Goal: Task Accomplishment & Management: Manage account settings

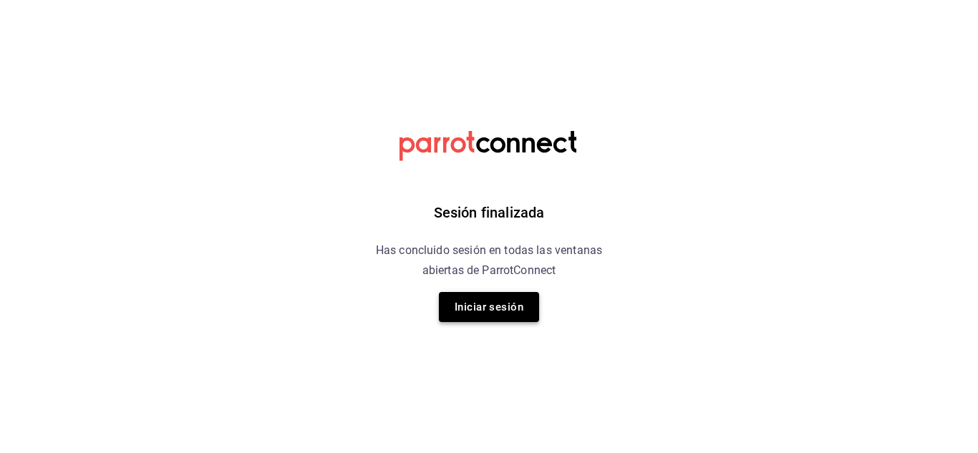
click at [522, 308] on button "Iniciar sesión" at bounding box center [489, 307] width 100 height 30
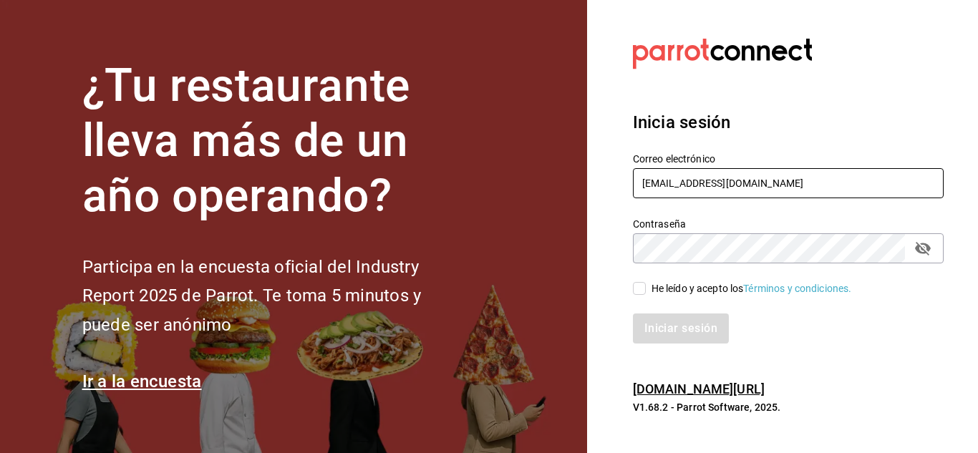
drag, startPoint x: 683, startPoint y: 182, endPoint x: 525, endPoint y: 228, distance: 164.9
click at [525, 228] on div "¿Tu restaurante lleva más de un año operando? Participa en la encuesta oficial …" at bounding box center [489, 226] width 978 height 453
type input "[EMAIL_ADDRESS][DOMAIN_NAME]"
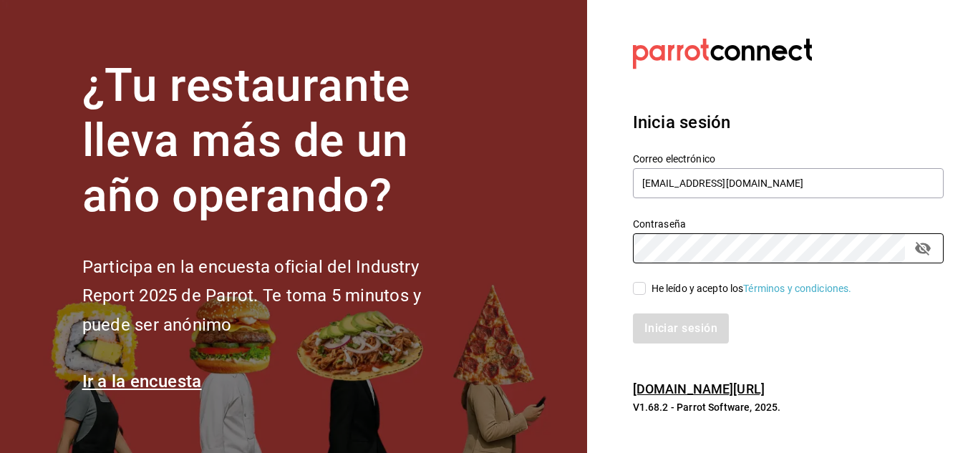
click at [510, 284] on div "¿Tu restaurante lleva más de un año operando? Participa en la encuesta oficial …" at bounding box center [489, 226] width 978 height 453
click at [645, 287] on input "He leído y acepto los Términos y condiciones." at bounding box center [639, 288] width 13 height 13
checkbox input "true"
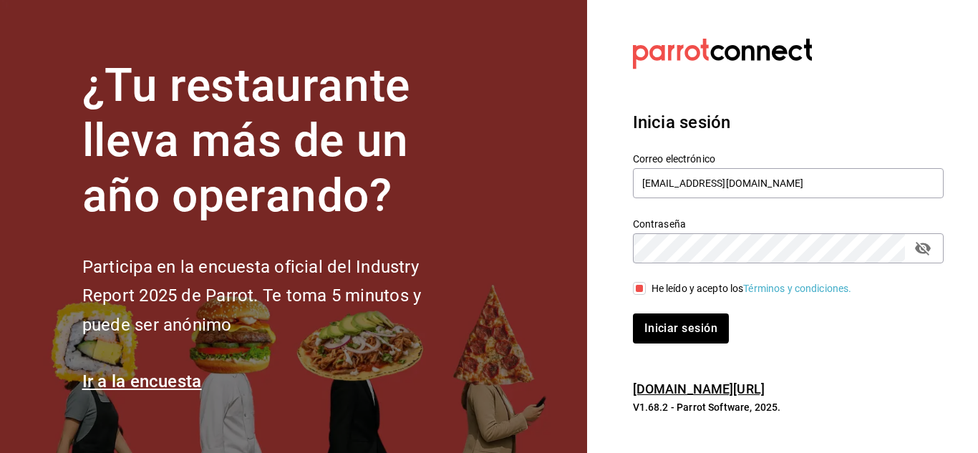
click at [927, 241] on icon "passwordField" at bounding box center [922, 248] width 17 height 17
click at [691, 334] on button "Iniciar sesión" at bounding box center [681, 328] width 97 height 30
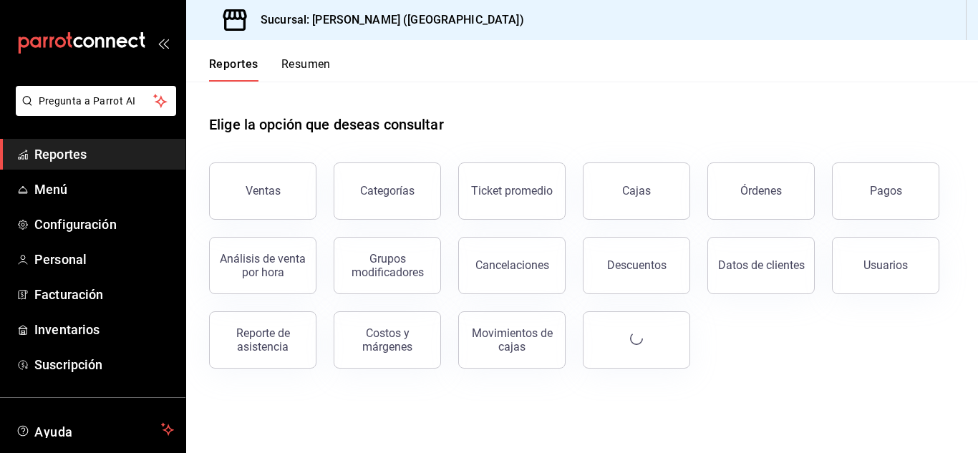
click at [569, 140] on div "Elige la opción que deseas consultar" at bounding box center [582, 114] width 746 height 64
click at [81, 291] on span "Facturación" at bounding box center [104, 294] width 140 height 19
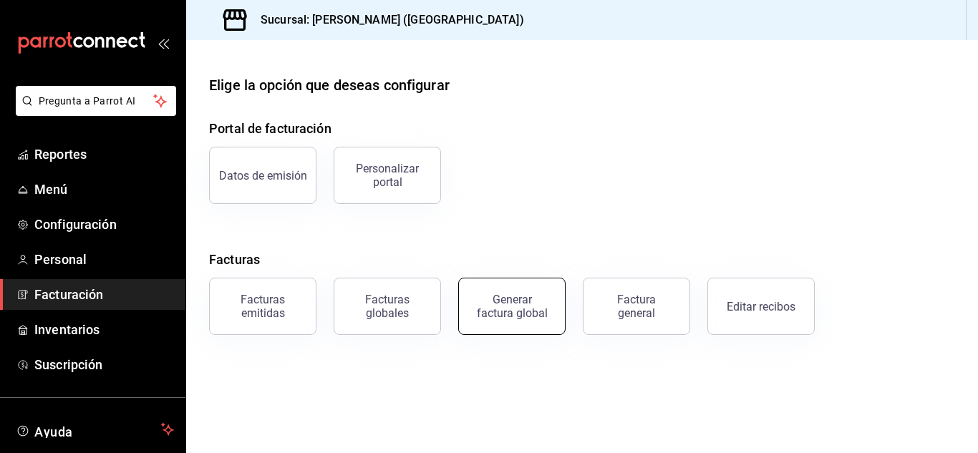
click at [500, 311] on div "Generar factura global" at bounding box center [512, 306] width 72 height 27
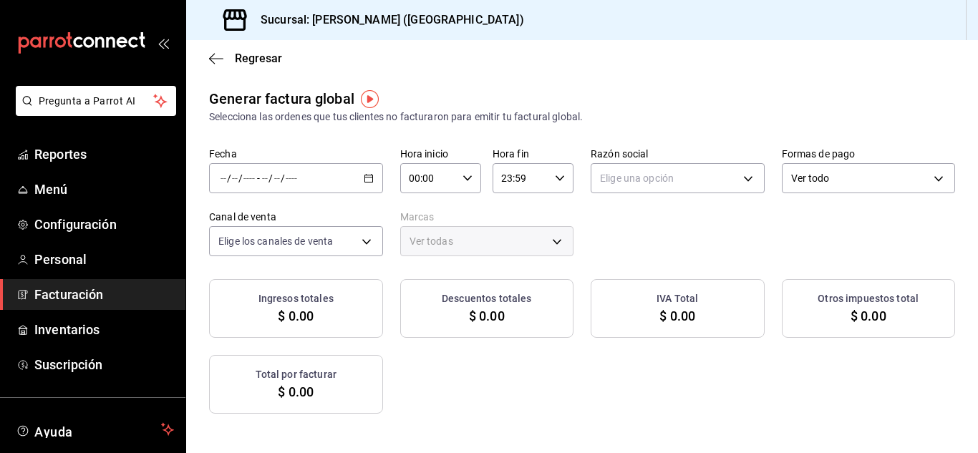
type input "PARROT,UBER_EATS,RAPPI,DIDI_FOOD,ONLINE"
click at [374, 177] on icon "button" at bounding box center [369, 178] width 10 height 10
click at [374, 180] on icon "button" at bounding box center [369, 178] width 10 height 10
click at [282, 223] on span "Rango de fechas" at bounding box center [276, 221] width 111 height 15
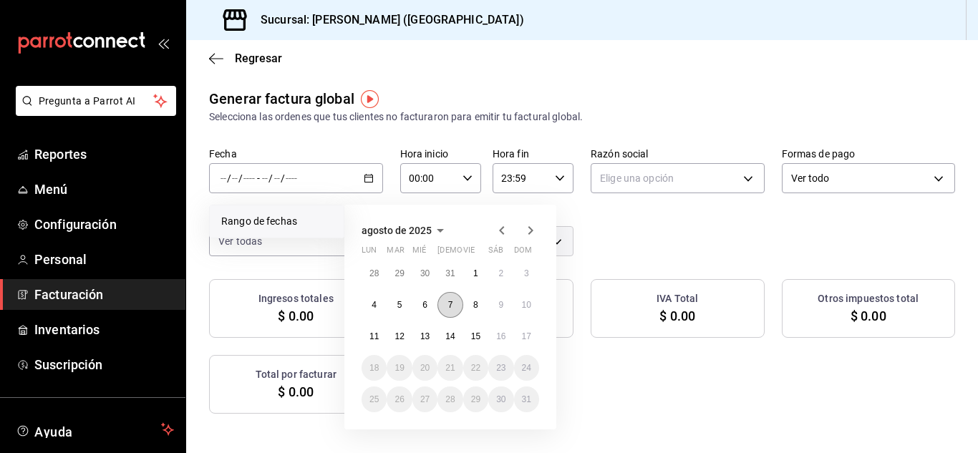
click at [447, 304] on button "7" at bounding box center [449, 305] width 25 height 26
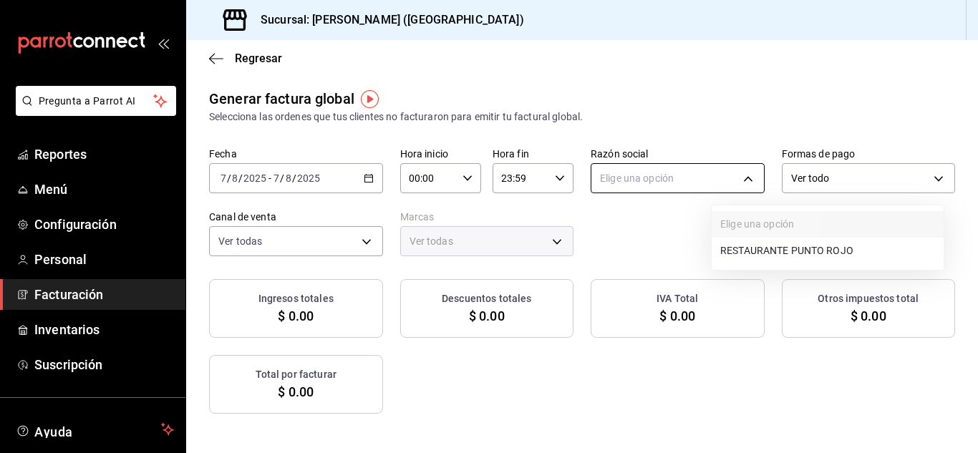
click at [797, 172] on body "Pregunta a Parrot AI Reportes Menú Configuración Personal Facturación Inventari…" at bounding box center [489, 226] width 978 height 453
click at [772, 254] on li "RESTAURANTE PUNTO ROJO" at bounding box center [827, 251] width 232 height 26
type input "5749a84e-6d60-4c90-92c5-fe83de78c063"
type input "985a5b61-14d9-43ab-b2aa-55677bfd4284"
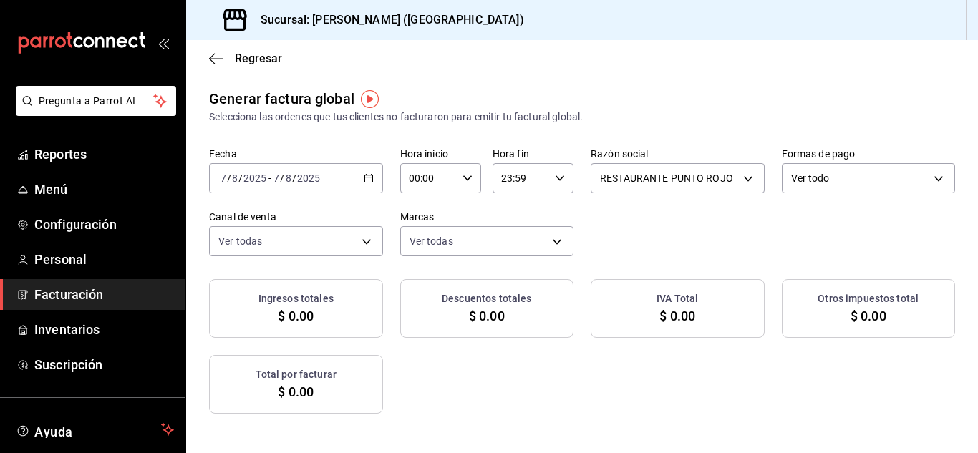
click at [374, 177] on icon "button" at bounding box center [369, 178] width 10 height 10
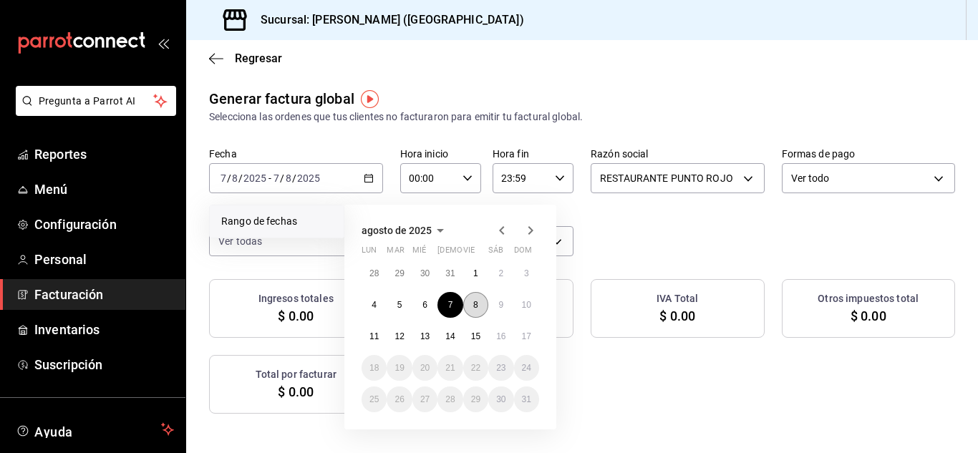
click at [475, 298] on button "8" at bounding box center [475, 305] width 25 height 26
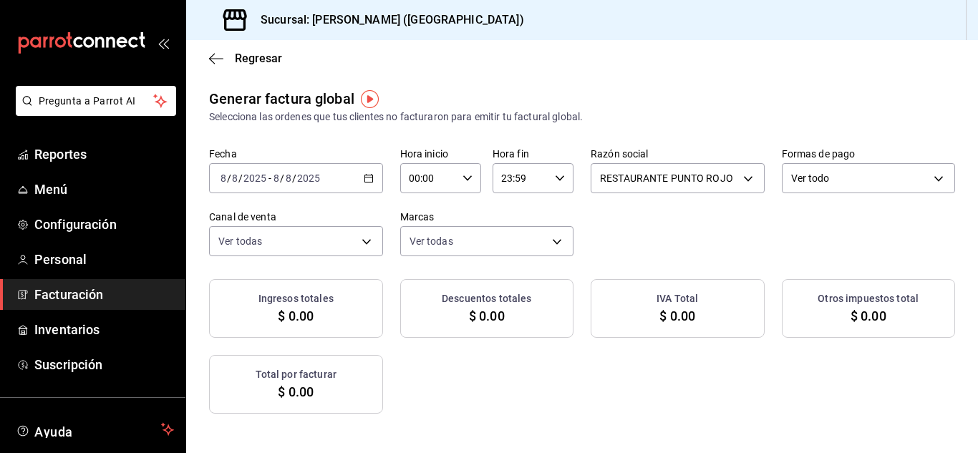
click at [374, 179] on icon "button" at bounding box center [369, 178] width 10 height 10
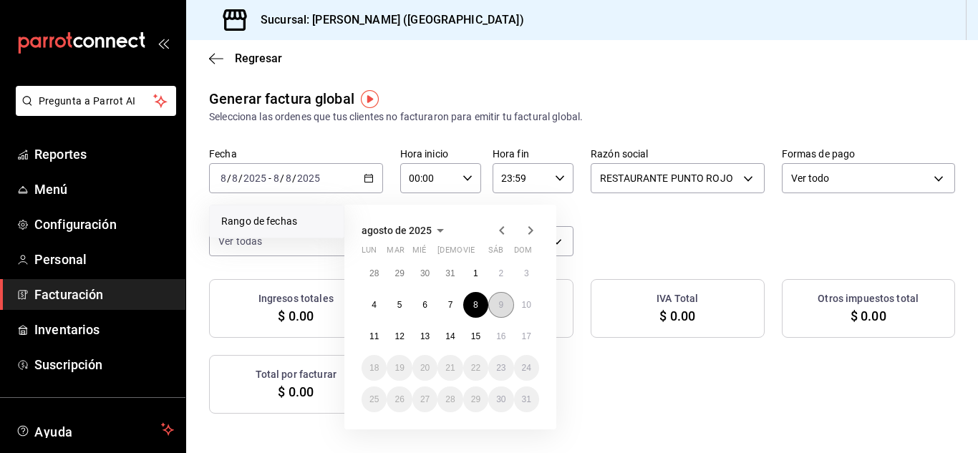
click at [502, 308] on abbr "9" at bounding box center [500, 305] width 5 height 10
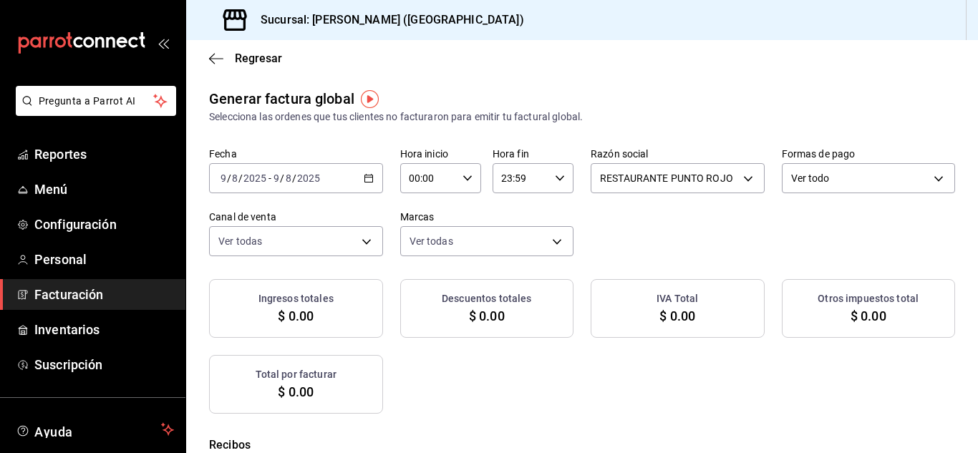
checkbox input "true"
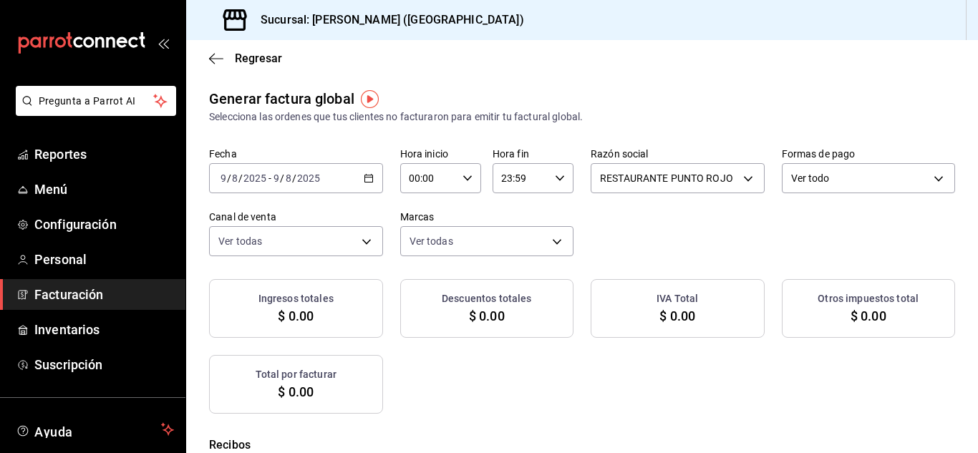
checkbox input "true"
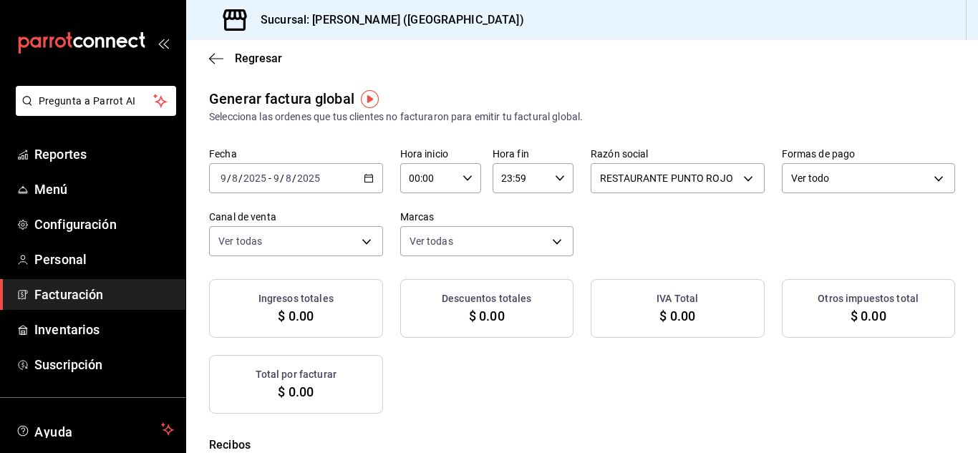
checkbox input "true"
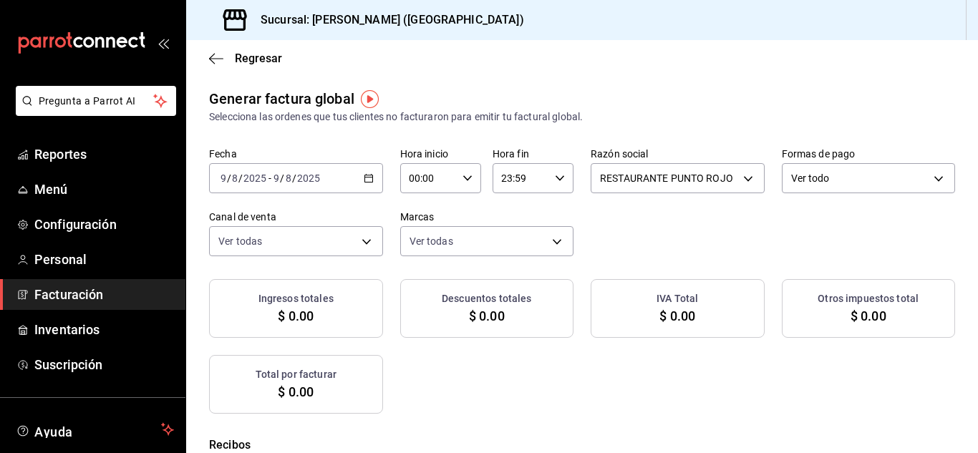
checkbox input "true"
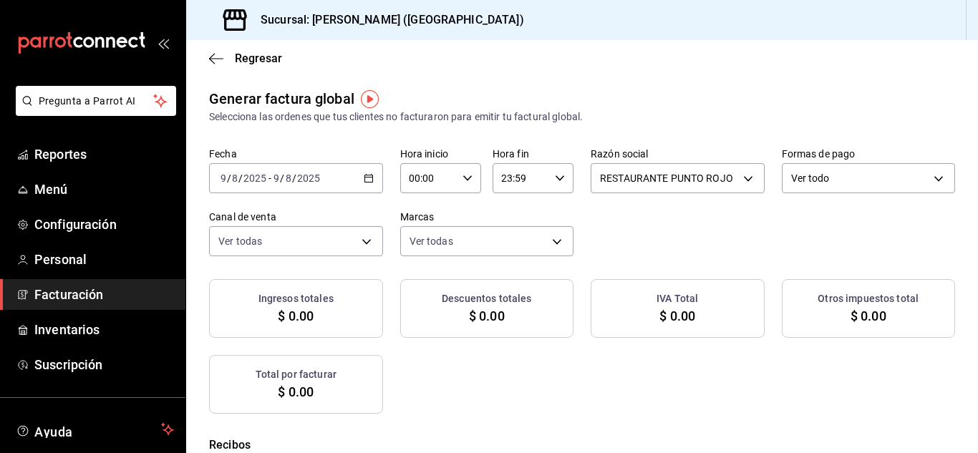
checkbox input "true"
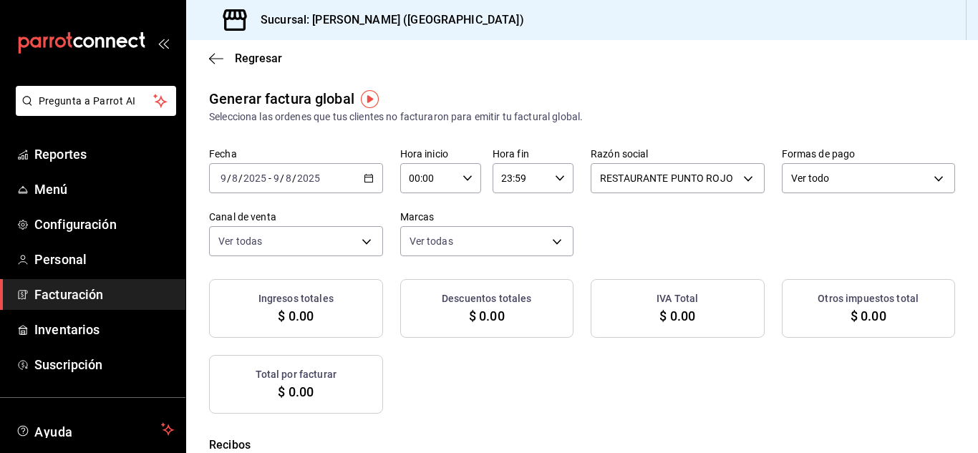
checkbox input "true"
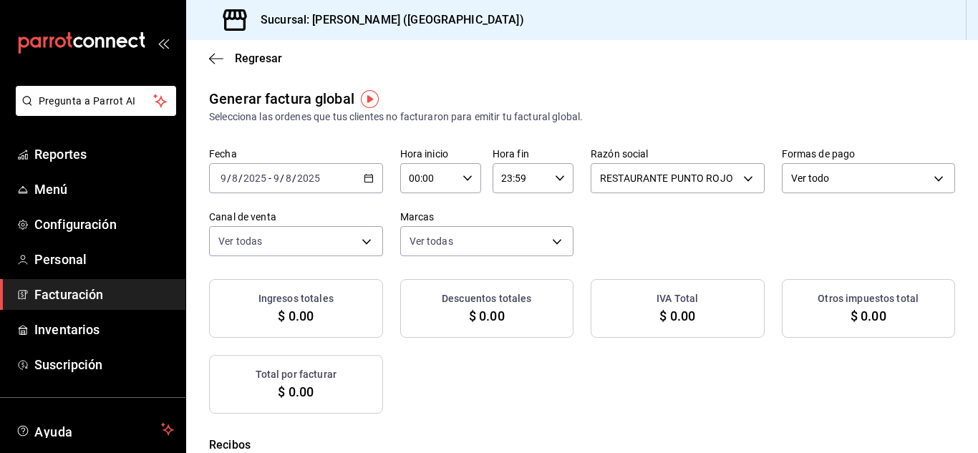
checkbox input "true"
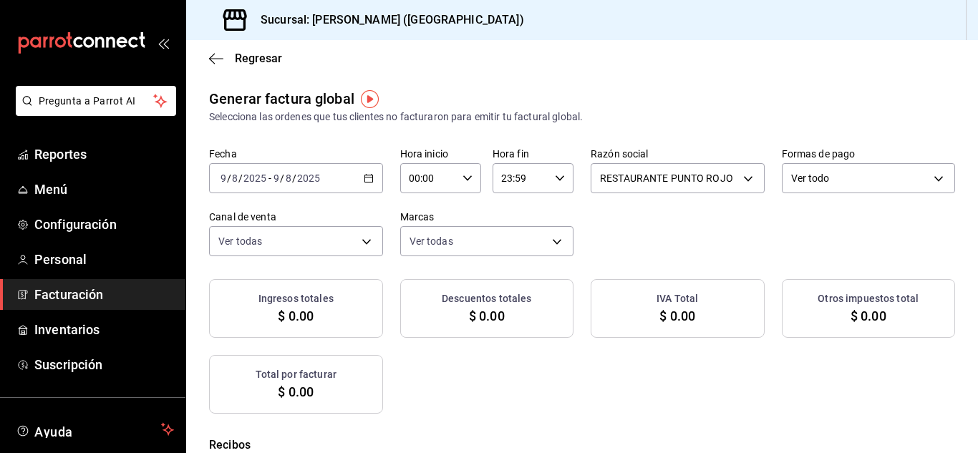
checkbox input "true"
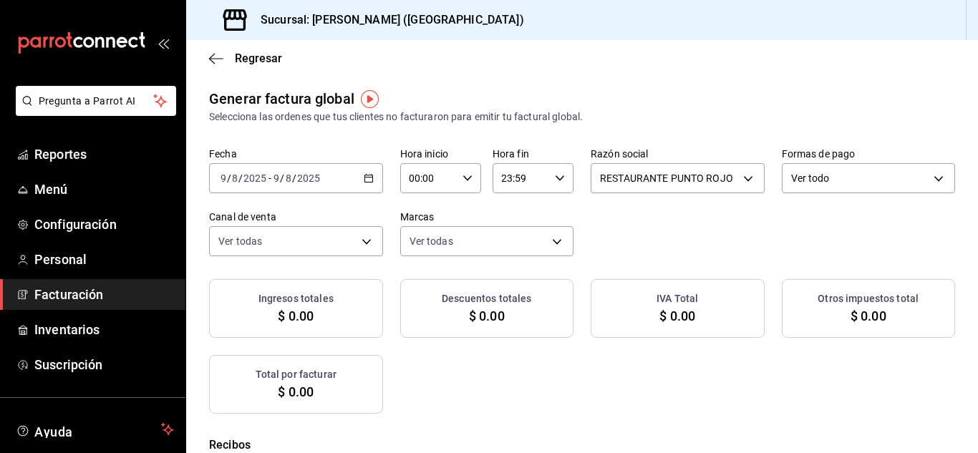
checkbox input "true"
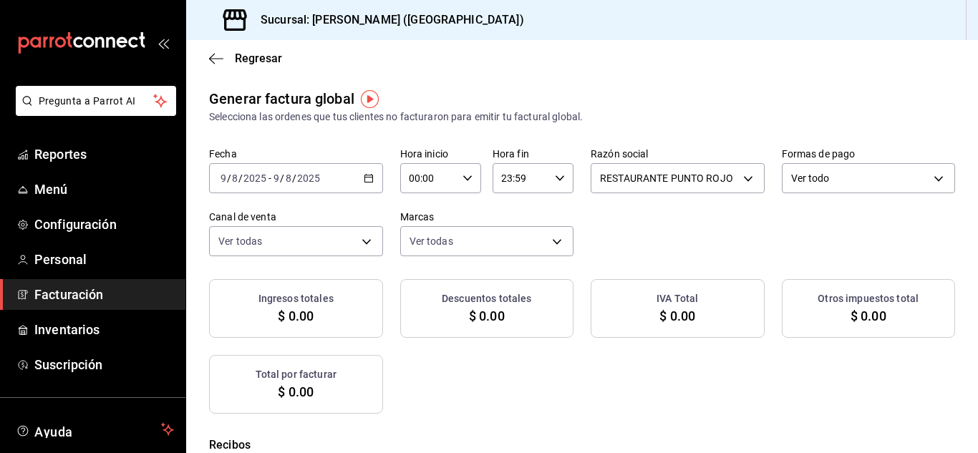
checkbox input "true"
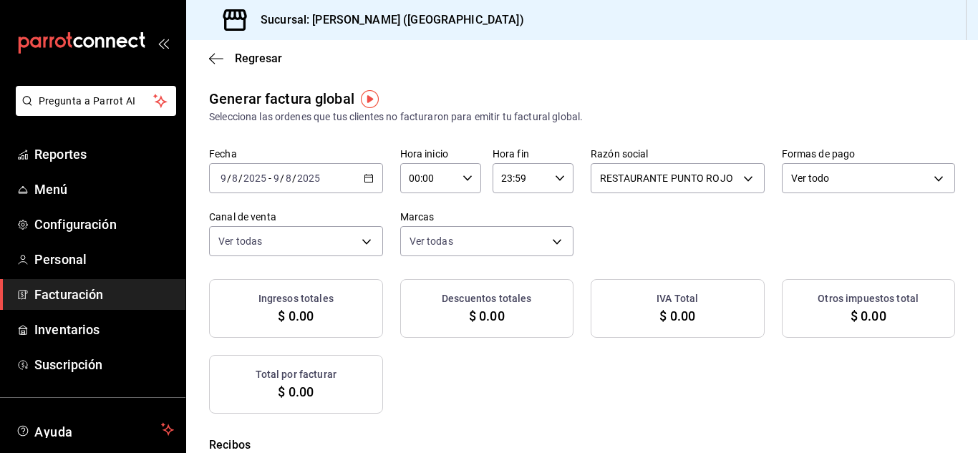
checkbox input "true"
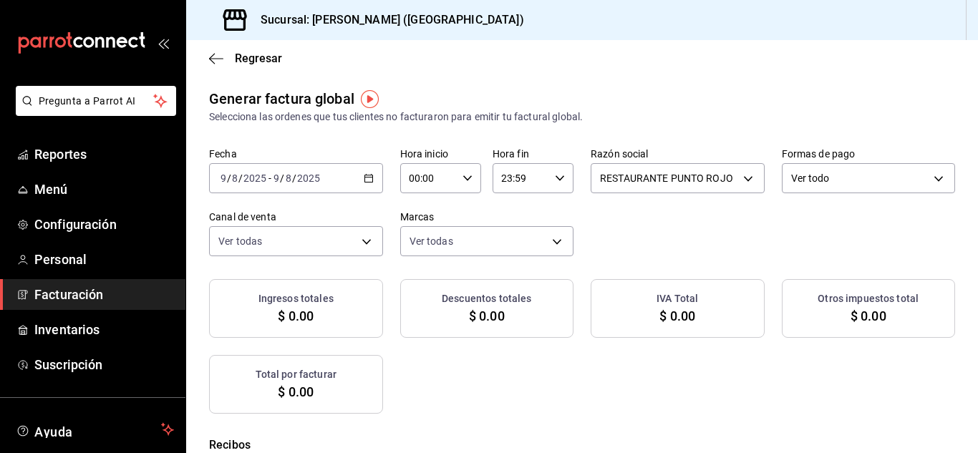
checkbox input "true"
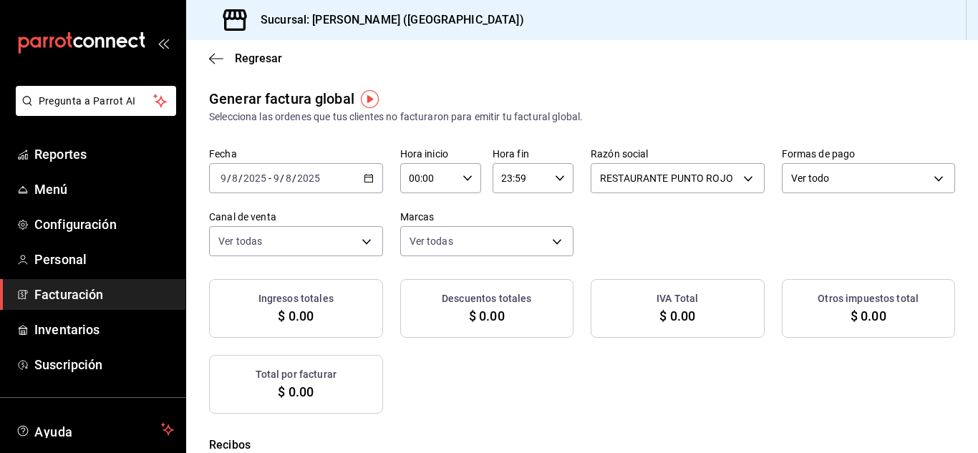
checkbox input "true"
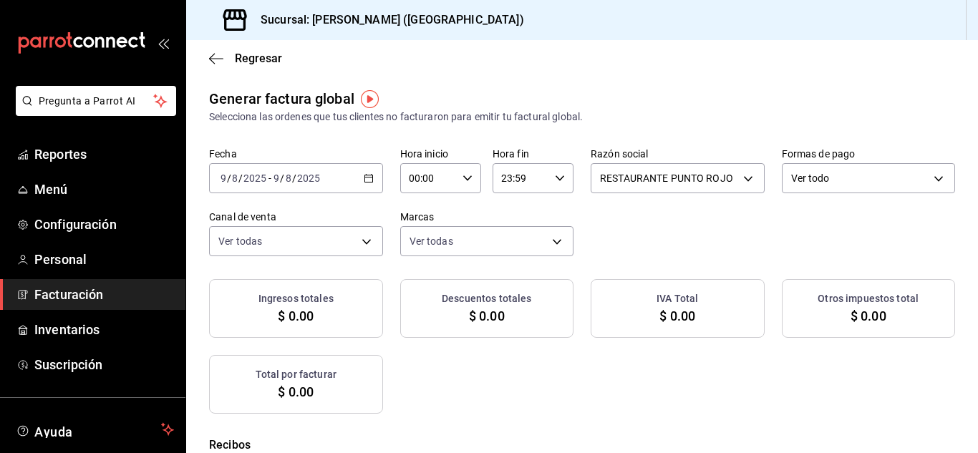
checkbox input "true"
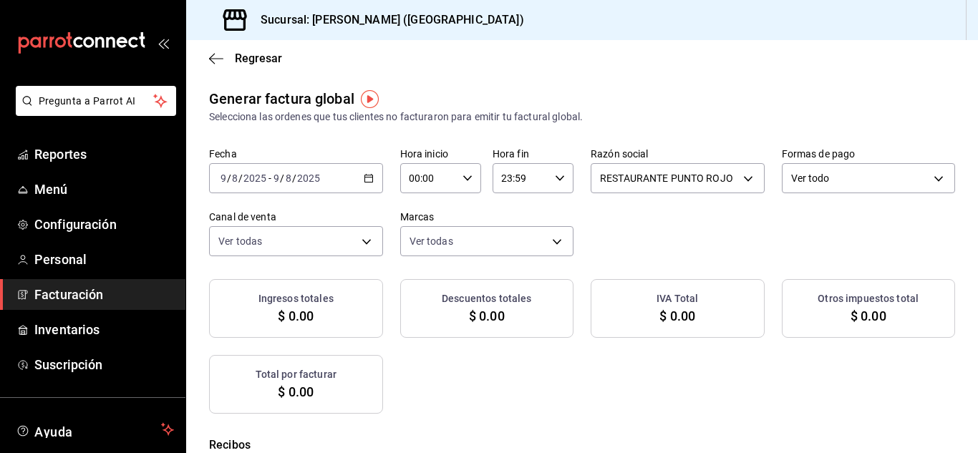
checkbox input "true"
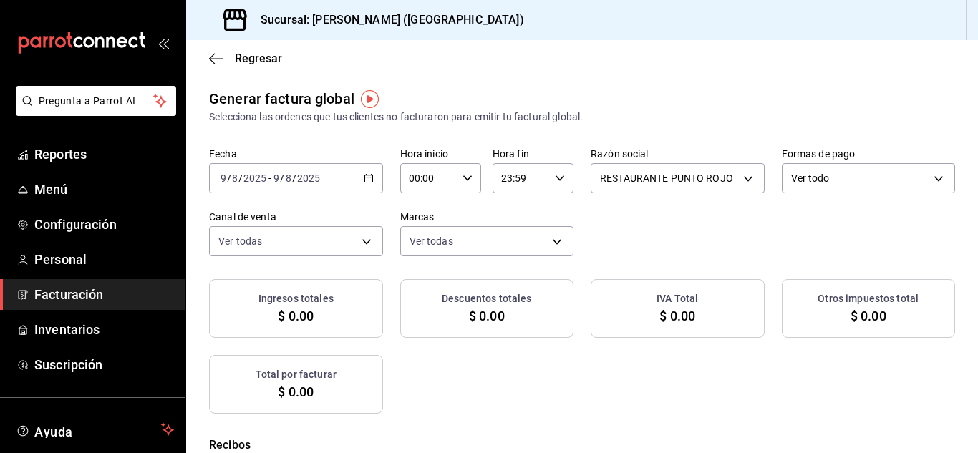
checkbox input "true"
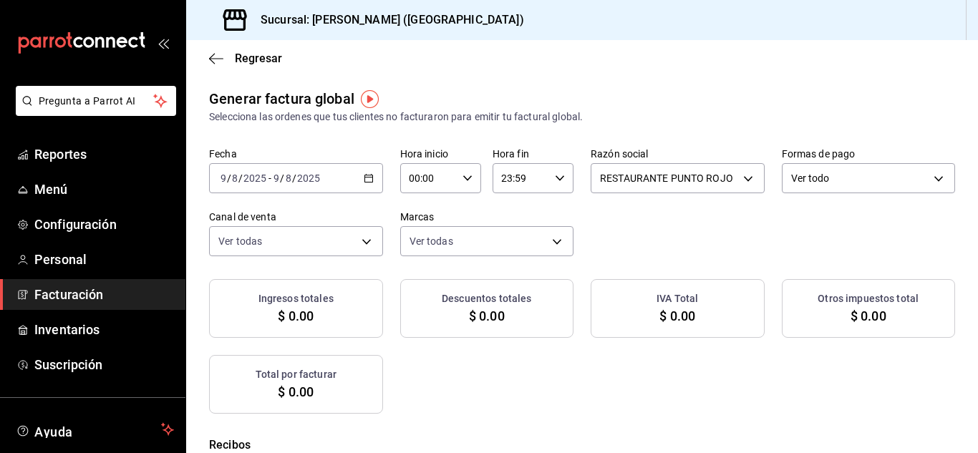
checkbox input "true"
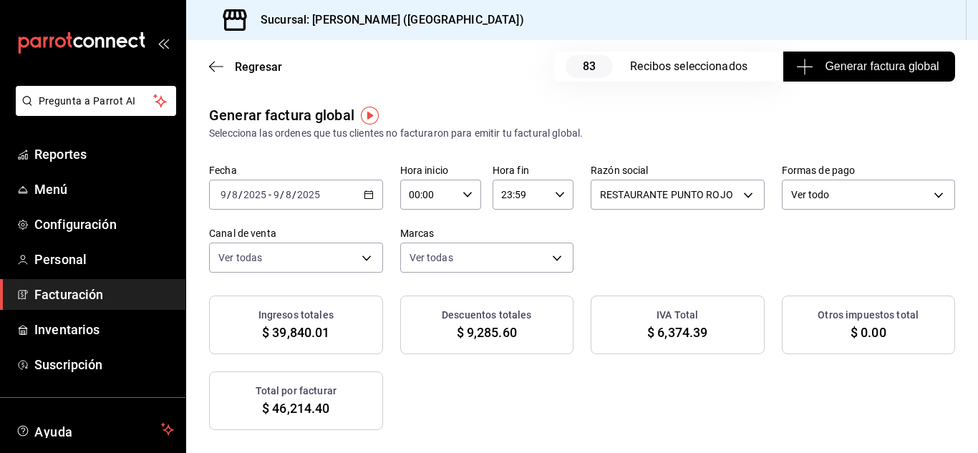
click at [837, 67] on span "Generar factura global" at bounding box center [869, 66] width 140 height 17
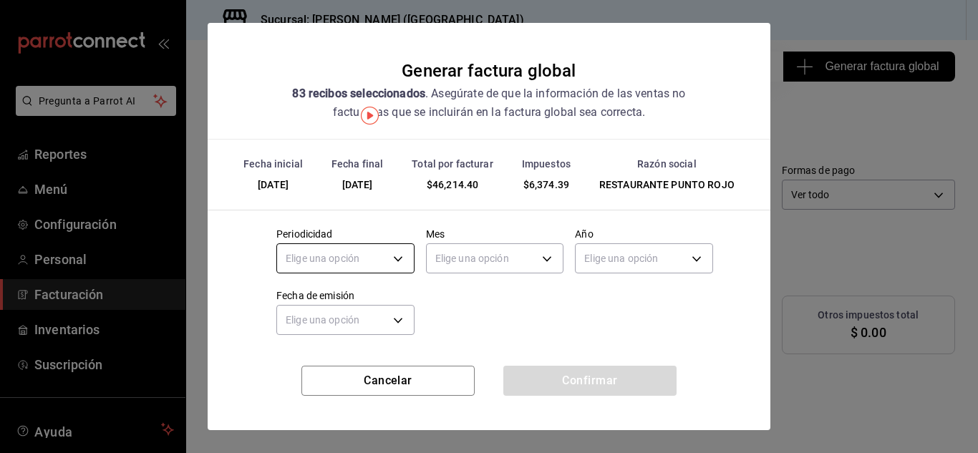
click at [395, 253] on body "Pregunta a Parrot AI Reportes Menú Configuración Personal Facturación Inventari…" at bounding box center [489, 226] width 978 height 453
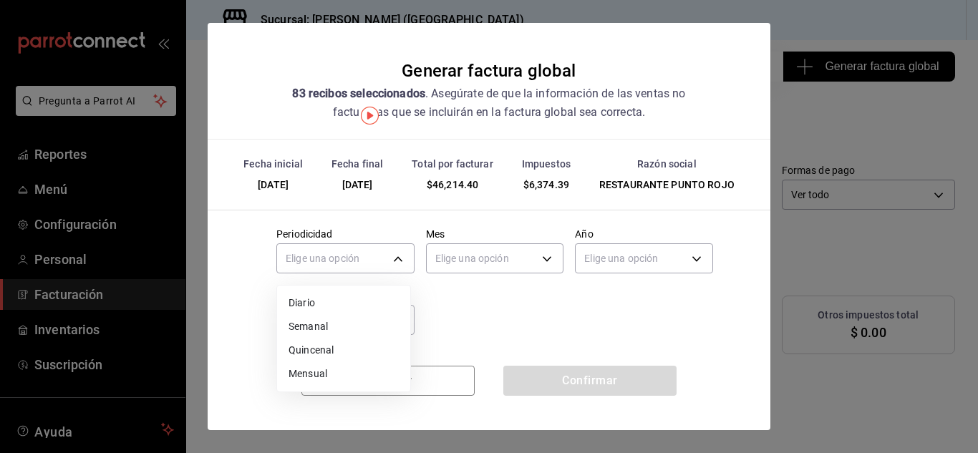
click at [343, 297] on li "Diario" at bounding box center [343, 303] width 133 height 24
type input "DAILY"
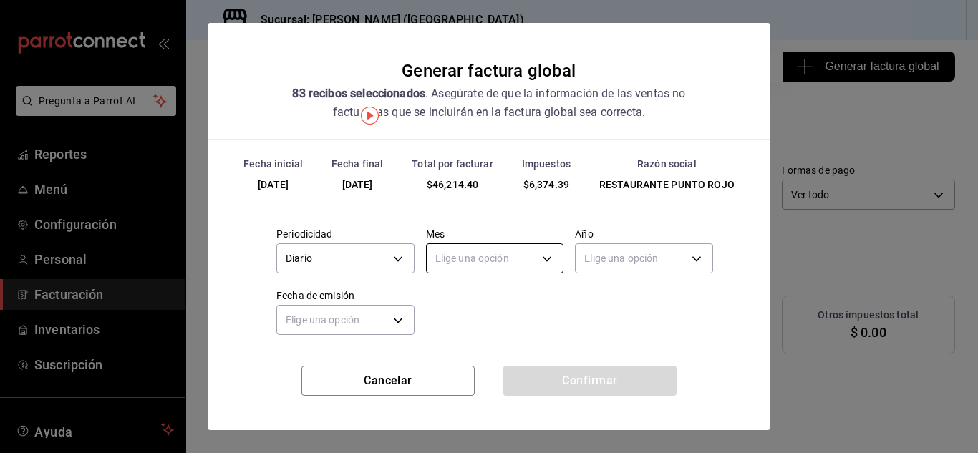
click at [475, 263] on body "Pregunta a Parrot AI Reportes Menú Configuración Personal Facturación Inventari…" at bounding box center [489, 226] width 978 height 453
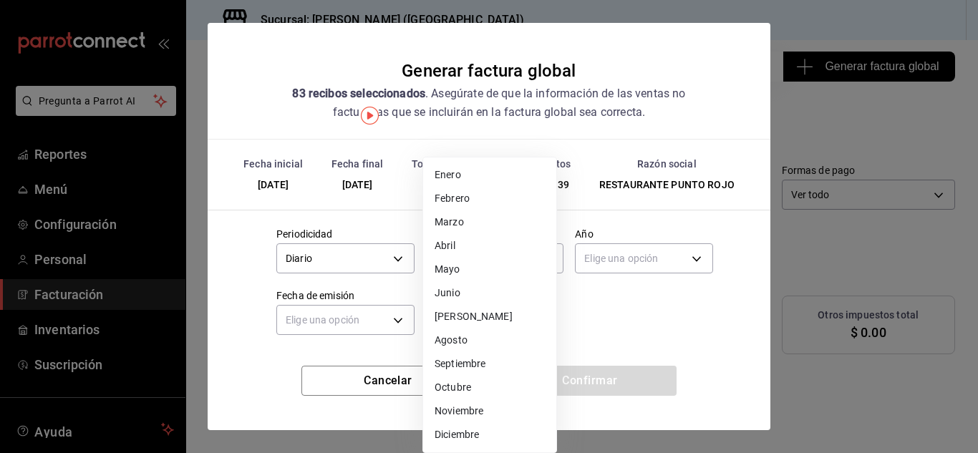
click at [452, 313] on li "[PERSON_NAME]" at bounding box center [489, 317] width 133 height 24
type input "7"
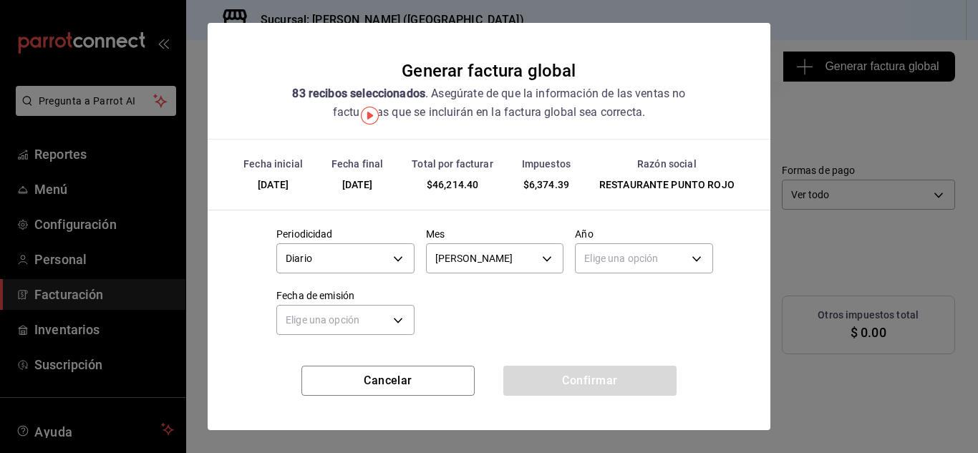
click at [597, 257] on body "Pregunta a Parrot AI Reportes Menú Configuración Personal Facturación Inventari…" at bounding box center [489, 226] width 978 height 453
click at [589, 298] on li "2025" at bounding box center [634, 303] width 133 height 24
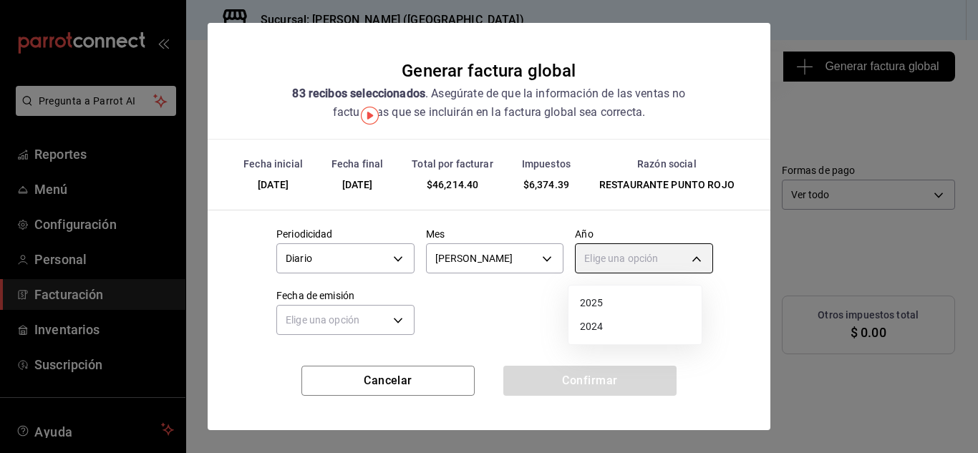
type input "2025"
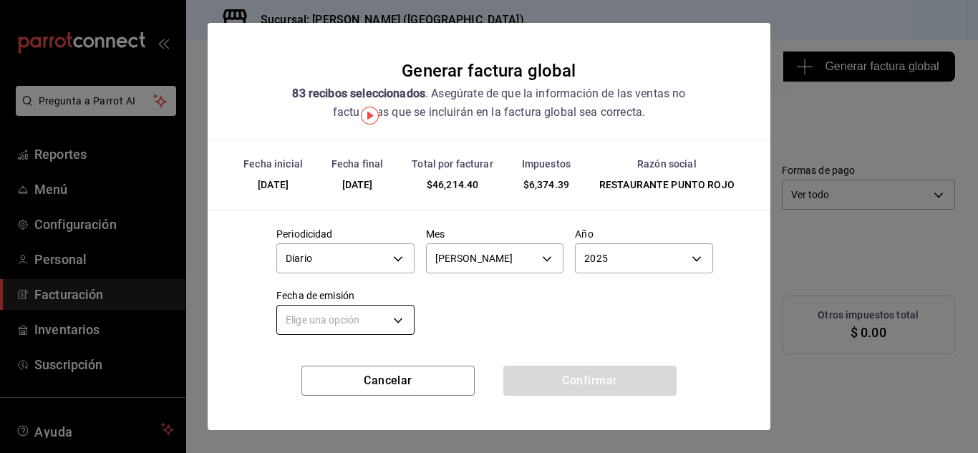
click at [395, 321] on body "Pregunta a Parrot AI Reportes Menú Configuración Personal Facturación Inventari…" at bounding box center [489, 226] width 978 height 453
click at [362, 363] on li "Hoy" at bounding box center [343, 365] width 133 height 24
type input "[DATE]"
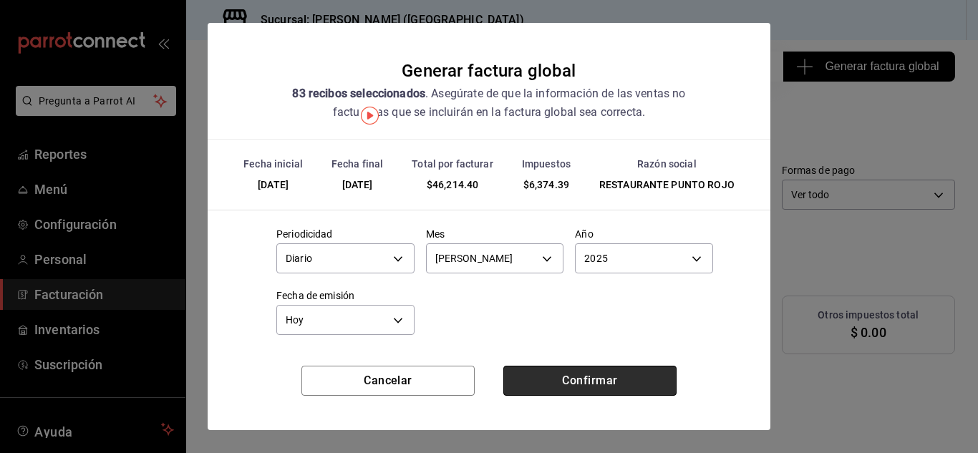
click at [519, 372] on button "Confirmar" at bounding box center [589, 381] width 173 height 30
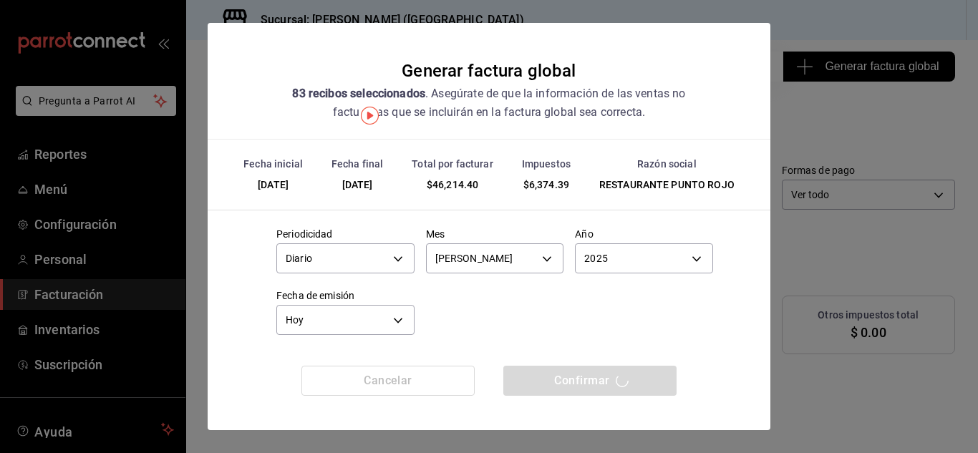
click at [517, 369] on div "Confirmar" at bounding box center [589, 381] width 173 height 30
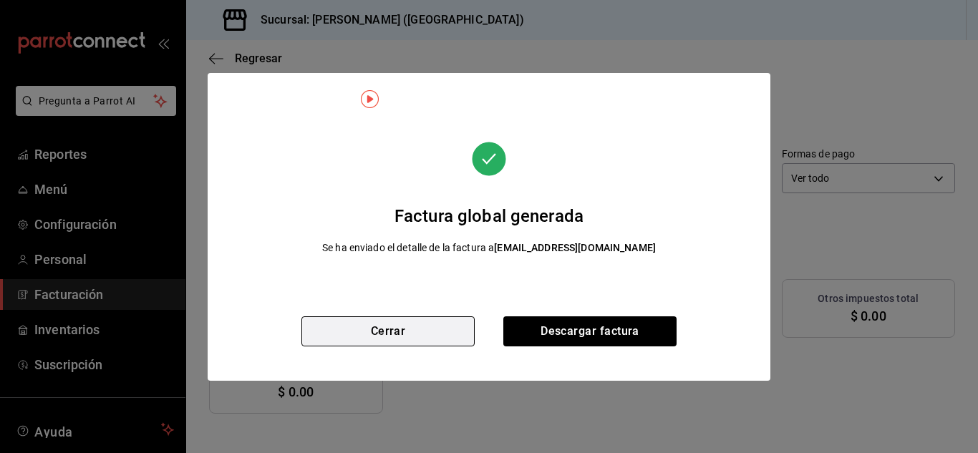
click at [427, 334] on button "Cerrar" at bounding box center [387, 331] width 173 height 30
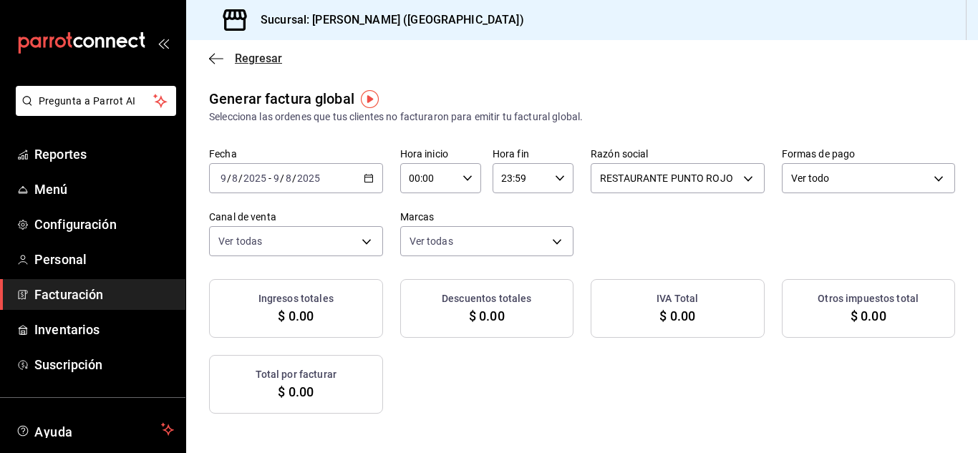
click at [225, 55] on span "Regresar" at bounding box center [245, 59] width 73 height 14
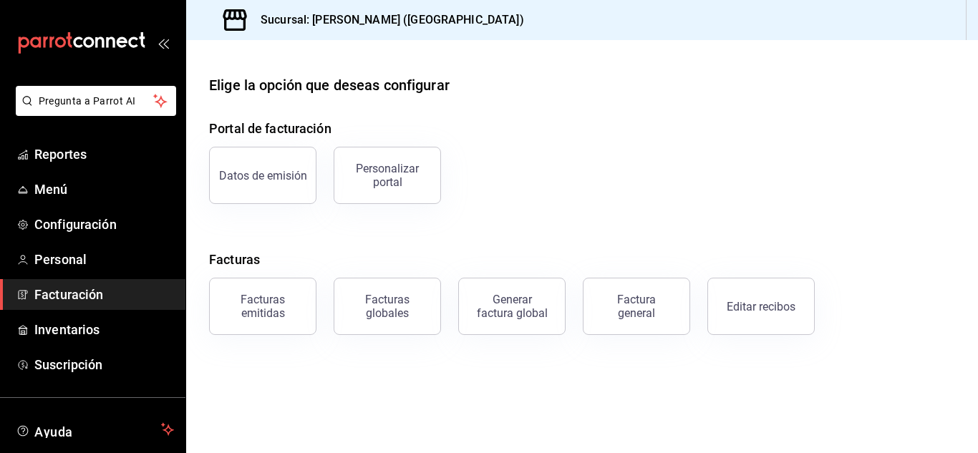
click at [721, 307] on button "Editar recibos" at bounding box center [760, 306] width 107 height 57
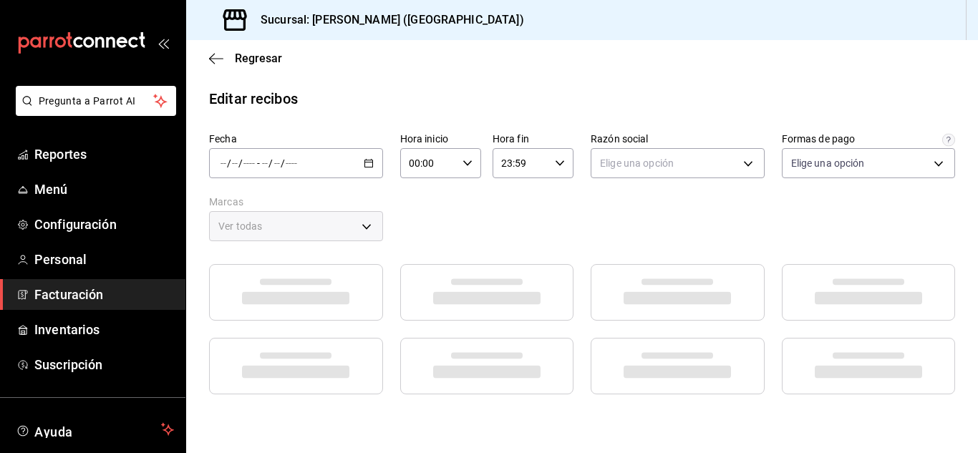
type input "84de3d0d-b7e2-47cb-b4be-10b11e0b5394"
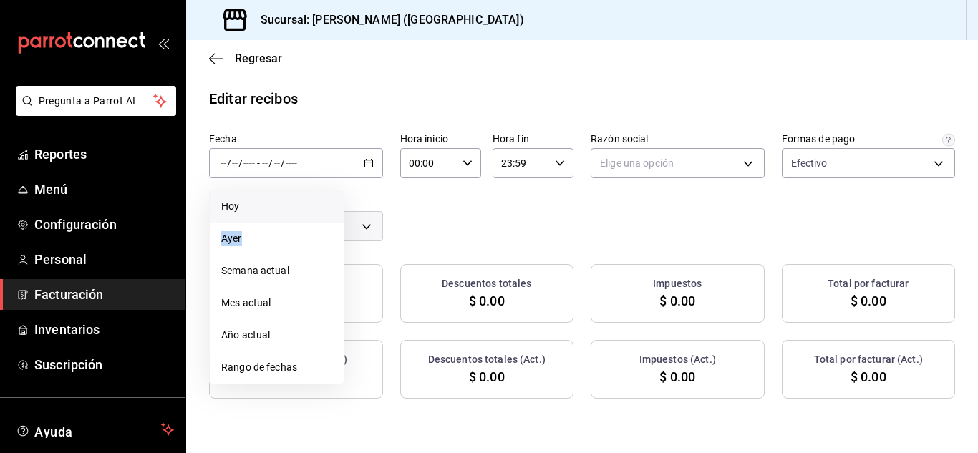
drag, startPoint x: 268, startPoint y: 246, endPoint x: 301, endPoint y: 215, distance: 45.6
click at [301, 215] on ul "[PERSON_NAME] Semana actual Mes actual Año actual Rango de fechas" at bounding box center [276, 287] width 135 height 195
click at [272, 367] on span "Rango de fechas" at bounding box center [276, 367] width 111 height 15
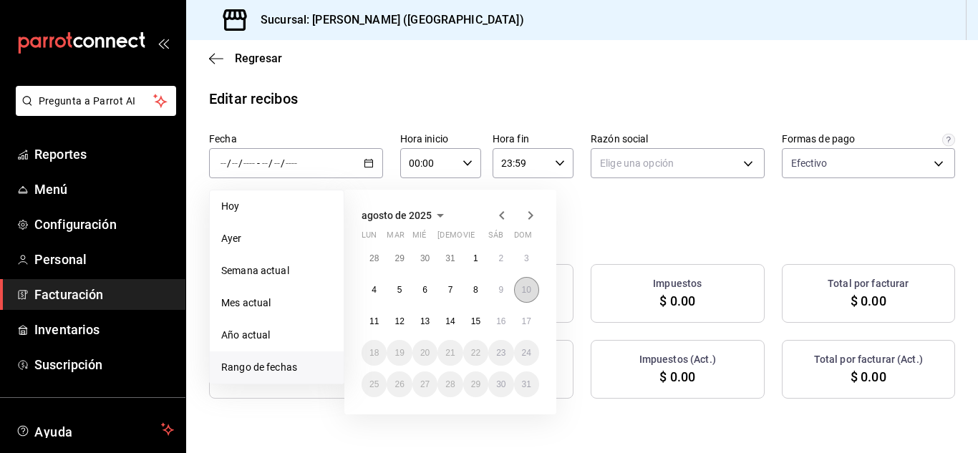
click at [530, 294] on abbr "10" at bounding box center [526, 290] width 9 height 10
click at [517, 298] on button "10" at bounding box center [526, 290] width 25 height 26
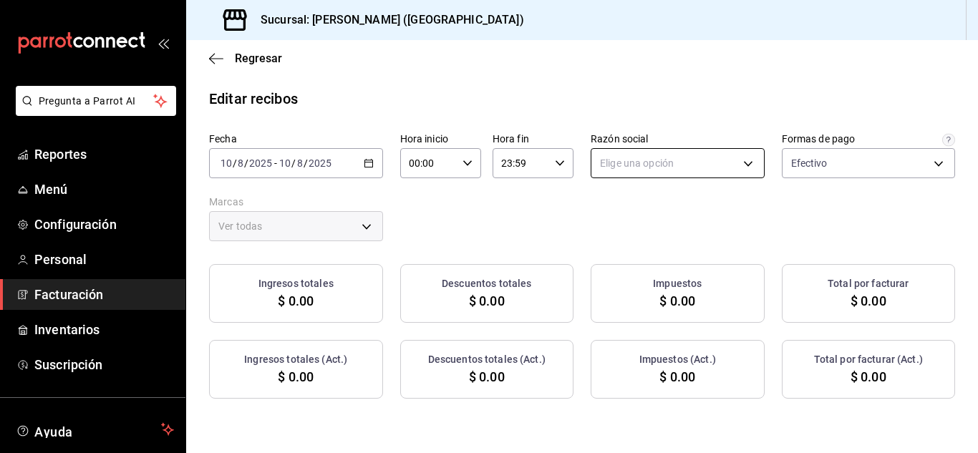
click at [861, 155] on body "Pregunta a Parrot AI Reportes Menú Configuración Personal Facturación Inventari…" at bounding box center [489, 226] width 978 height 453
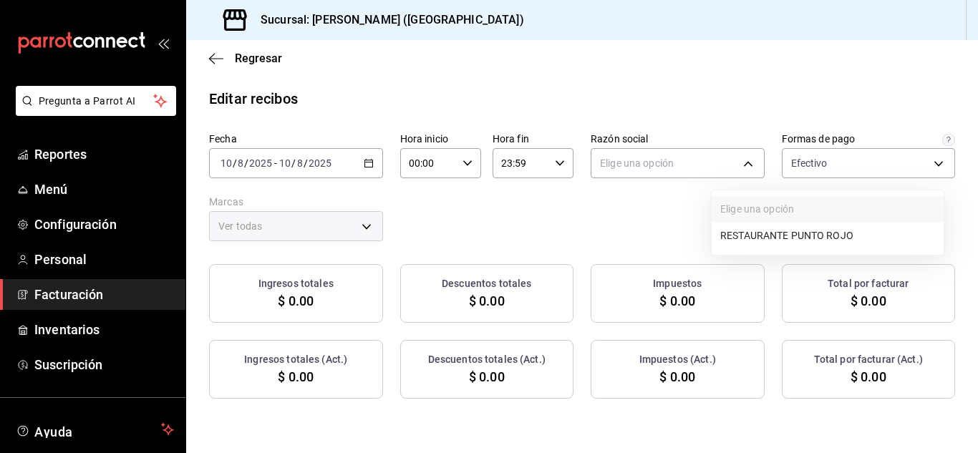
click at [796, 239] on li "RESTAURANTE PUNTO ROJO" at bounding box center [827, 236] width 232 height 26
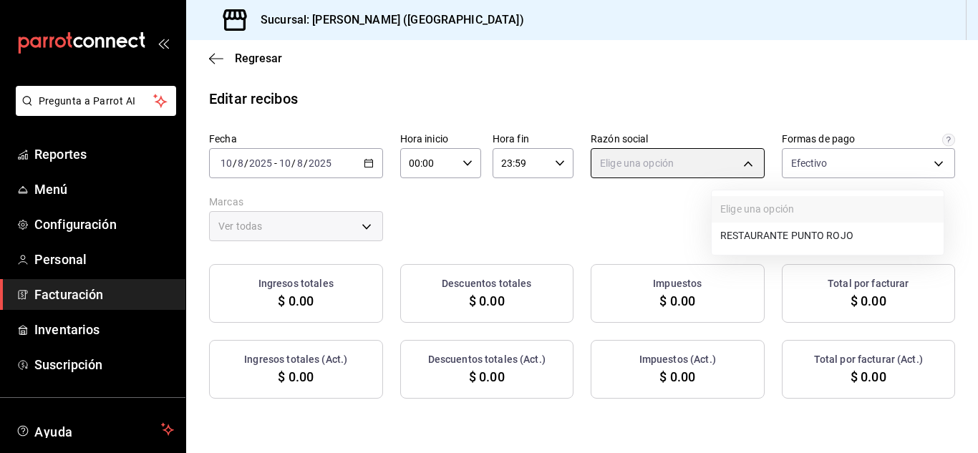
type input "5749a84e-6d60-4c90-92c5-fe83de78c063"
type input "985a5b61-14d9-43ab-b2aa-55677bfd4284"
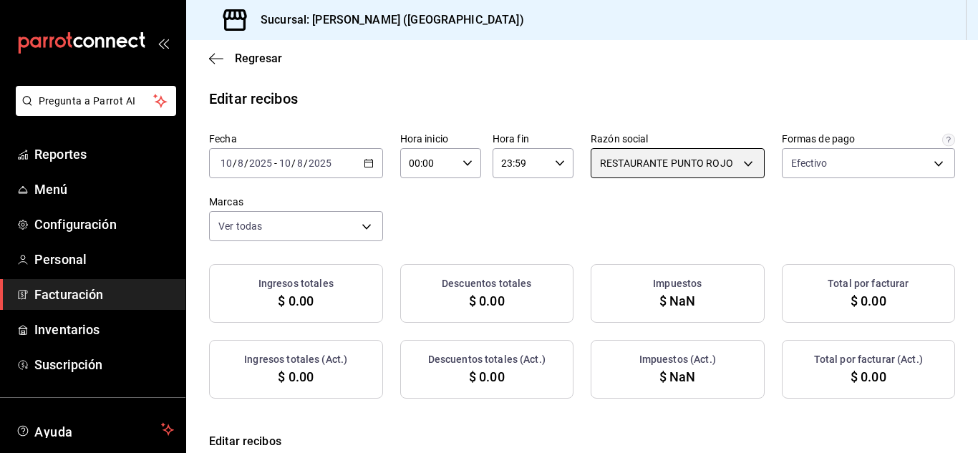
checkbox input "true"
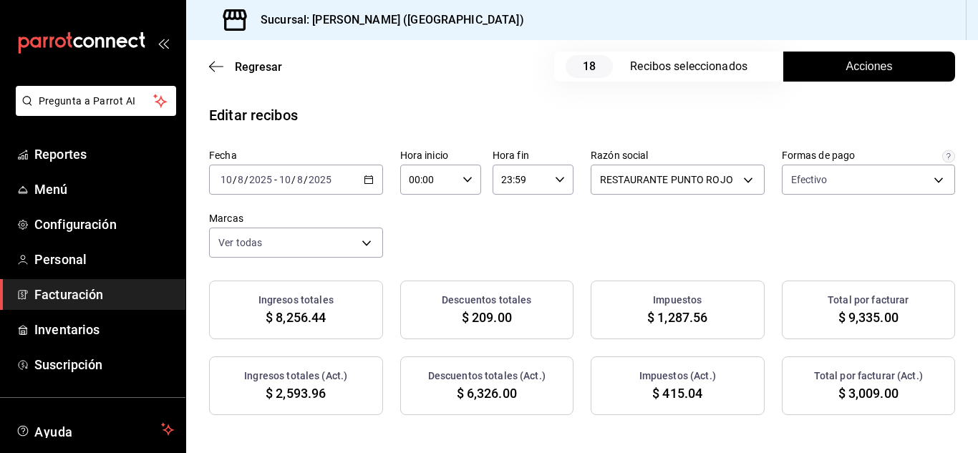
click at [866, 67] on span "Acciones" at bounding box center [869, 66] width 47 height 17
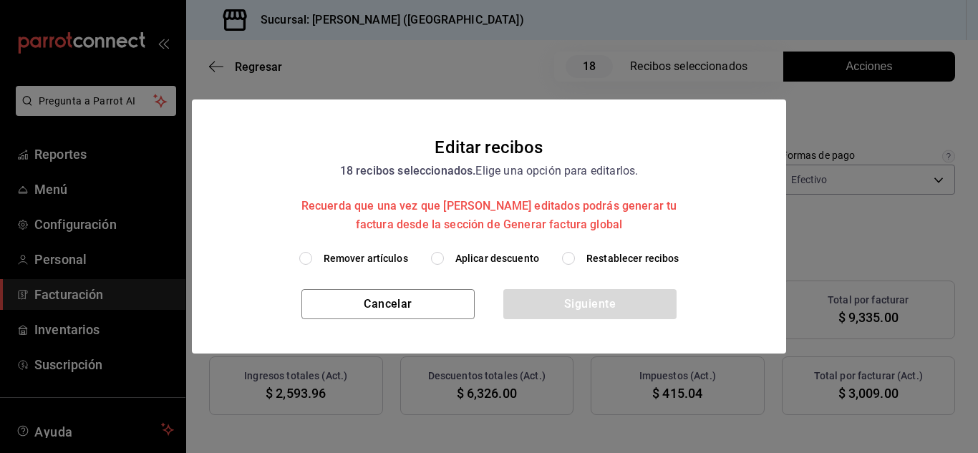
click at [303, 253] on input "Remover artículos" at bounding box center [305, 258] width 13 height 13
radio input "true"
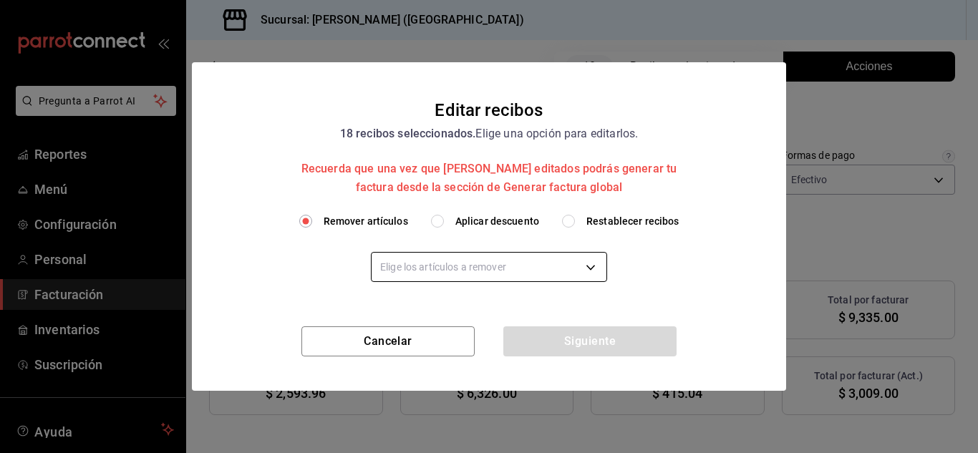
click at [450, 275] on body "Pregunta a Parrot AI Reportes Menú Configuración Personal Facturación Inventari…" at bounding box center [489, 226] width 978 height 453
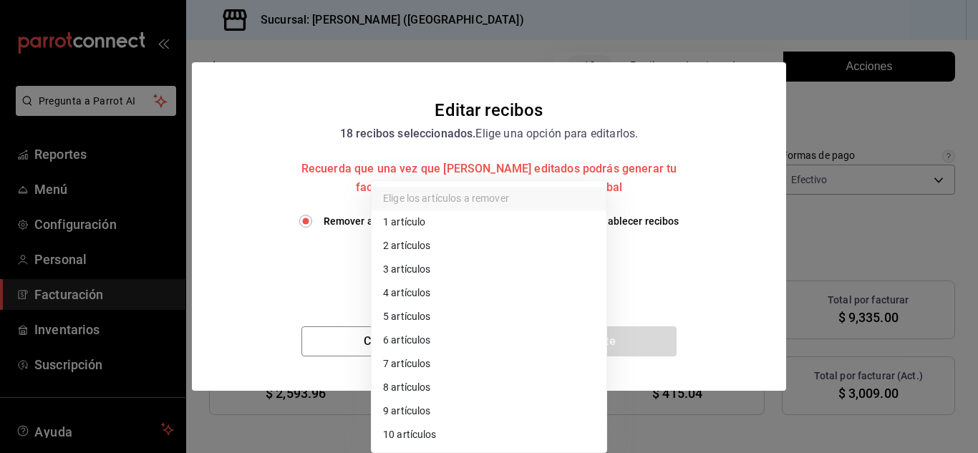
click at [407, 262] on li "3 artículos" at bounding box center [488, 270] width 235 height 24
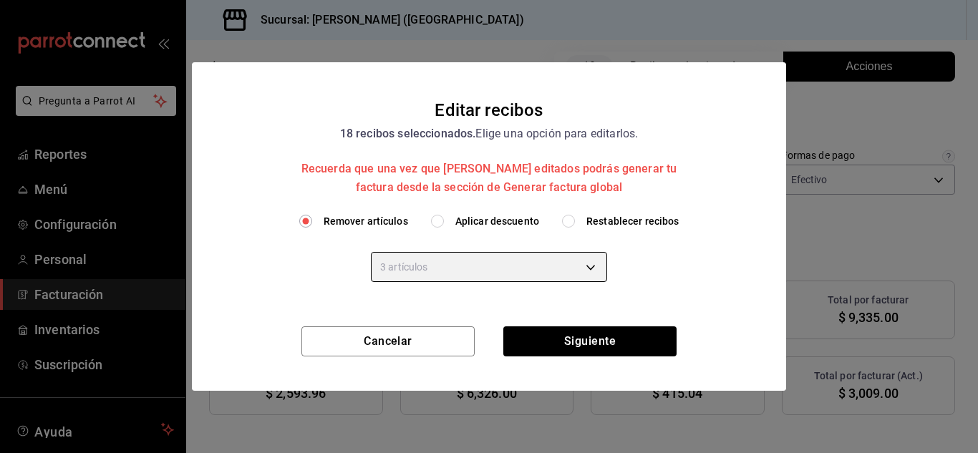
type input "3"
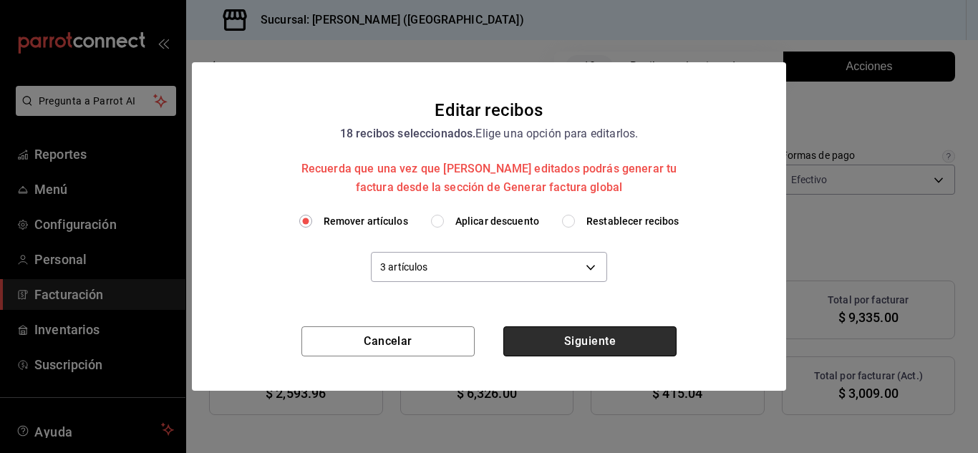
click at [619, 346] on button "Siguiente" at bounding box center [589, 341] width 173 height 30
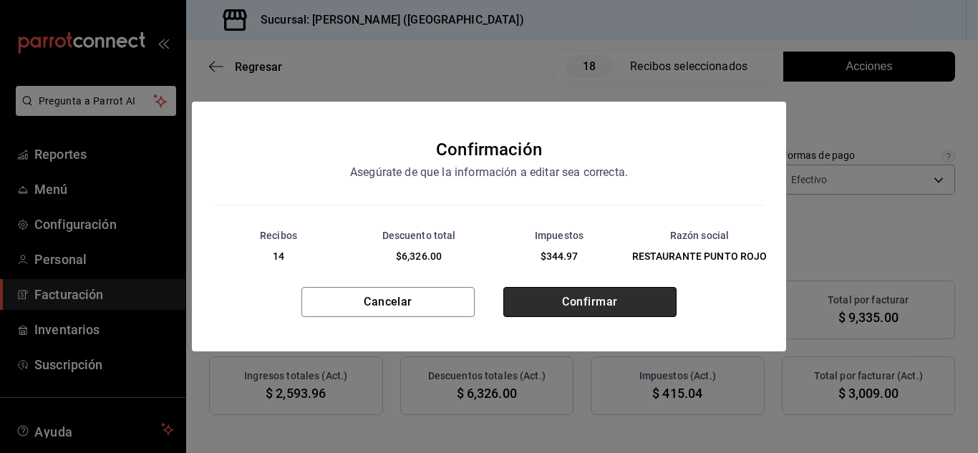
click at [560, 299] on button "Confirmar" at bounding box center [589, 302] width 173 height 30
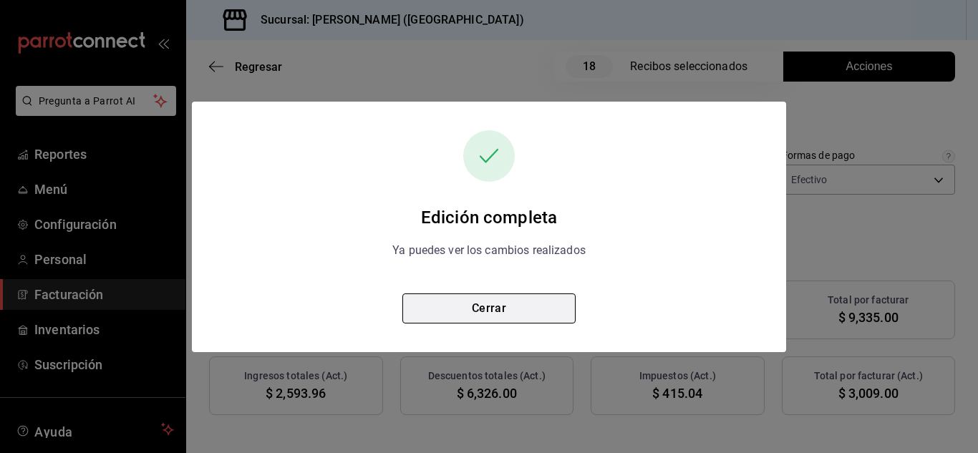
click at [459, 302] on button "Cerrar" at bounding box center [488, 308] width 173 height 30
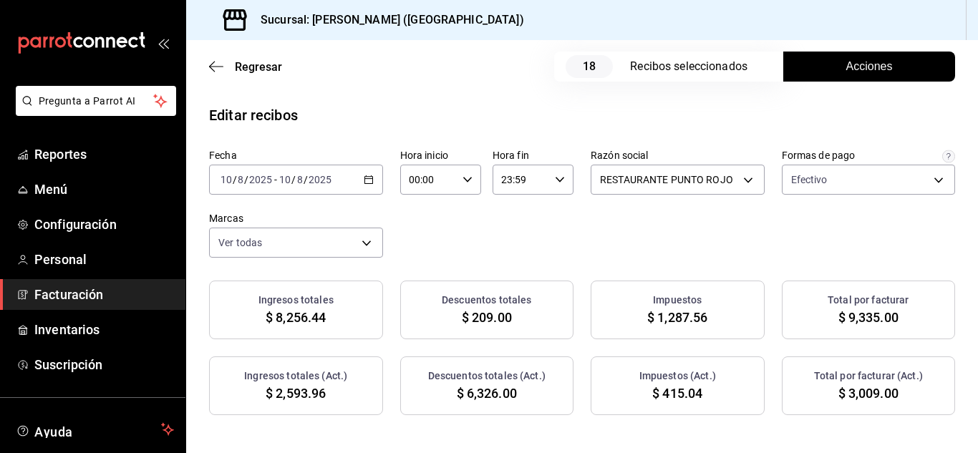
click at [374, 180] on icon "button" at bounding box center [369, 180] width 10 height 10
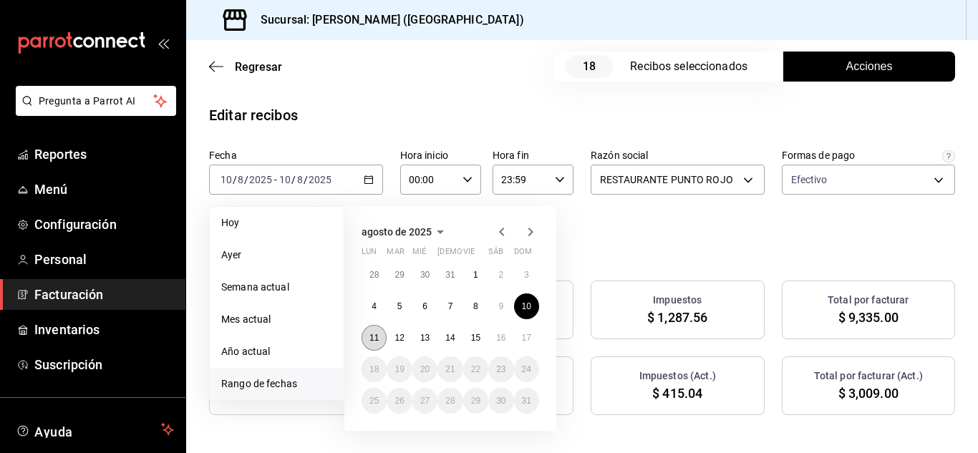
click at [370, 337] on abbr "11" at bounding box center [373, 338] width 9 height 10
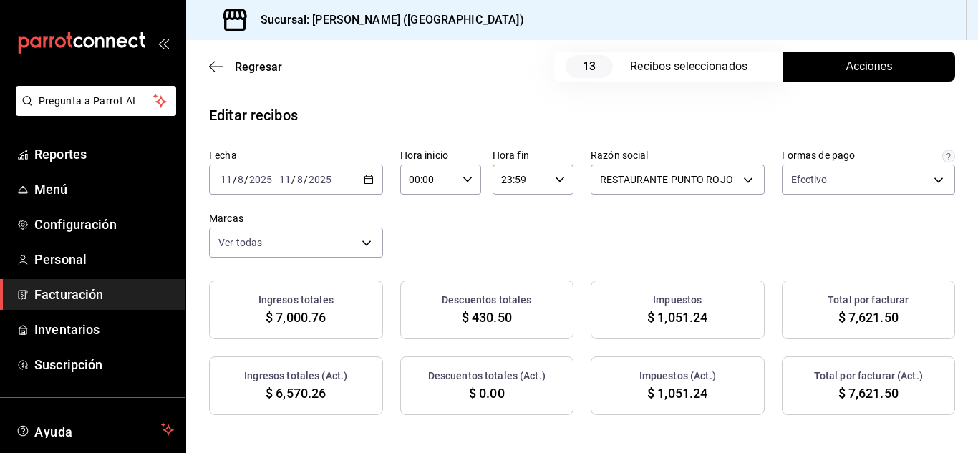
click at [800, 68] on button "Acciones" at bounding box center [869, 67] width 172 height 30
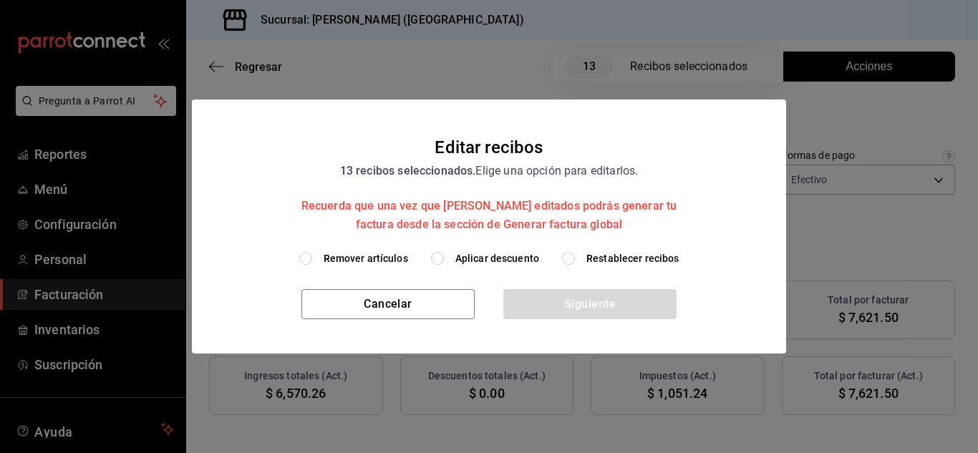
click at [310, 258] on input "Remover artículos" at bounding box center [305, 258] width 13 height 13
radio input "true"
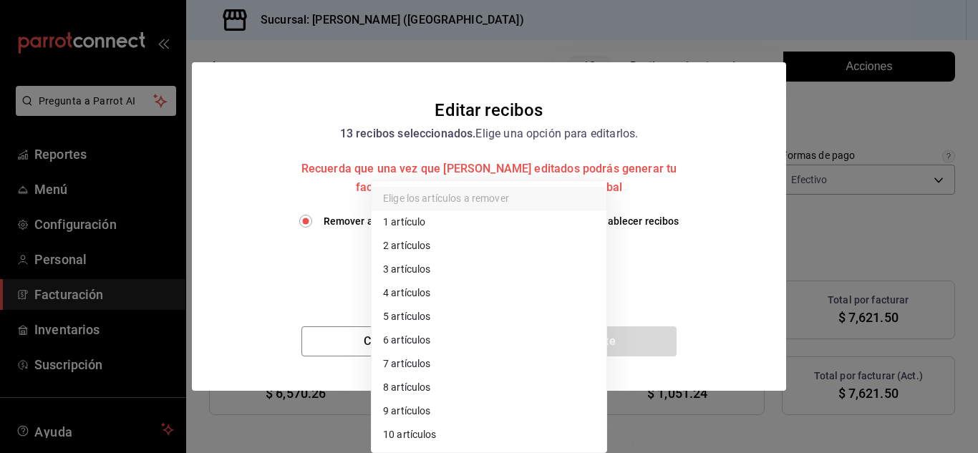
click at [432, 274] on body "Pregunta a Parrot AI Reportes Menú Configuración Personal Facturación Inventari…" at bounding box center [489, 226] width 978 height 453
click at [414, 253] on li "2 artículos" at bounding box center [488, 246] width 235 height 24
type input "2"
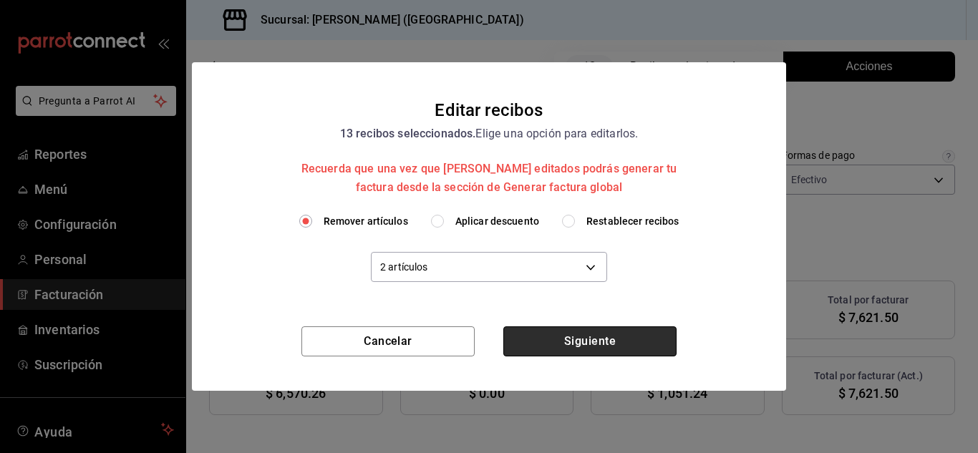
click at [550, 341] on button "Siguiente" at bounding box center [589, 341] width 173 height 30
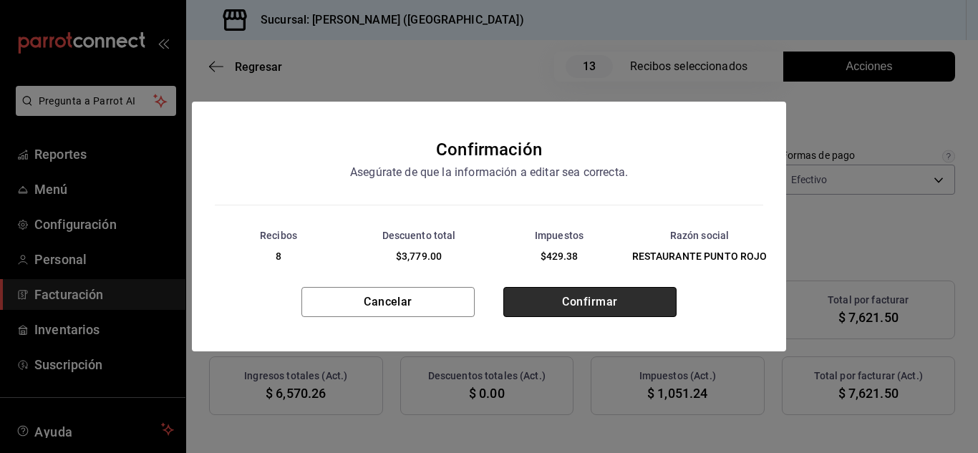
click at [565, 296] on button "Confirmar" at bounding box center [589, 302] width 173 height 30
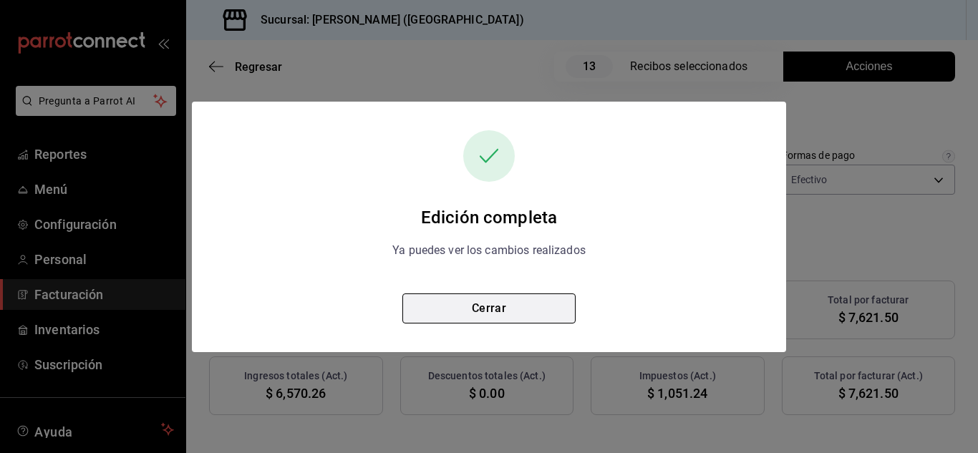
click at [486, 306] on button "Cerrar" at bounding box center [488, 308] width 173 height 30
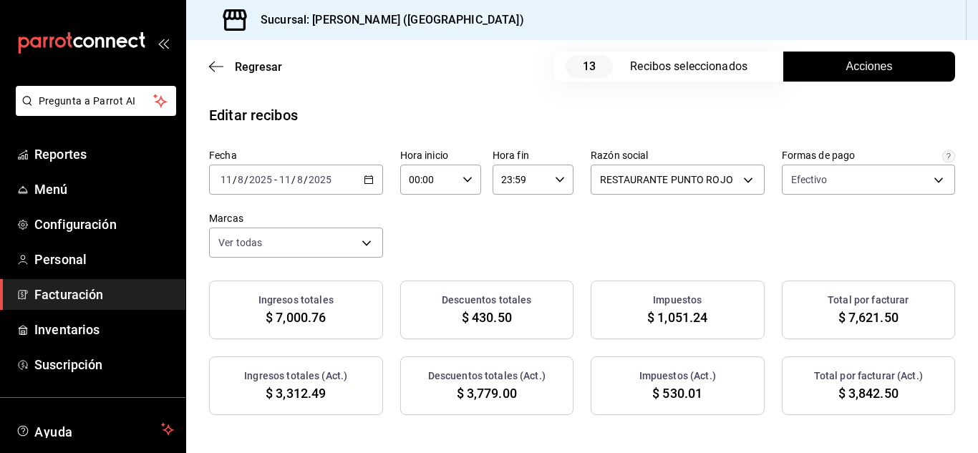
click at [383, 187] on div "[DATE] [DATE] - [DATE] [DATE]" at bounding box center [296, 180] width 174 height 30
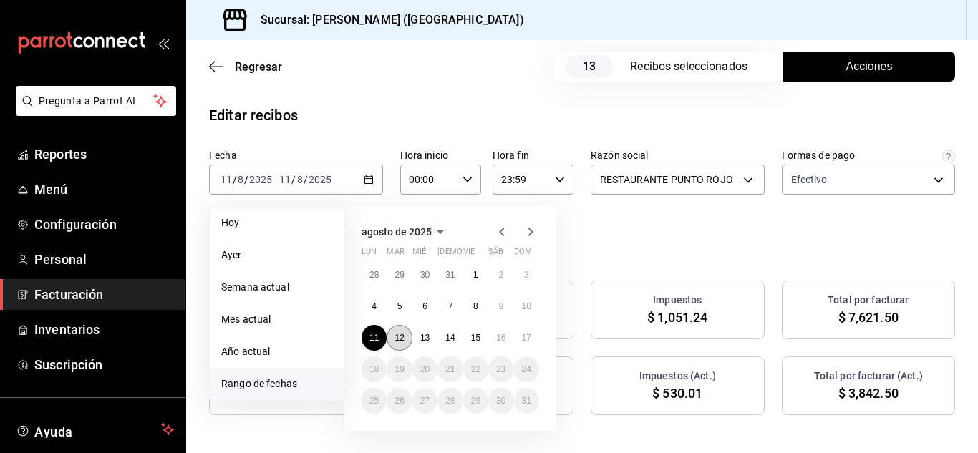
click at [399, 343] on button "12" at bounding box center [398, 338] width 25 height 26
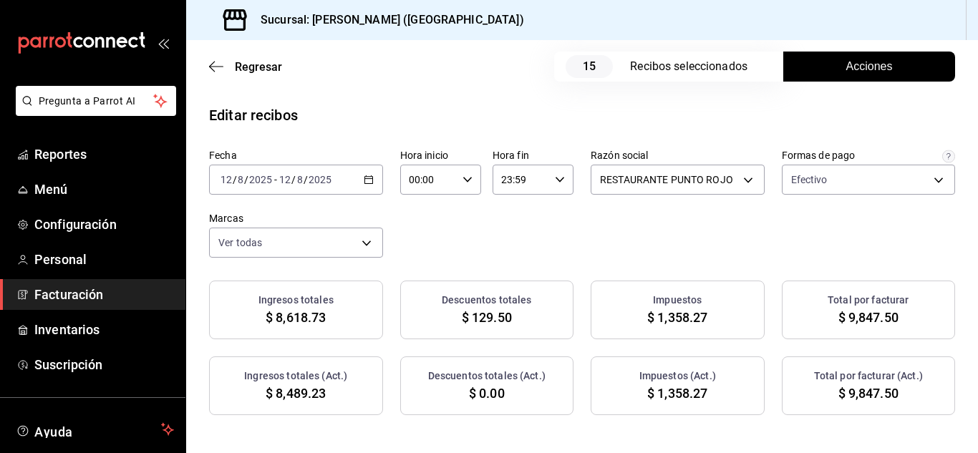
click at [836, 57] on button "Acciones" at bounding box center [869, 67] width 172 height 30
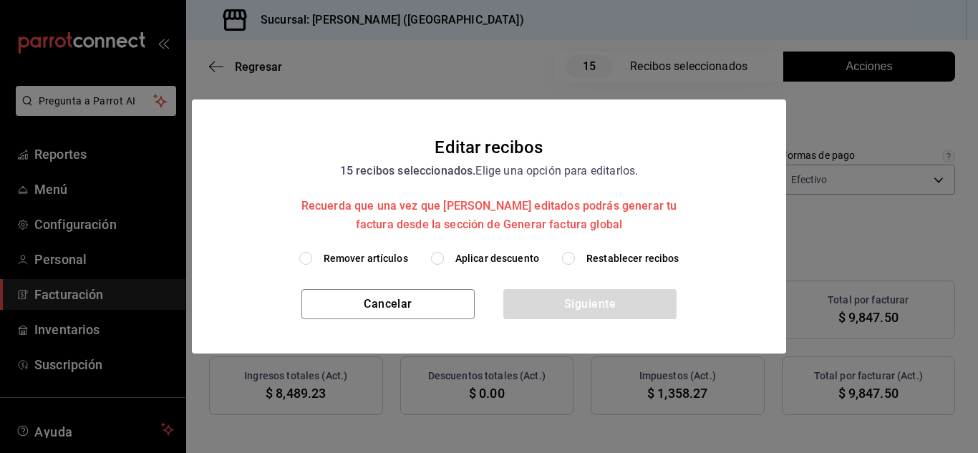
click at [308, 260] on input "Remover artículos" at bounding box center [305, 258] width 13 height 13
radio input "true"
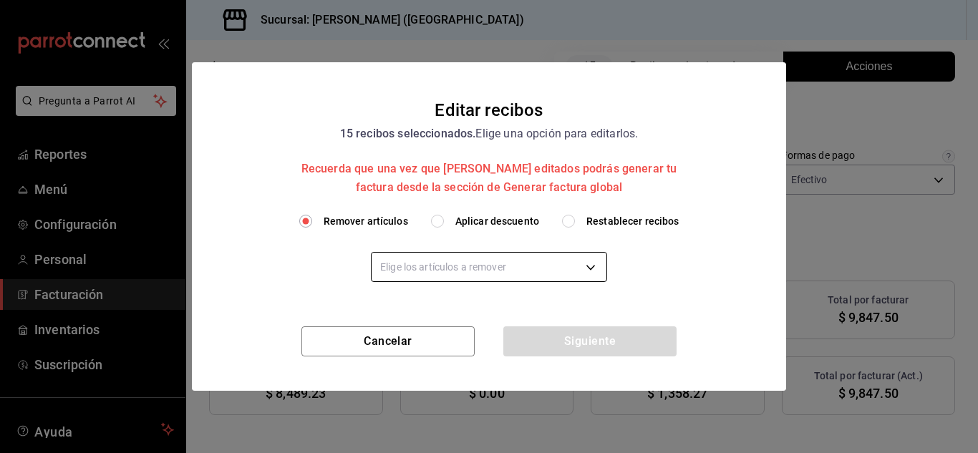
click at [413, 270] on body "Pregunta a Parrot AI Reportes Menú Configuración Personal Facturación Inventari…" at bounding box center [489, 226] width 978 height 453
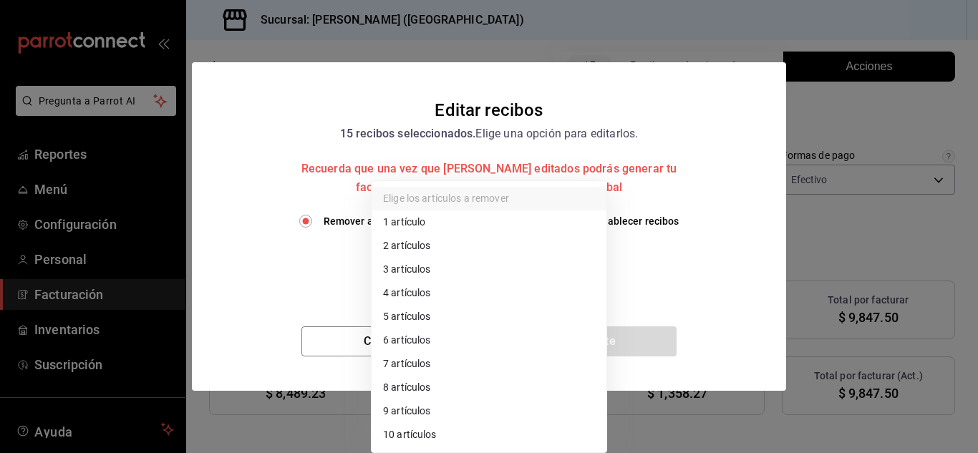
click at [413, 270] on li "3 artículos" at bounding box center [488, 270] width 235 height 24
type input "3"
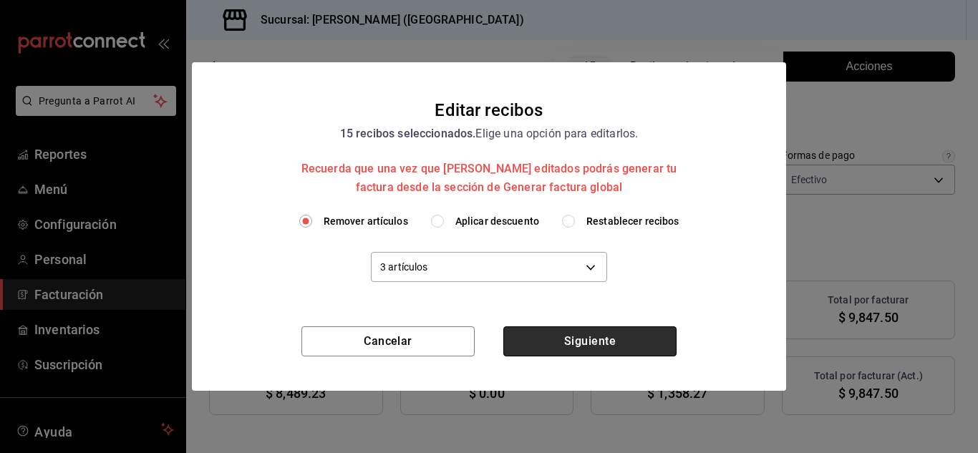
click at [537, 346] on button "Siguiente" at bounding box center [589, 341] width 173 height 30
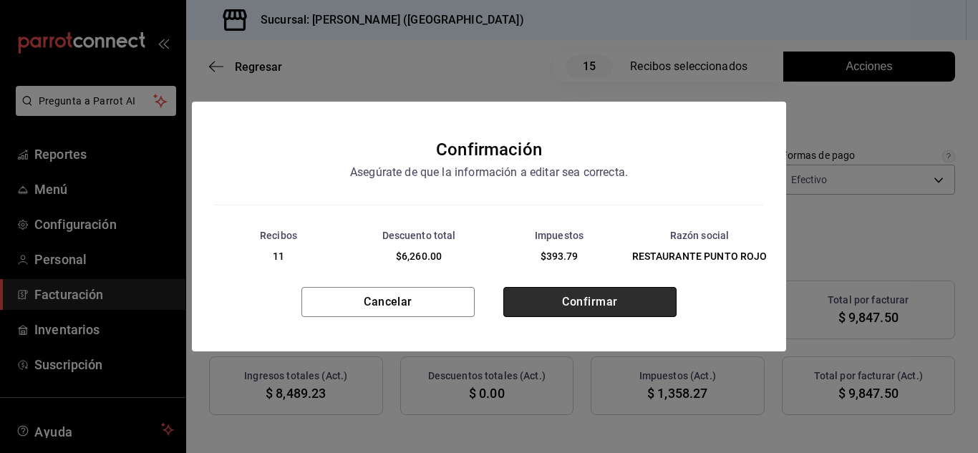
click at [555, 300] on button "Confirmar" at bounding box center [589, 302] width 173 height 30
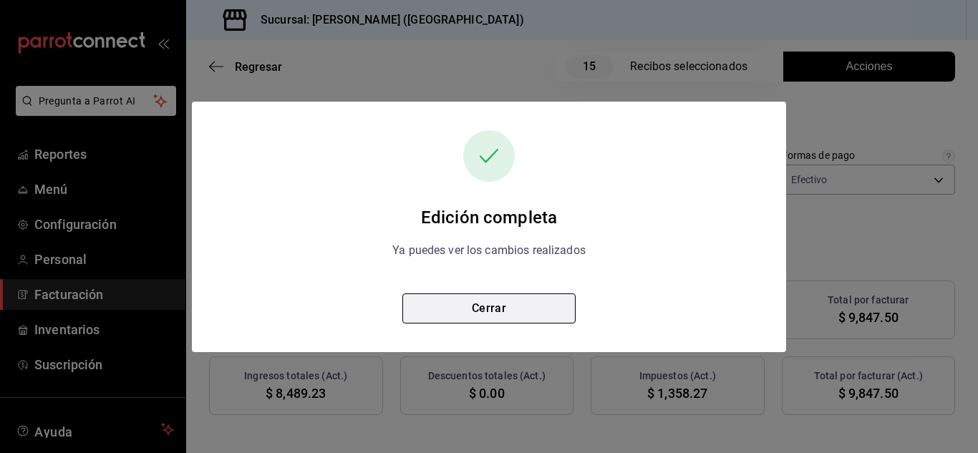
click at [464, 308] on button "Cerrar" at bounding box center [488, 308] width 173 height 30
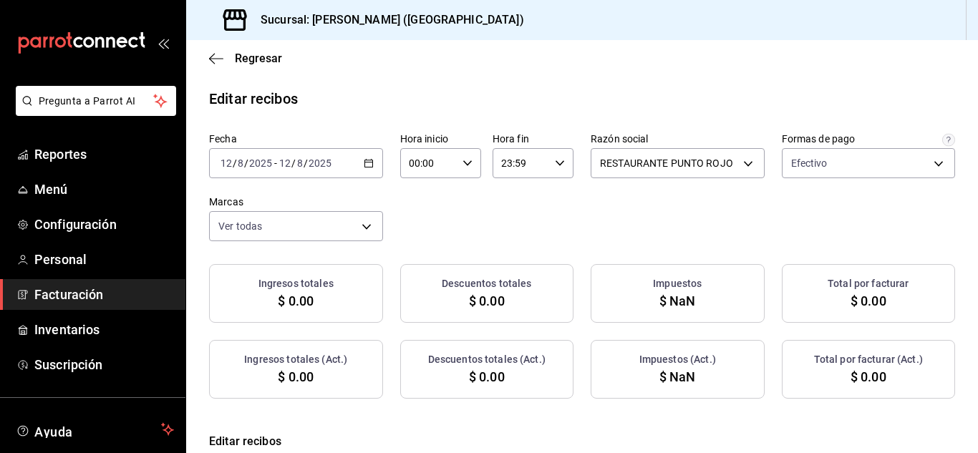
checkbox input "true"
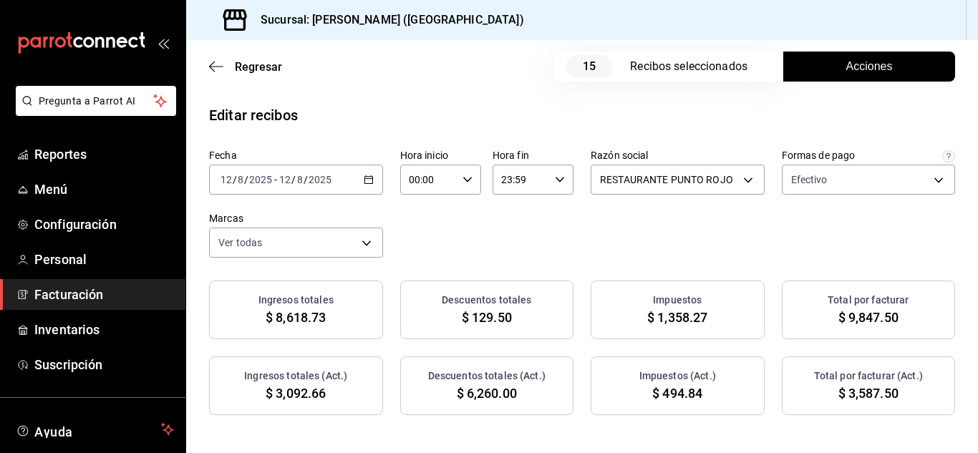
click at [383, 162] on div "Fecha [DATE] [DATE] - [DATE] [DATE]" at bounding box center [296, 172] width 174 height 46
click at [374, 183] on icon "button" at bounding box center [369, 180] width 10 height 10
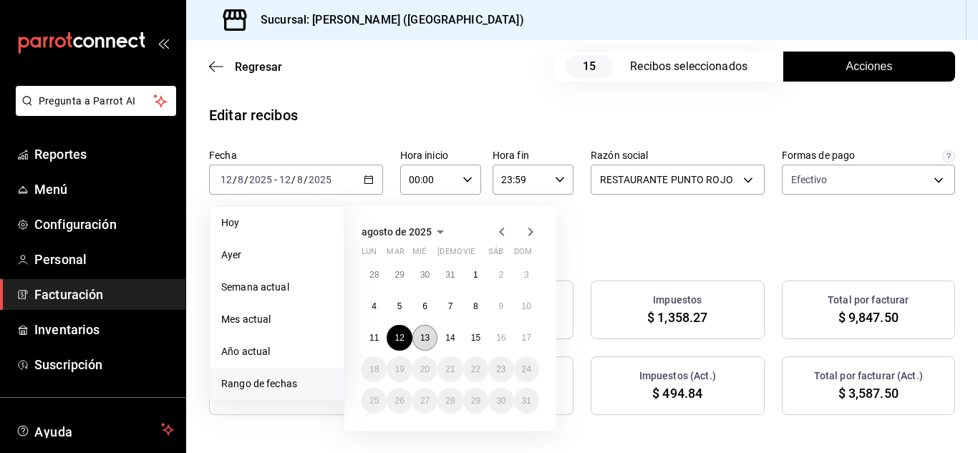
click at [428, 340] on abbr "13" at bounding box center [424, 338] width 9 height 10
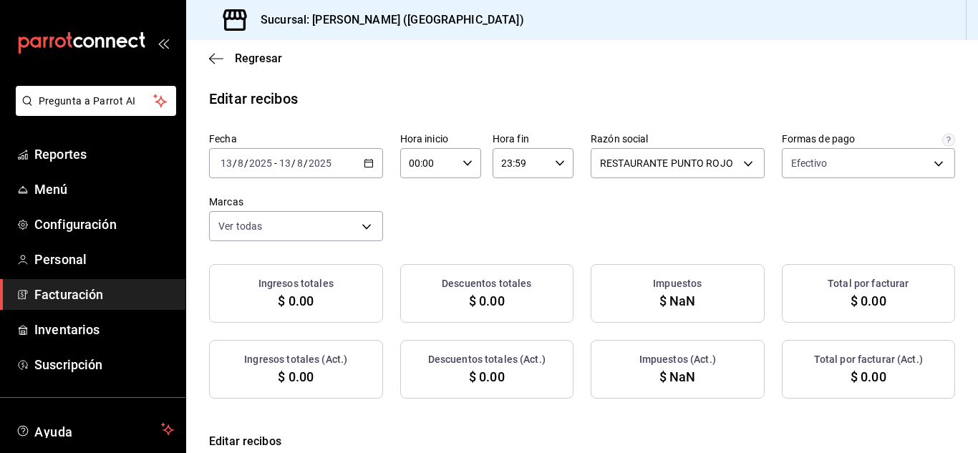
checkbox input "true"
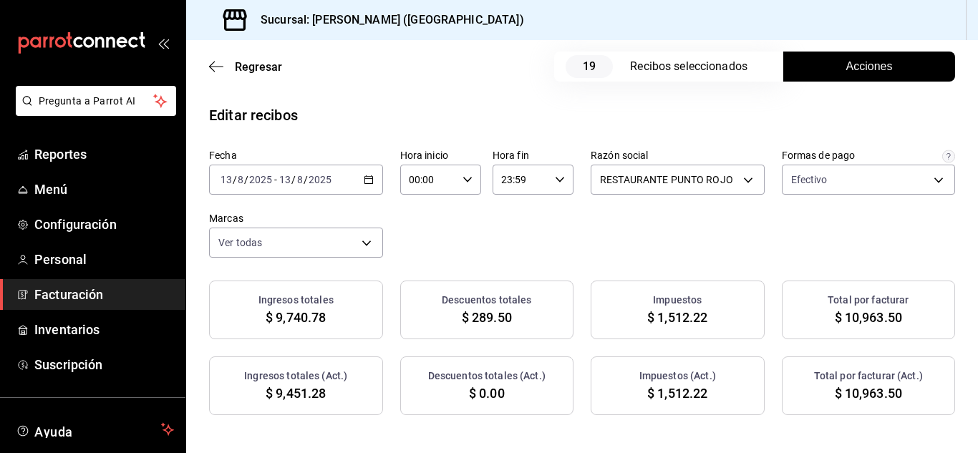
click at [808, 67] on button "Acciones" at bounding box center [869, 67] width 172 height 30
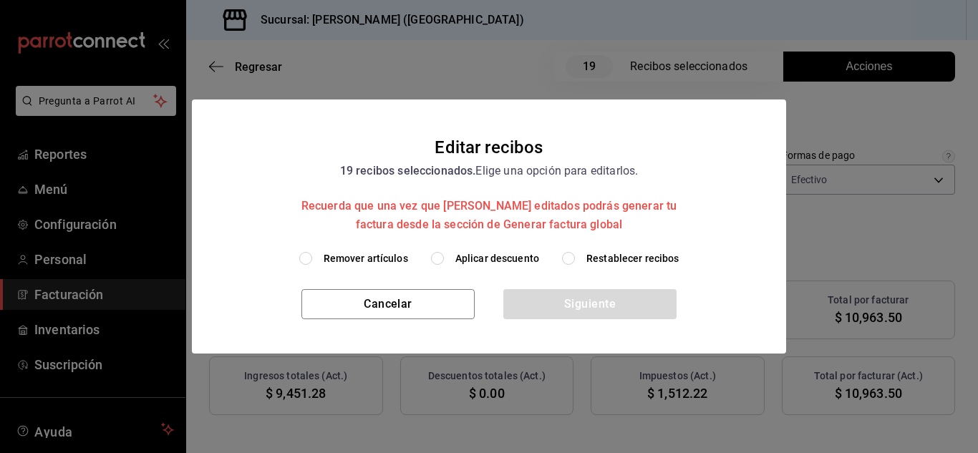
click at [319, 258] on label "Remover artículos" at bounding box center [353, 258] width 109 height 15
click at [312, 258] on input "Remover artículos" at bounding box center [305, 258] width 13 height 13
radio input "true"
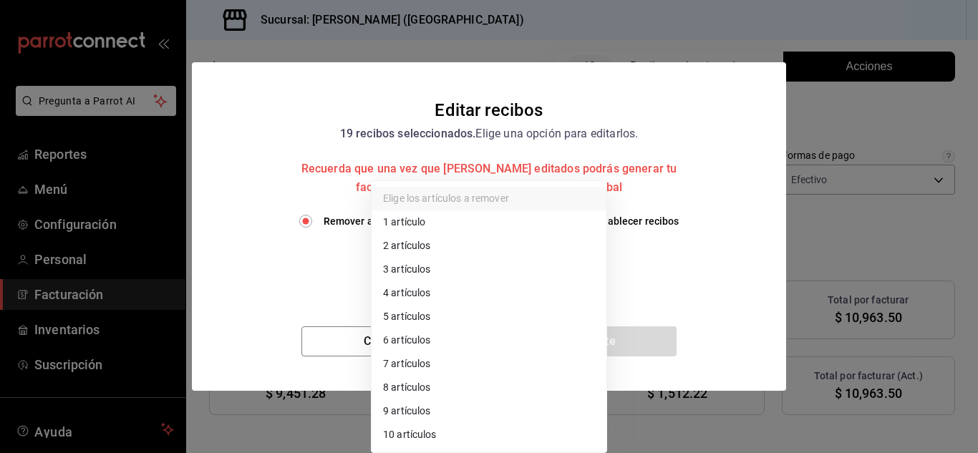
click at [482, 276] on body "Pregunta a Parrot AI Reportes Menú Configuración Personal Facturación Inventari…" at bounding box center [489, 226] width 978 height 453
click at [470, 261] on li "3 artículos" at bounding box center [488, 270] width 235 height 24
type input "3"
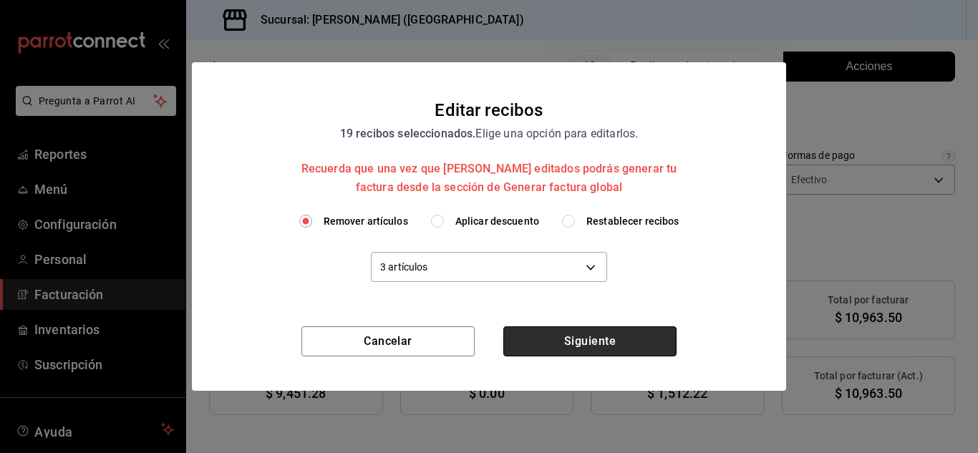
click at [581, 340] on button "Siguiente" at bounding box center [589, 341] width 173 height 30
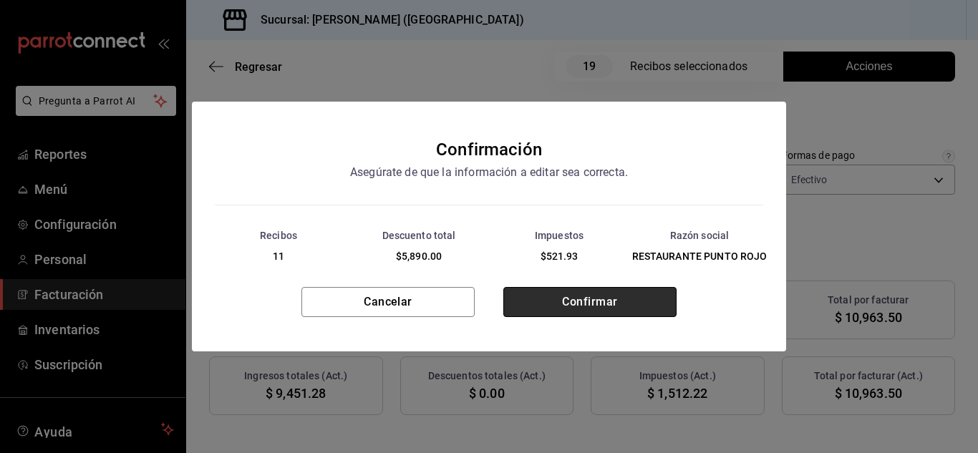
click at [580, 298] on button "Confirmar" at bounding box center [589, 302] width 173 height 30
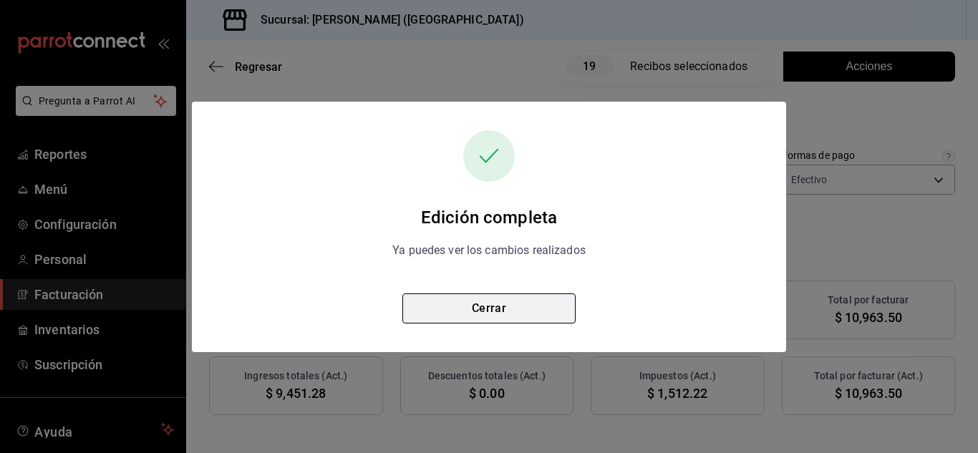
click at [491, 318] on button "Cerrar" at bounding box center [488, 308] width 173 height 30
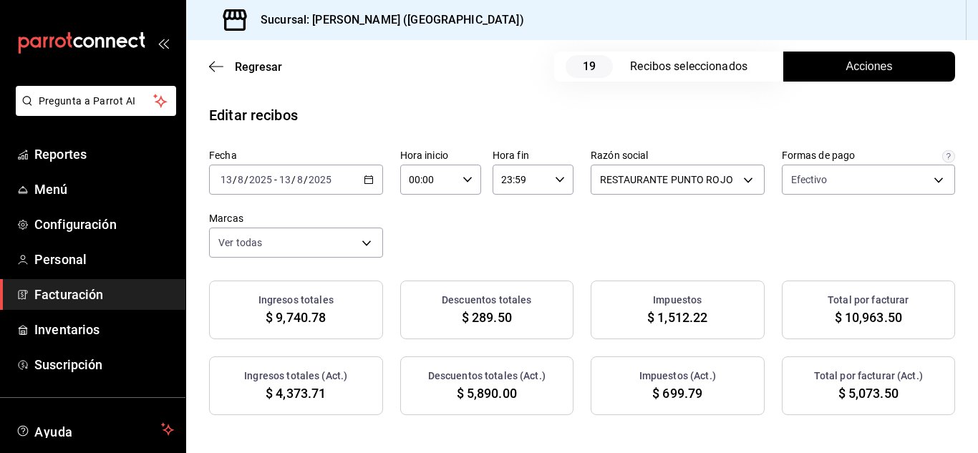
click at [383, 170] on div "[DATE] [DATE] - [DATE] [DATE]" at bounding box center [296, 180] width 174 height 30
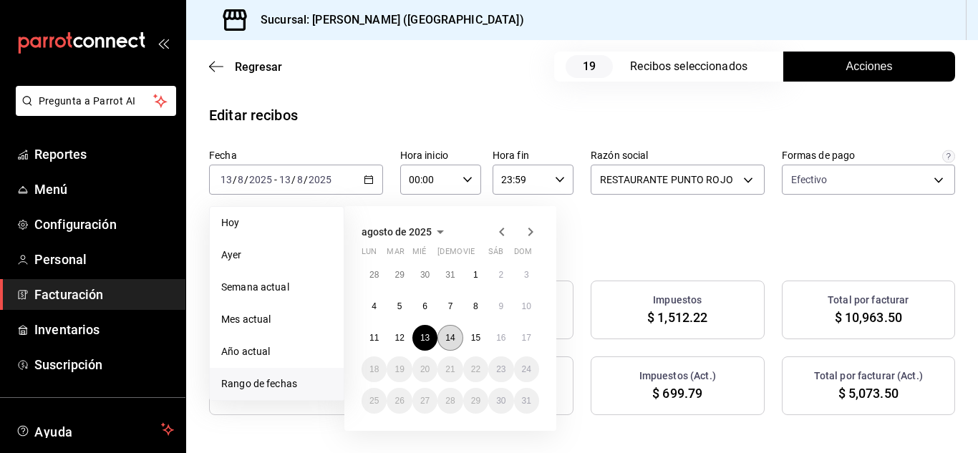
click at [447, 339] on abbr "14" at bounding box center [449, 338] width 9 height 10
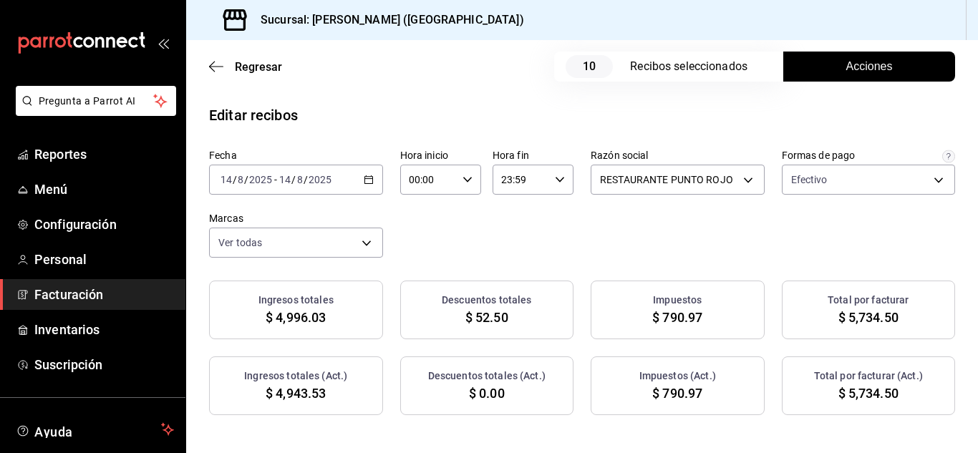
click at [824, 65] on button "Acciones" at bounding box center [869, 67] width 172 height 30
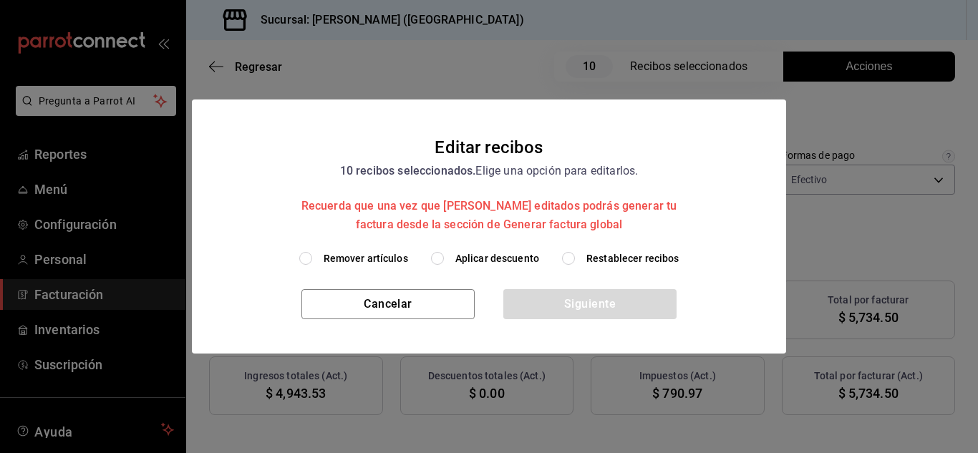
click at [307, 264] on input "Remover artículos" at bounding box center [305, 258] width 13 height 13
radio input "true"
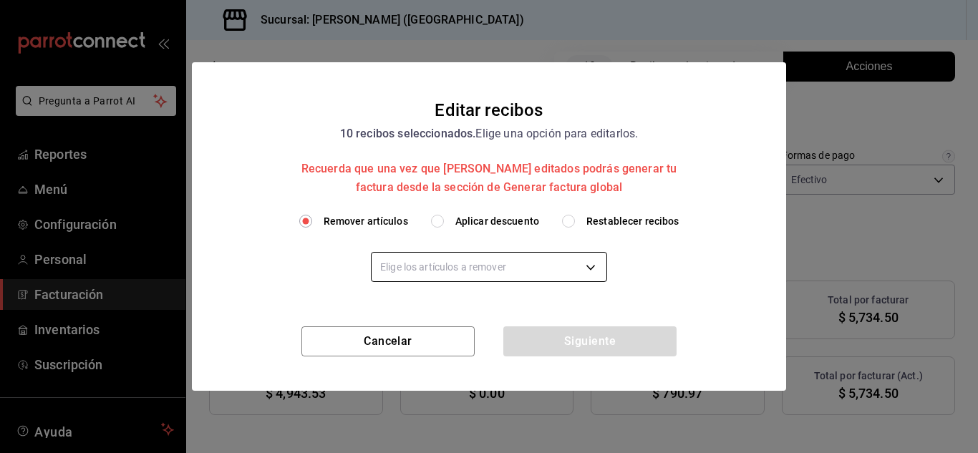
click at [418, 276] on body "Pregunta a Parrot AI Reportes Menú Configuración Personal Facturación Inventari…" at bounding box center [489, 226] width 978 height 453
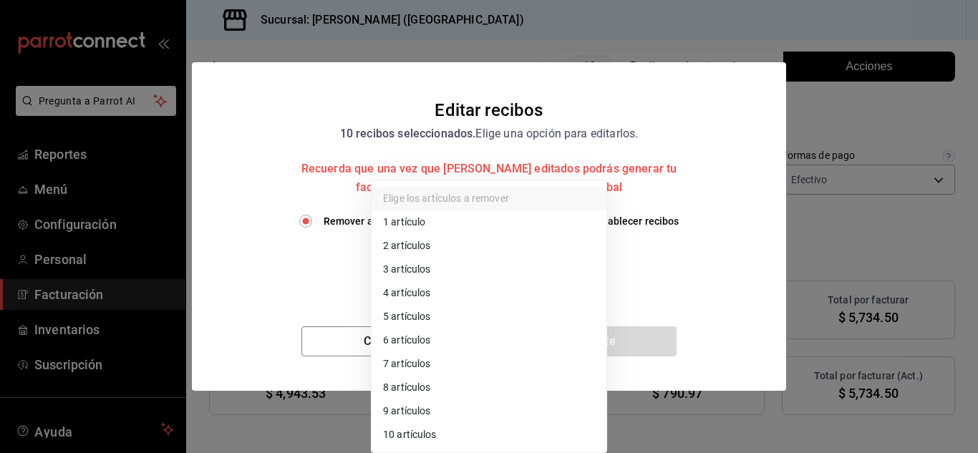
click at [414, 220] on li "1 artículo" at bounding box center [488, 222] width 235 height 24
type input "1"
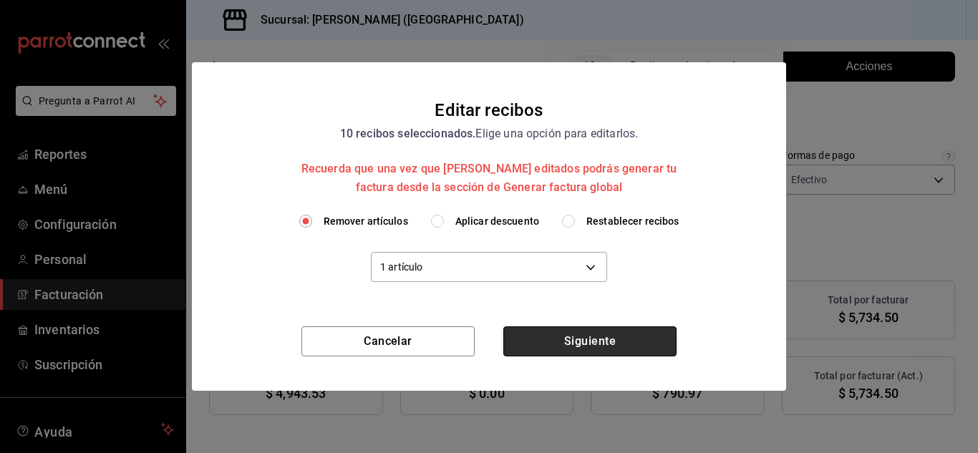
click at [547, 348] on button "Siguiente" at bounding box center [589, 341] width 173 height 30
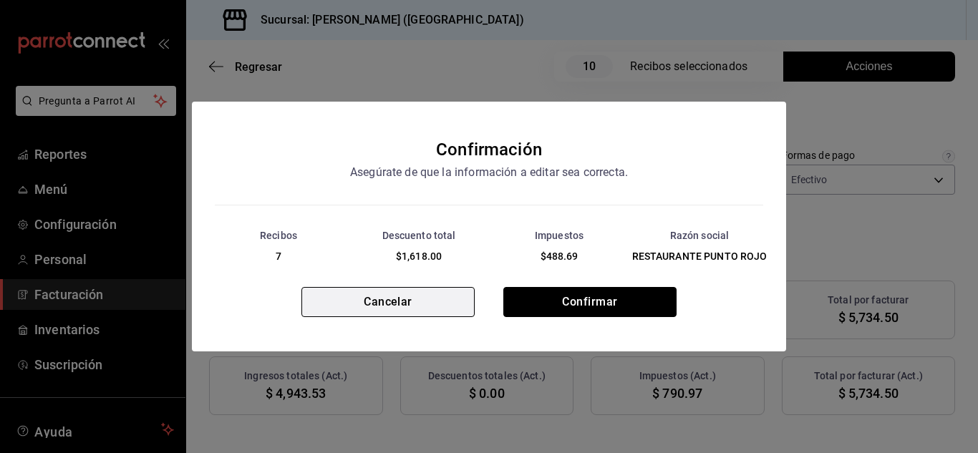
drag, startPoint x: 570, startPoint y: 297, endPoint x: 468, endPoint y: 310, distance: 102.4
click at [468, 310] on div "Cancelar Confirmar" at bounding box center [489, 319] width 594 height 64
click at [465, 310] on button "Cancelar" at bounding box center [387, 302] width 173 height 30
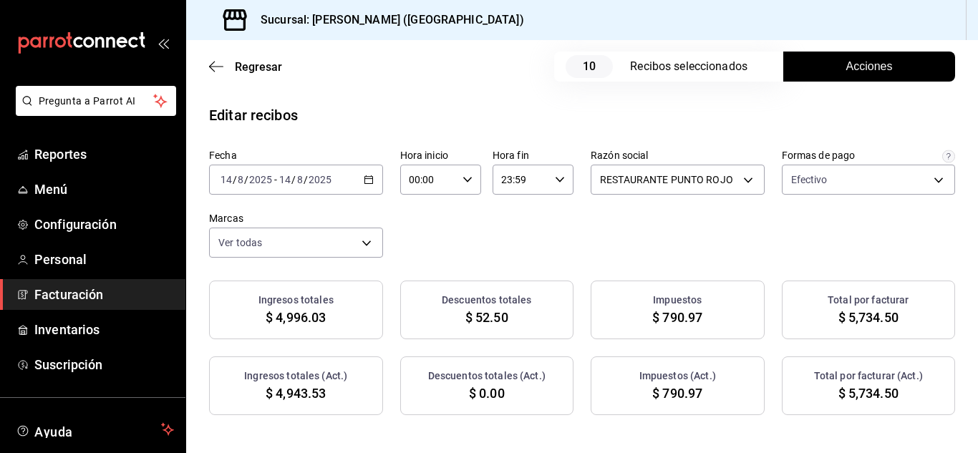
click at [785, 63] on button "Acciones" at bounding box center [869, 67] width 172 height 30
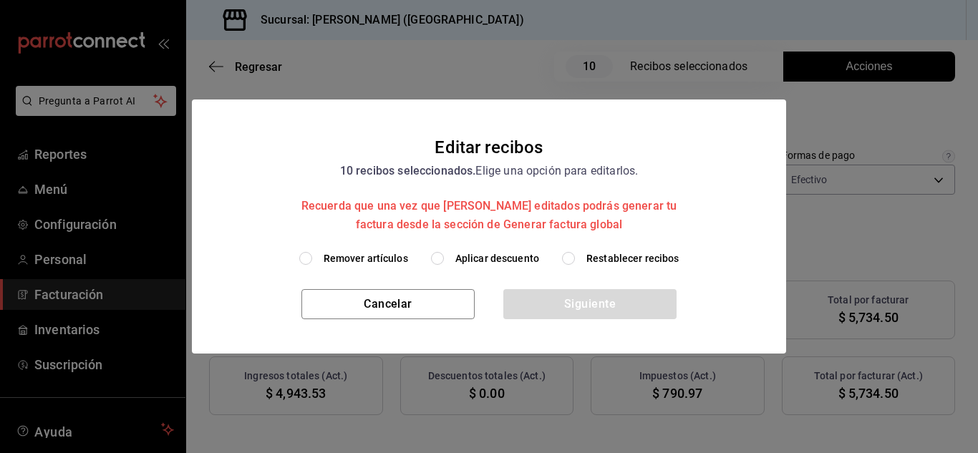
click at [311, 263] on input "Remover artículos" at bounding box center [305, 258] width 13 height 13
radio input "true"
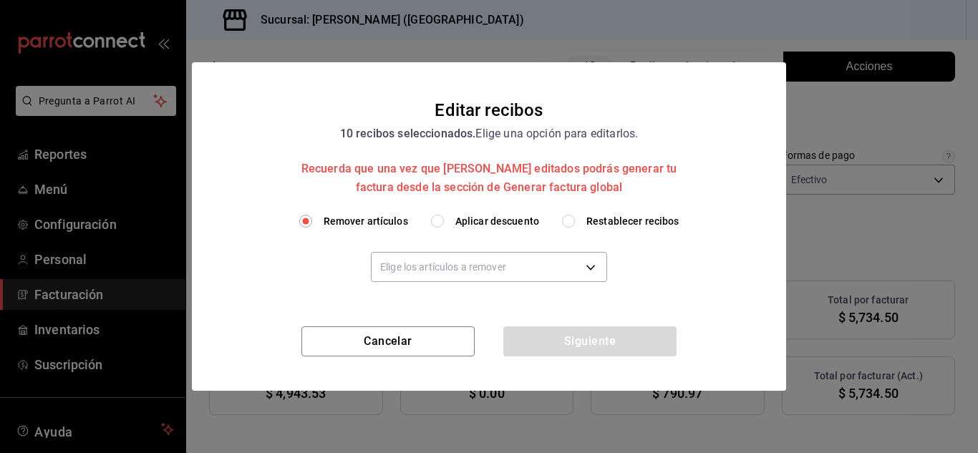
click at [414, 220] on div "Remover artículos Aplicar descuento Restablecer recibos" at bounding box center [489, 221] width 560 height 15
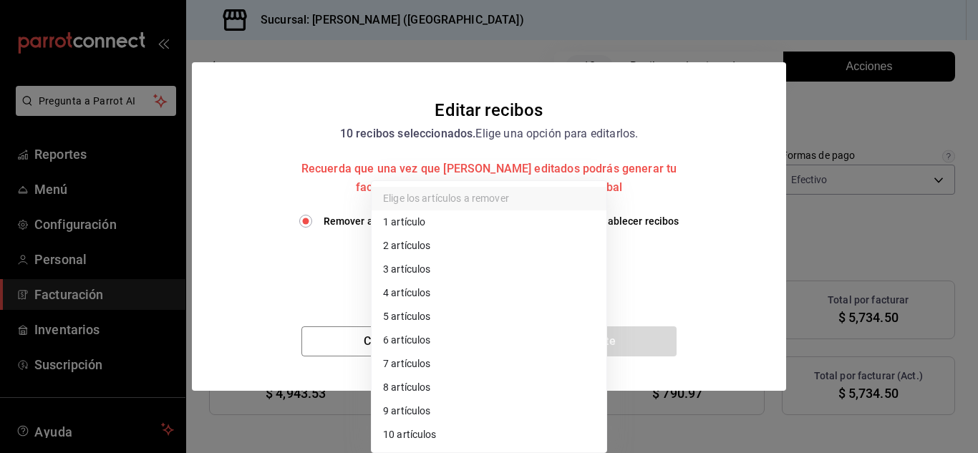
click at [444, 262] on body "Pregunta a Parrot AI Reportes Menú Configuración Personal Facturación Inventari…" at bounding box center [489, 226] width 978 height 453
click at [441, 259] on li "3 artículos" at bounding box center [488, 270] width 235 height 24
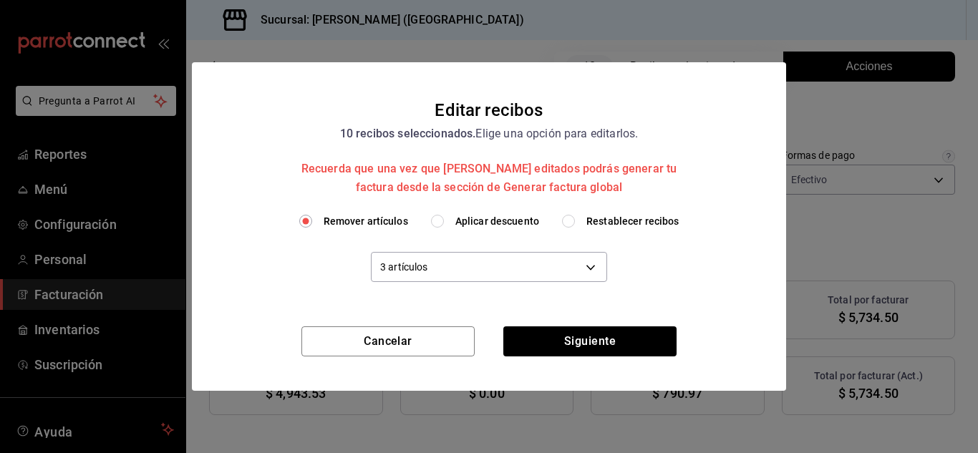
click at [441, 273] on li "3 artículos" at bounding box center [459, 280] width 176 height 14
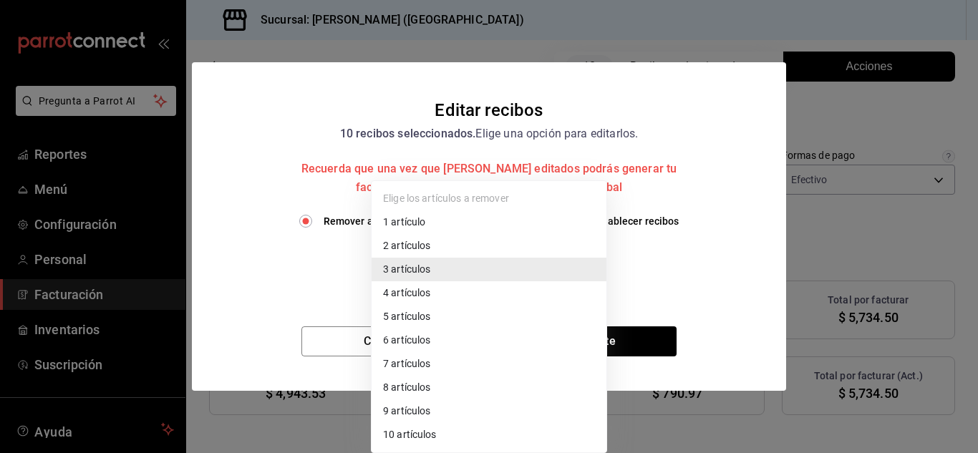
drag, startPoint x: 441, startPoint y: 259, endPoint x: 427, endPoint y: 251, distance: 15.7
click at [427, 251] on body "Pregunta a Parrot AI Reportes Menú Configuración Personal Facturación Inventari…" at bounding box center [489, 226] width 978 height 453
click at [406, 219] on li "1 artículo" at bounding box center [488, 222] width 235 height 24
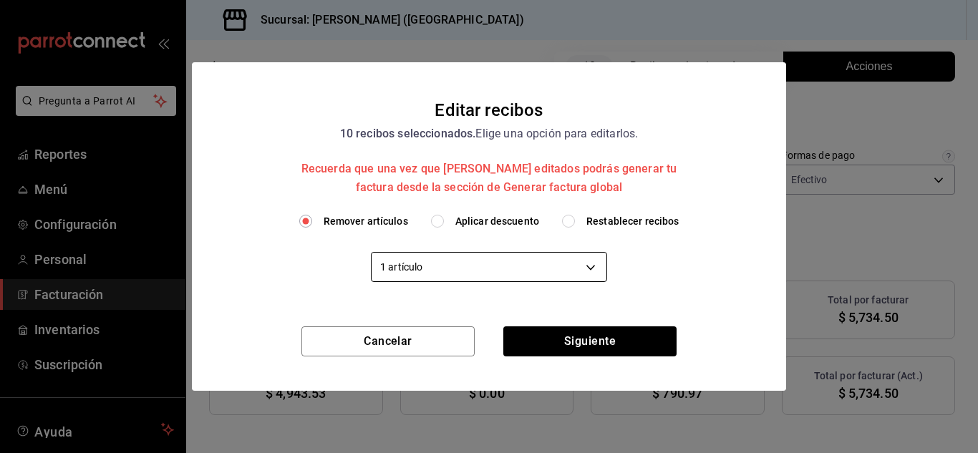
click at [454, 274] on body "Pregunta a Parrot AI Reportes Menú Configuración Personal Facturación Inventari…" at bounding box center [489, 226] width 978 height 453
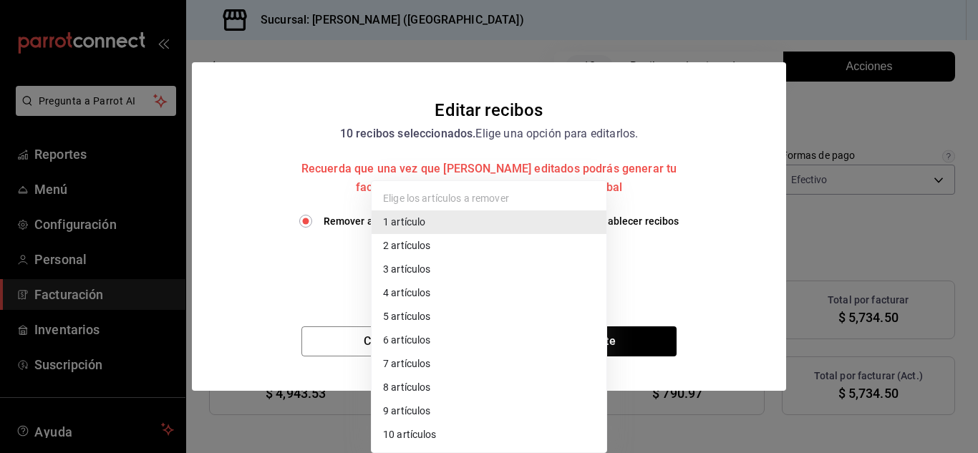
click at [419, 250] on li "2 artículos" at bounding box center [488, 246] width 235 height 24
type input "2"
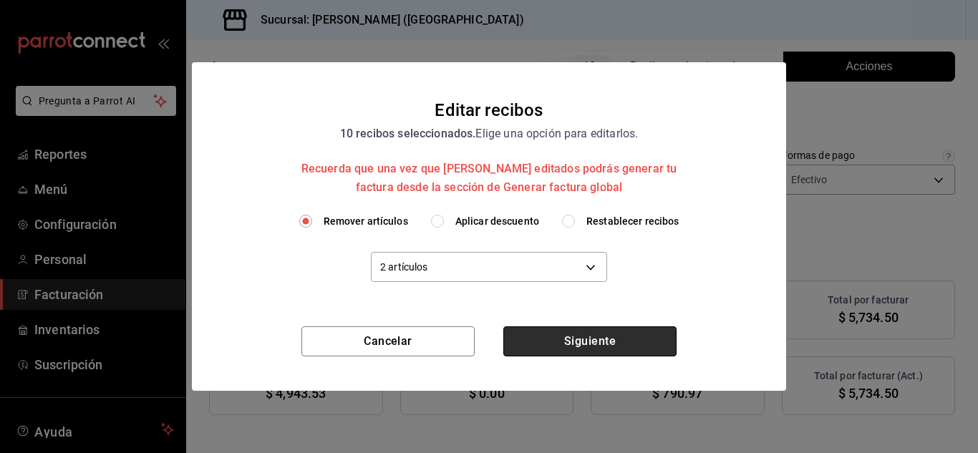
click at [574, 346] on button "Siguiente" at bounding box center [589, 341] width 173 height 30
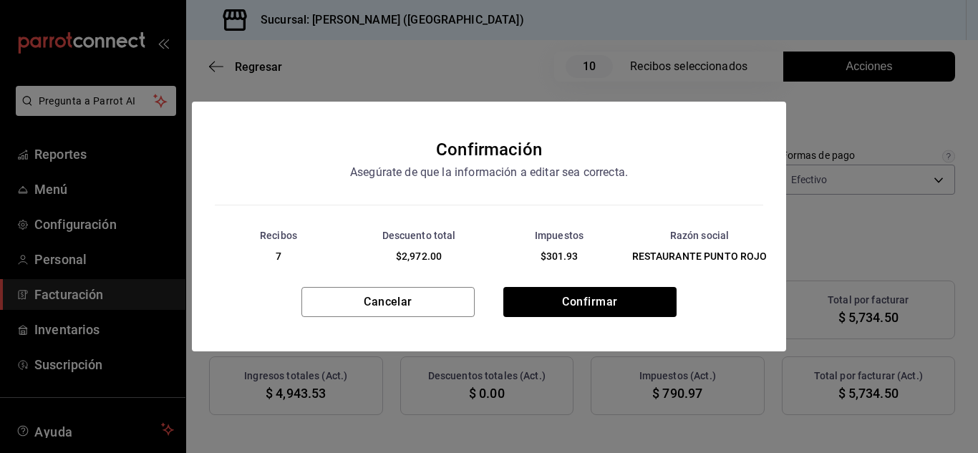
click at [561, 346] on div "Cancelar Confirmar" at bounding box center [489, 319] width 594 height 64
click at [587, 296] on button "Confirmar" at bounding box center [589, 302] width 173 height 30
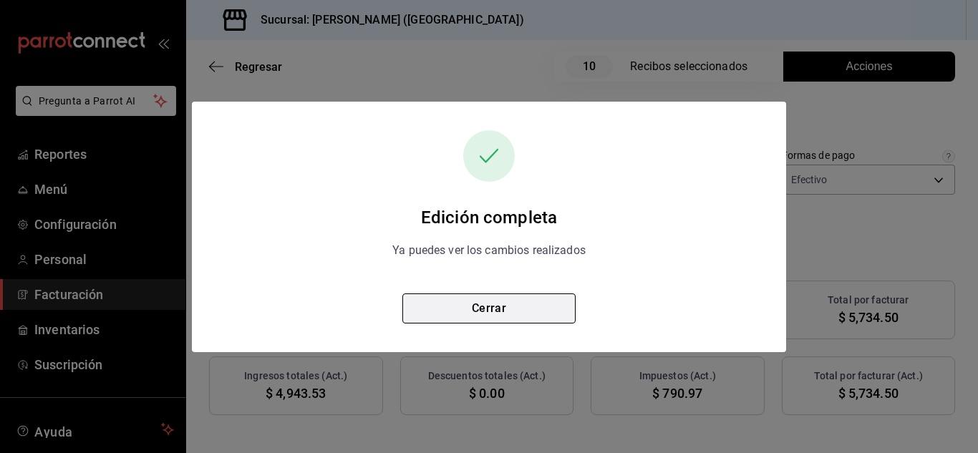
click at [507, 311] on button "Cerrar" at bounding box center [488, 308] width 173 height 30
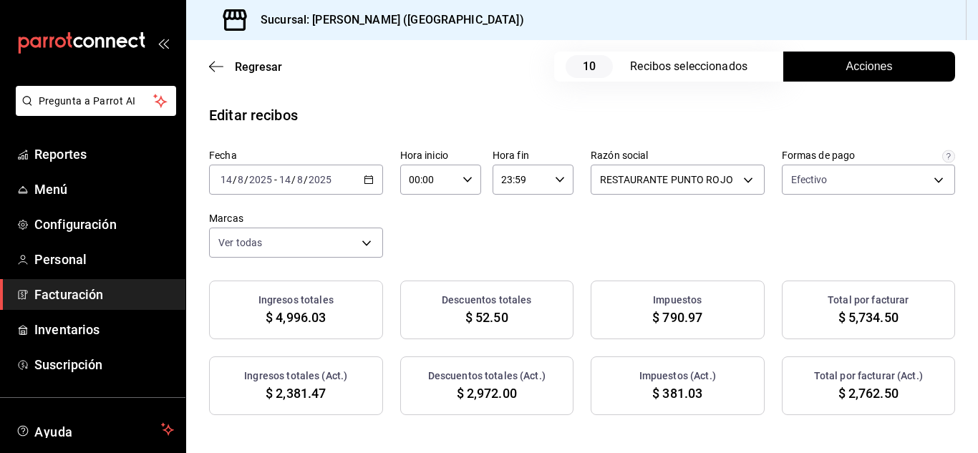
click at [374, 177] on icon "button" at bounding box center [369, 180] width 10 height 10
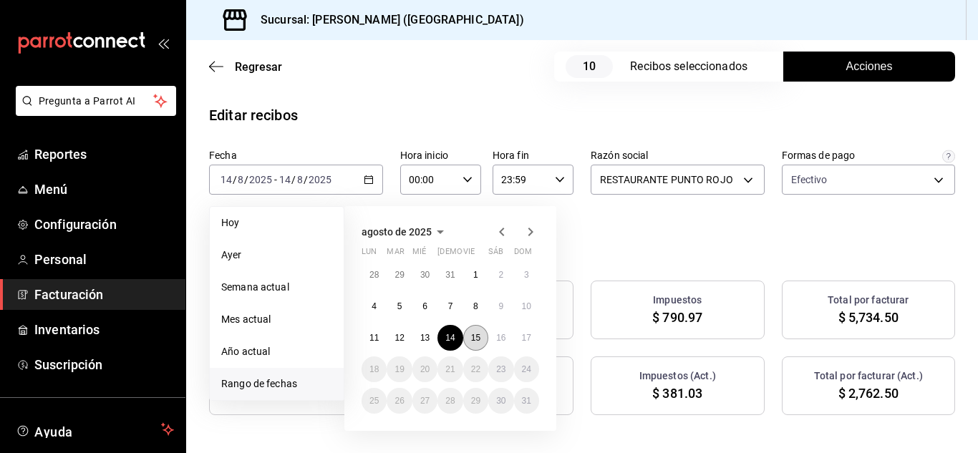
click at [477, 343] on button "15" at bounding box center [475, 338] width 25 height 26
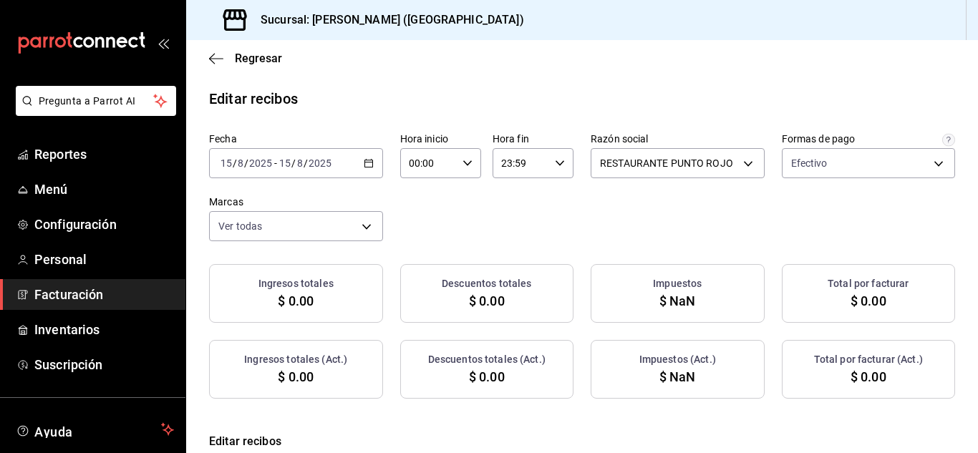
checkbox input "true"
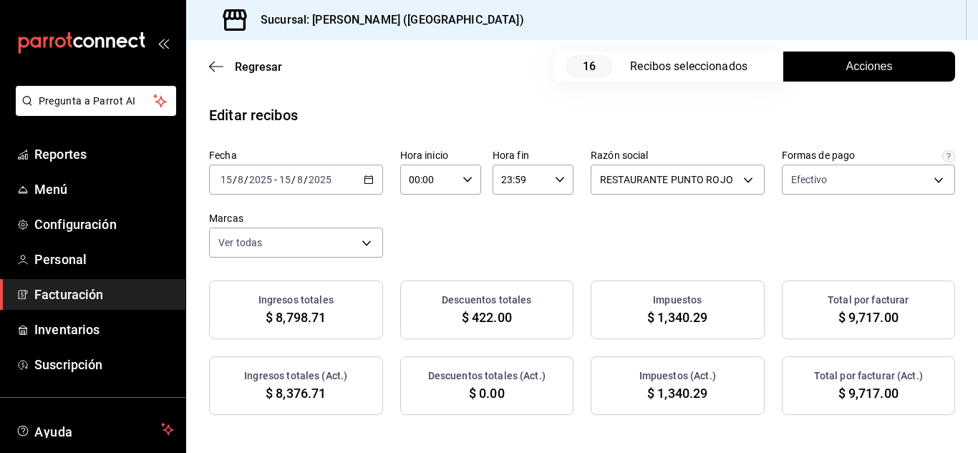
click at [831, 67] on button "Acciones" at bounding box center [869, 67] width 172 height 30
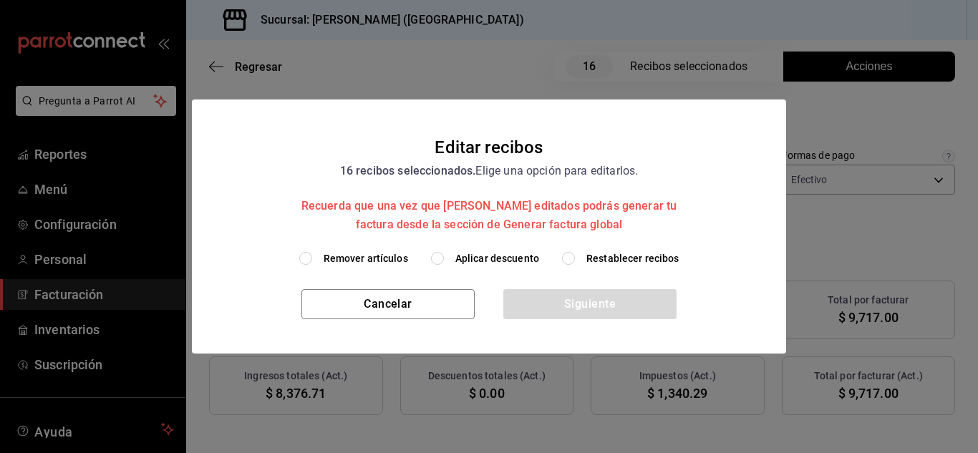
click at [308, 258] on input "Remover artículos" at bounding box center [305, 258] width 13 height 13
radio input "true"
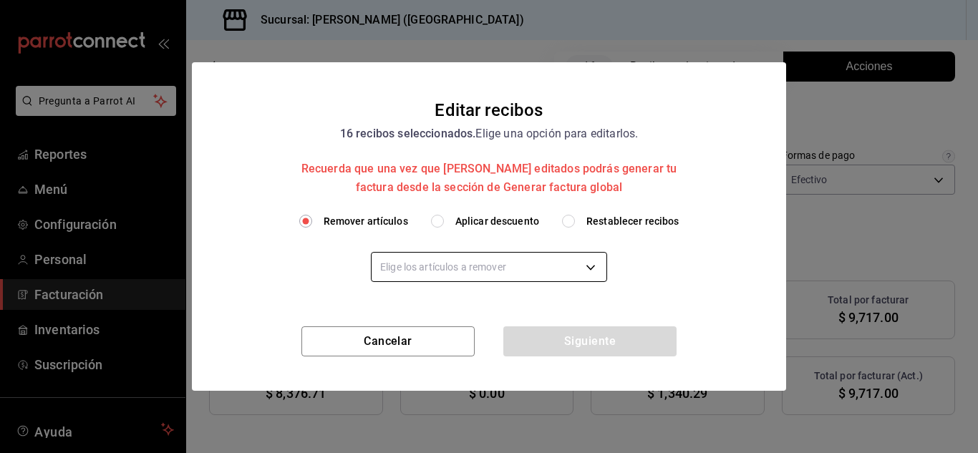
click at [452, 271] on body "Pregunta a Parrot AI Reportes Menú Configuración Personal Facturación Inventari…" at bounding box center [489, 226] width 978 height 453
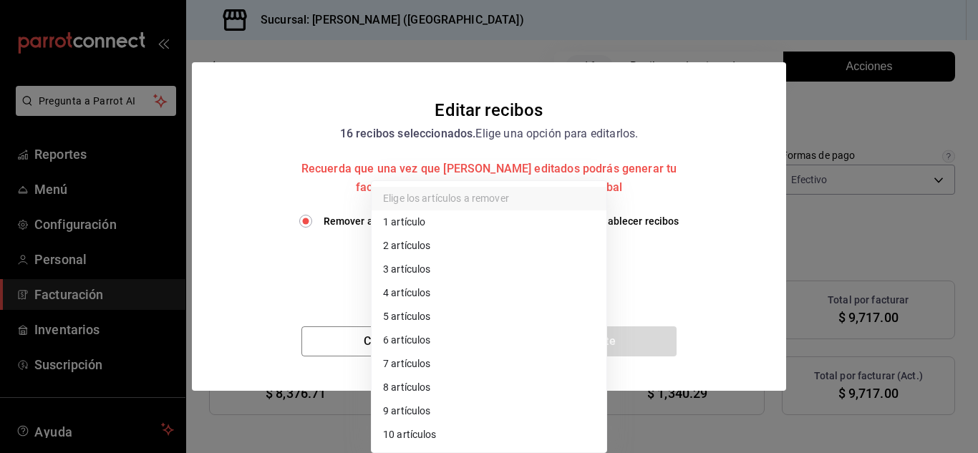
click at [424, 268] on li "3 artículos" at bounding box center [488, 270] width 235 height 24
type input "3"
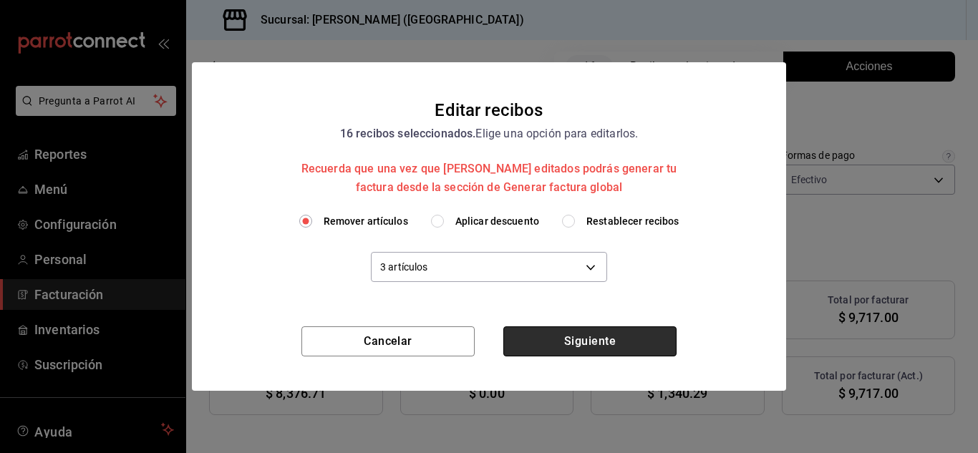
click at [555, 344] on button "Siguiente" at bounding box center [589, 341] width 173 height 30
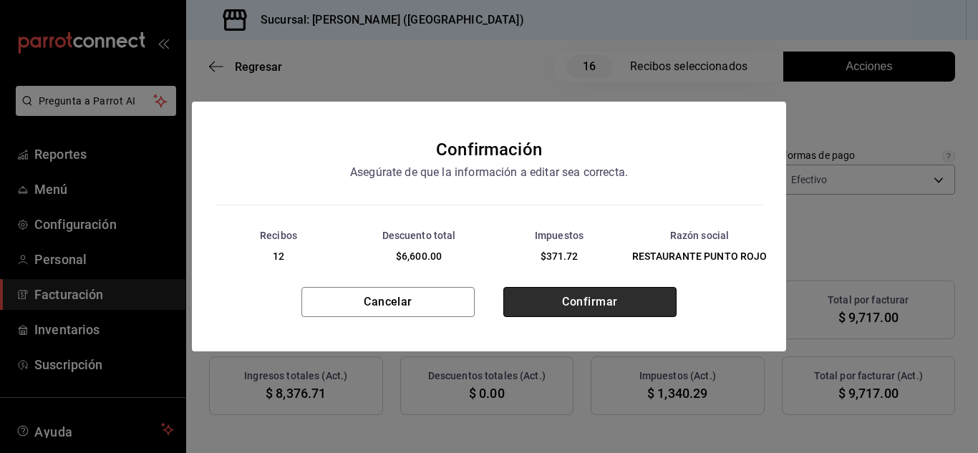
click at [583, 303] on button "Confirmar" at bounding box center [589, 302] width 173 height 30
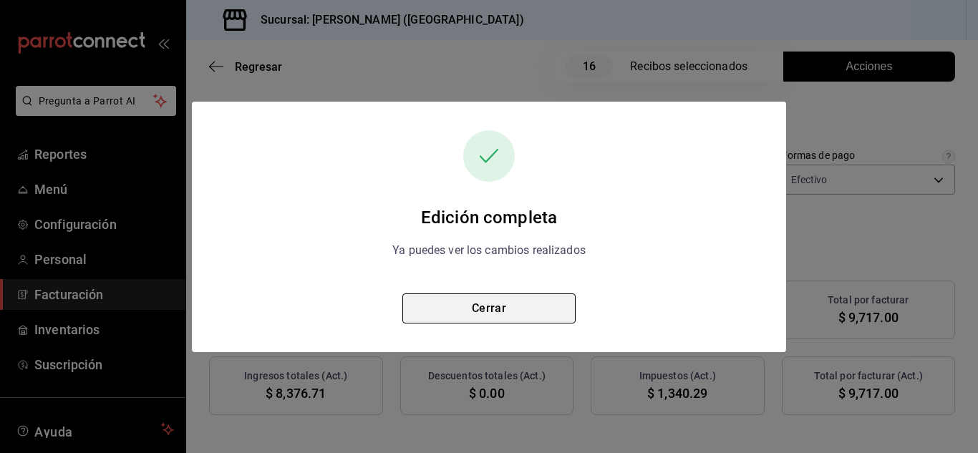
click at [500, 309] on button "Cerrar" at bounding box center [488, 308] width 173 height 30
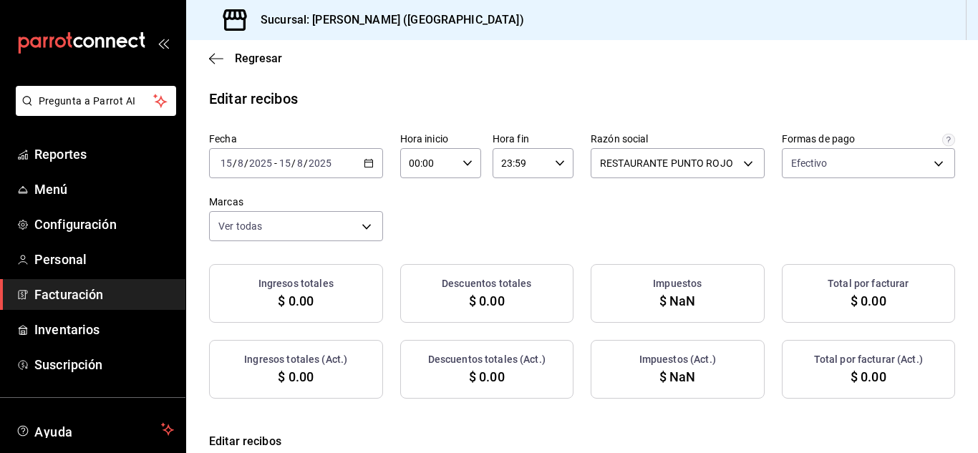
checkbox input "true"
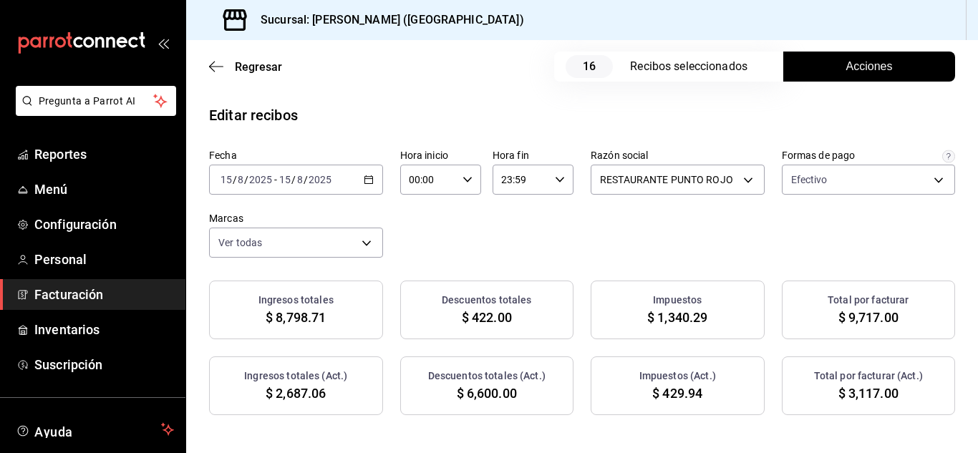
click at [383, 166] on div "[DATE] [DATE] - [DATE] [DATE]" at bounding box center [296, 180] width 174 height 30
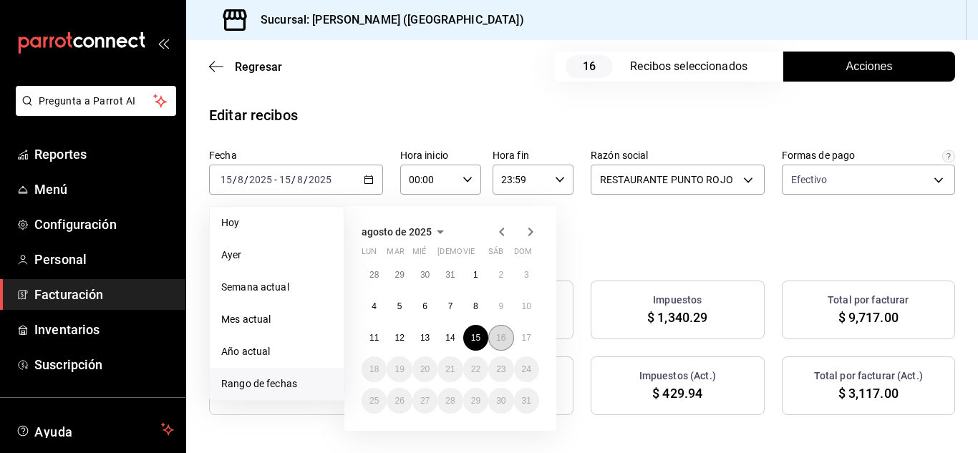
click at [502, 336] on abbr "16" at bounding box center [500, 338] width 9 height 10
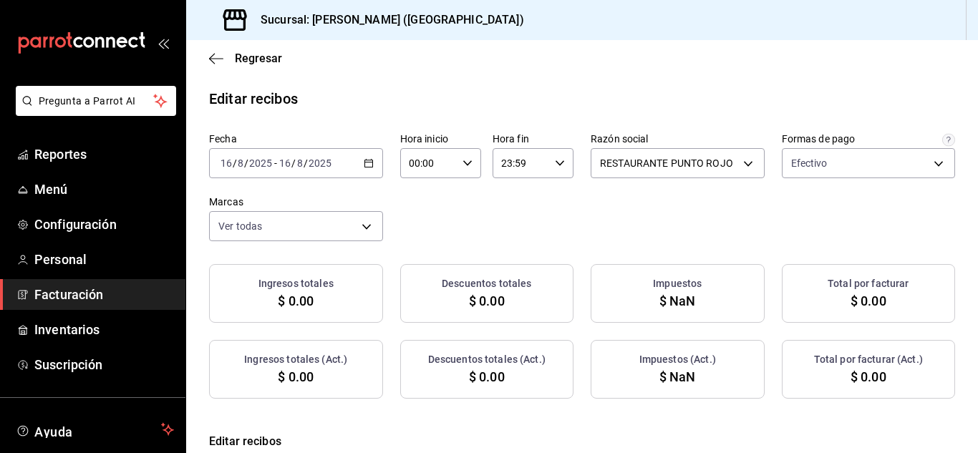
checkbox input "true"
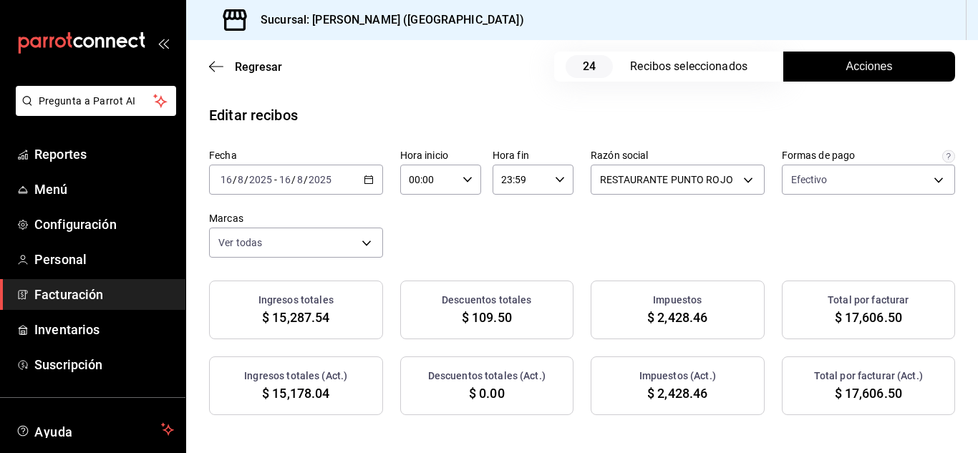
click at [798, 64] on button "Acciones" at bounding box center [869, 67] width 172 height 30
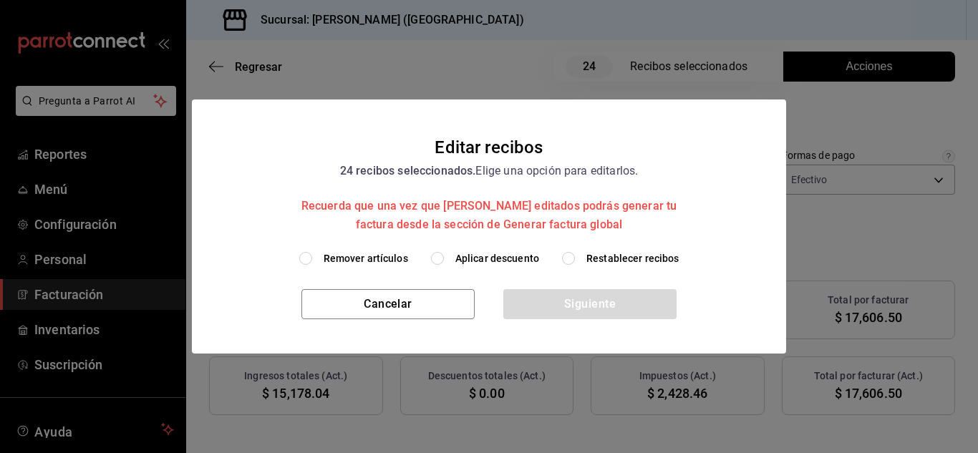
click at [310, 259] on input "Remover artículos" at bounding box center [305, 258] width 13 height 13
radio input "true"
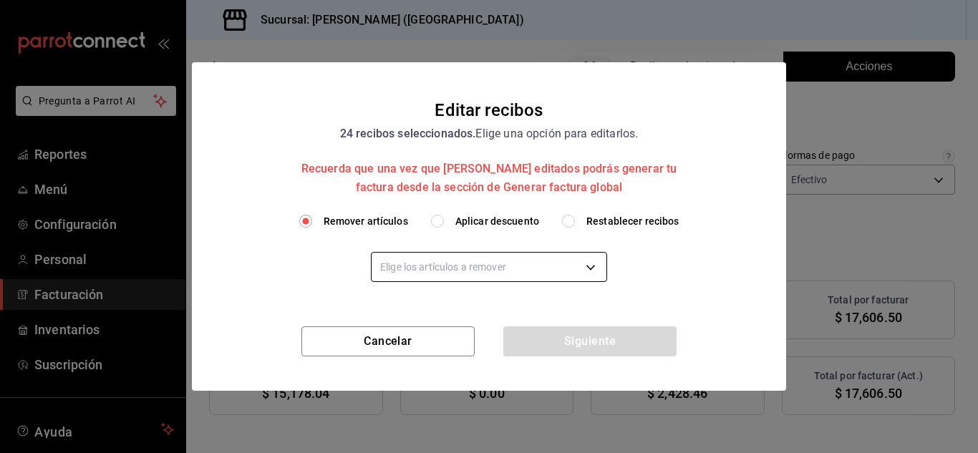
click at [415, 266] on body "Pregunta a Parrot AI Reportes Menú Configuración Personal Facturación Inventari…" at bounding box center [489, 226] width 978 height 453
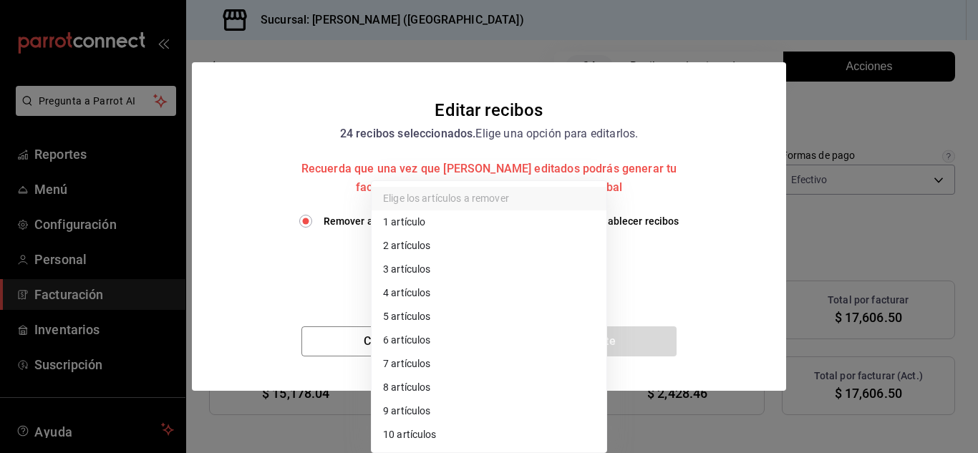
click at [415, 266] on li "3 artículos" at bounding box center [488, 270] width 235 height 24
type input "3"
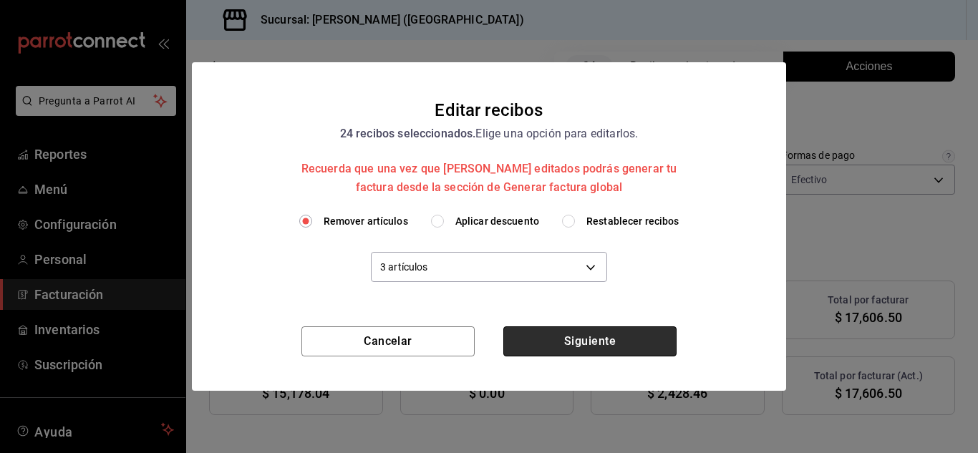
click at [563, 337] on button "Siguiente" at bounding box center [589, 341] width 173 height 30
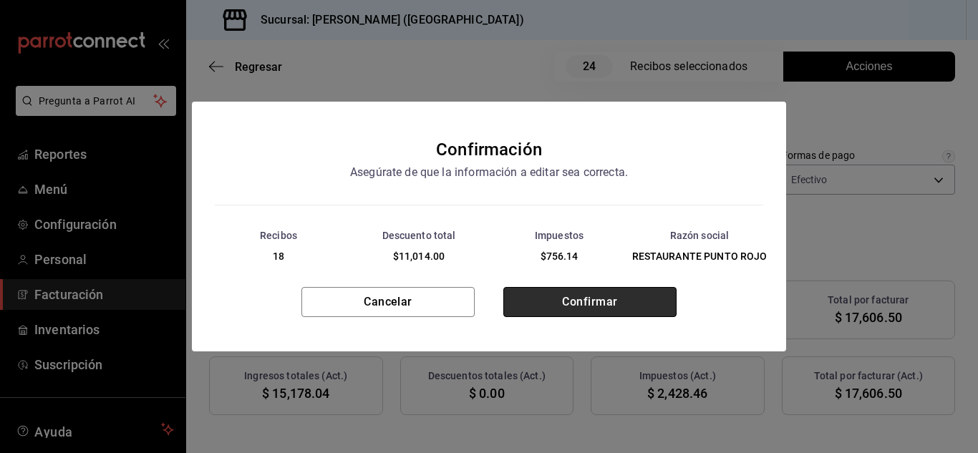
click at [601, 303] on button "Confirmar" at bounding box center [589, 302] width 173 height 30
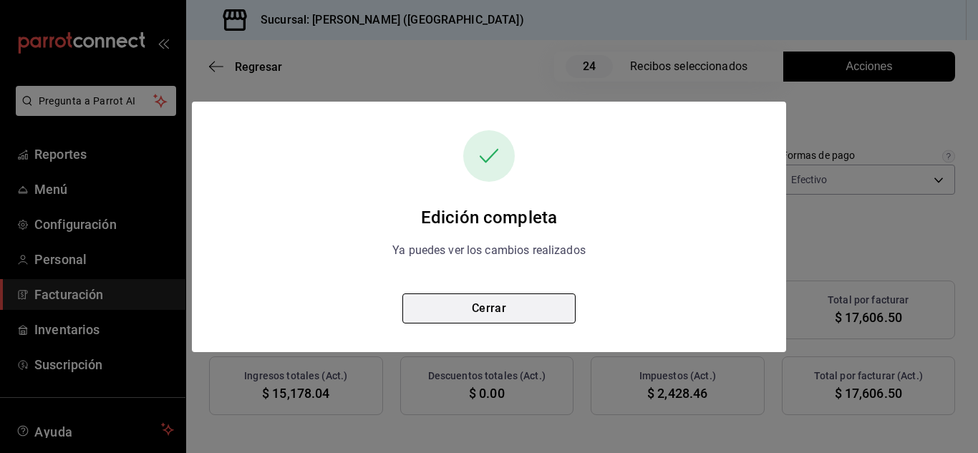
click at [535, 311] on button "Cerrar" at bounding box center [488, 308] width 173 height 30
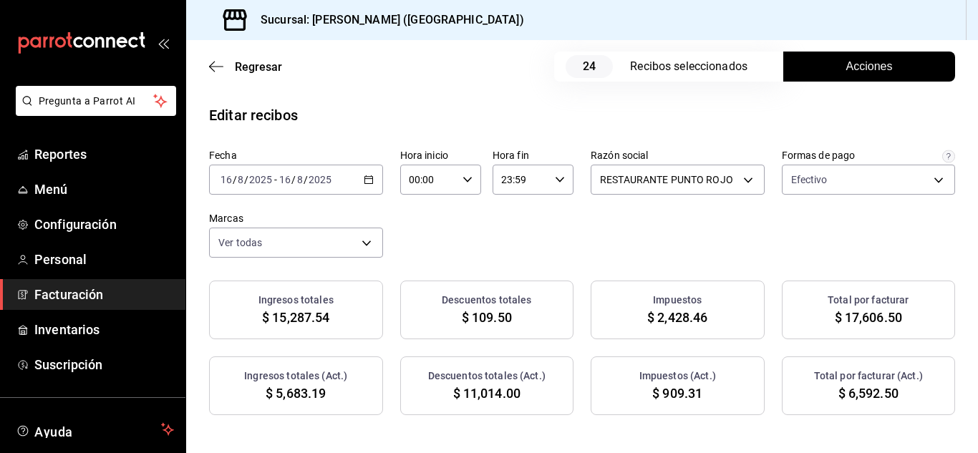
click at [69, 295] on span "Facturación" at bounding box center [104, 294] width 140 height 19
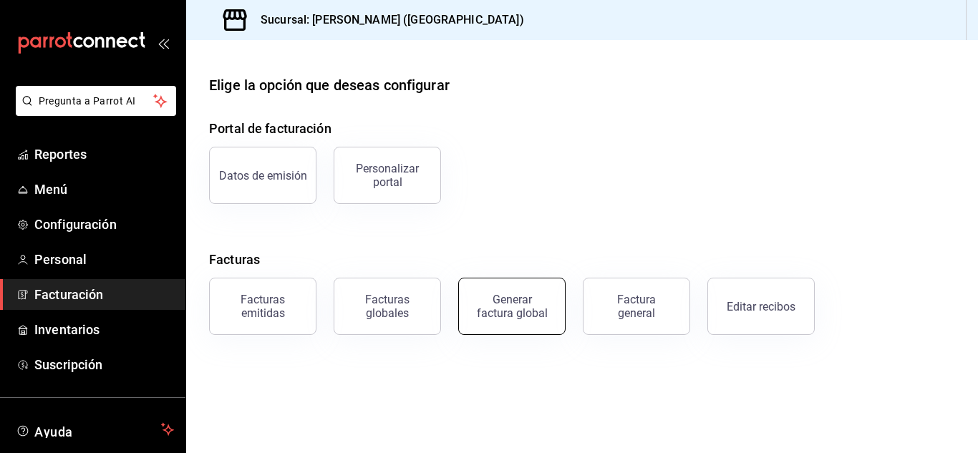
click at [540, 293] on div "Generar factura global" at bounding box center [512, 306] width 72 height 27
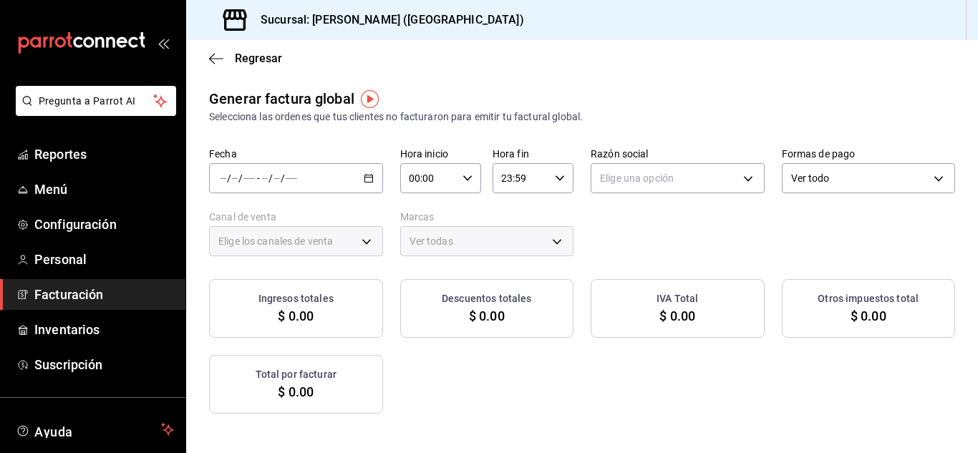
type input "PARROT,UBER_EATS,RAPPI,DIDI_FOOD,ONLINE"
click at [374, 180] on icon "button" at bounding box center [369, 178] width 10 height 10
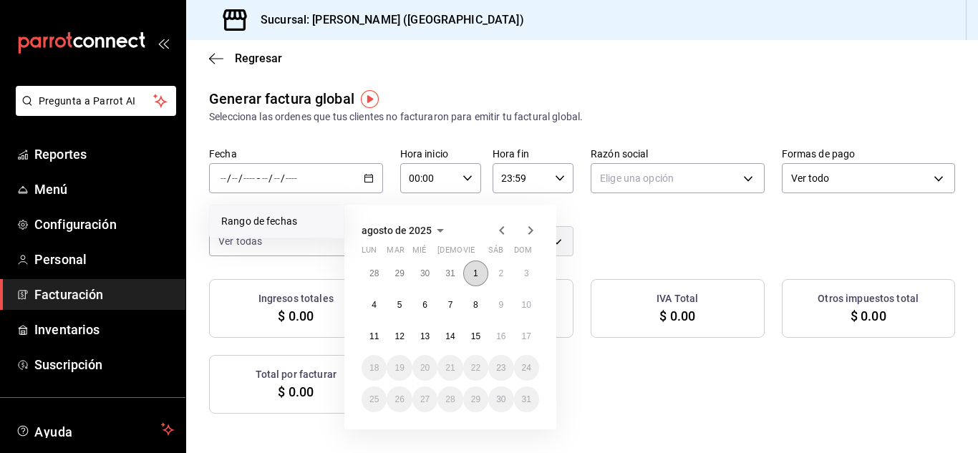
click at [476, 271] on abbr "1" at bounding box center [475, 273] width 5 height 10
click at [497, 306] on button "9" at bounding box center [500, 305] width 25 height 26
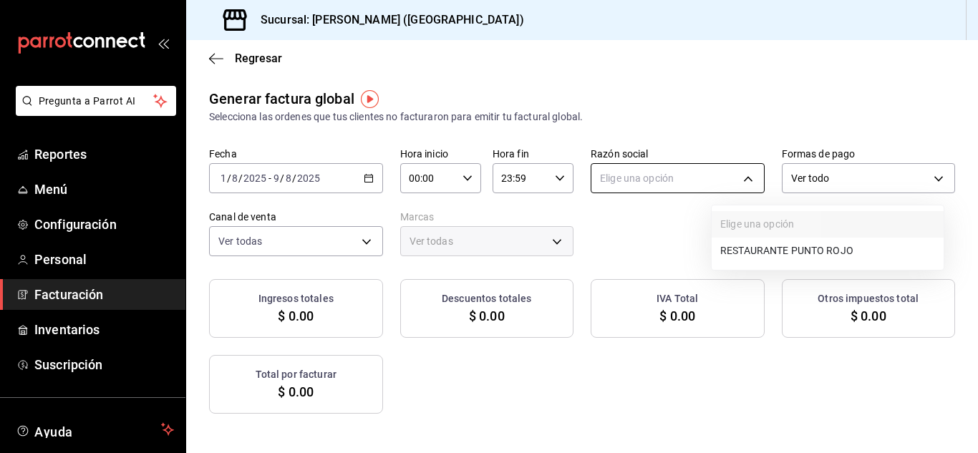
click at [773, 178] on body "Pregunta a Parrot AI Reportes Menú Configuración Personal Facturación Inventari…" at bounding box center [489, 226] width 978 height 453
click at [764, 249] on li "RESTAURANTE PUNTO ROJO" at bounding box center [827, 251] width 232 height 26
type input "5749a84e-6d60-4c90-92c5-fe83de78c063"
type input "985a5b61-14d9-43ab-b2aa-55677bfd4284"
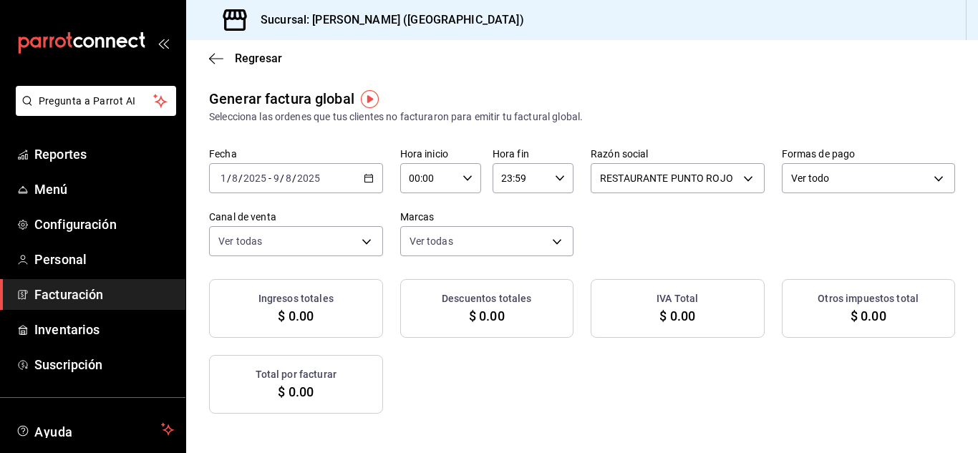
click at [374, 180] on icon "button" at bounding box center [369, 178] width 10 height 10
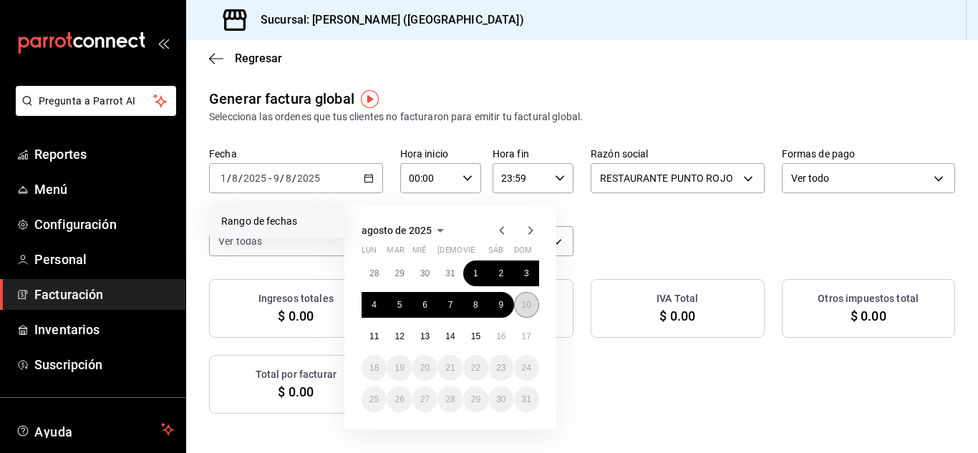
click at [522, 302] on abbr "10" at bounding box center [526, 305] width 9 height 10
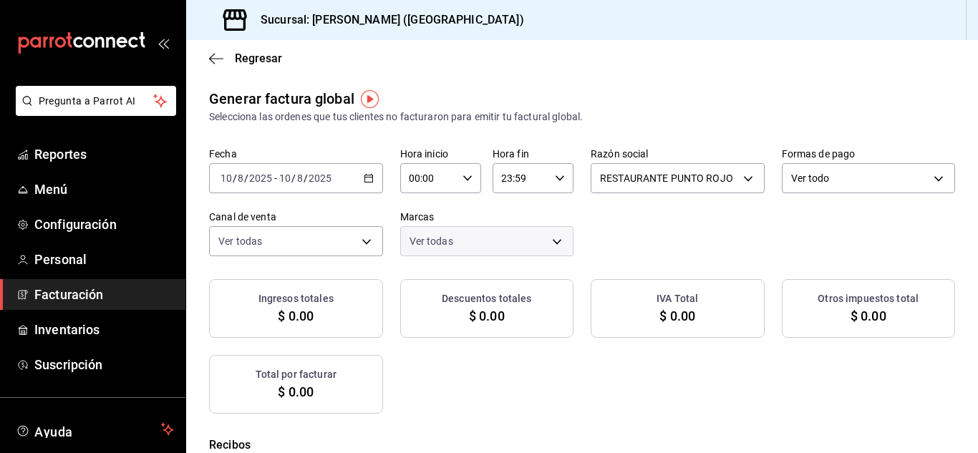
checkbox input "true"
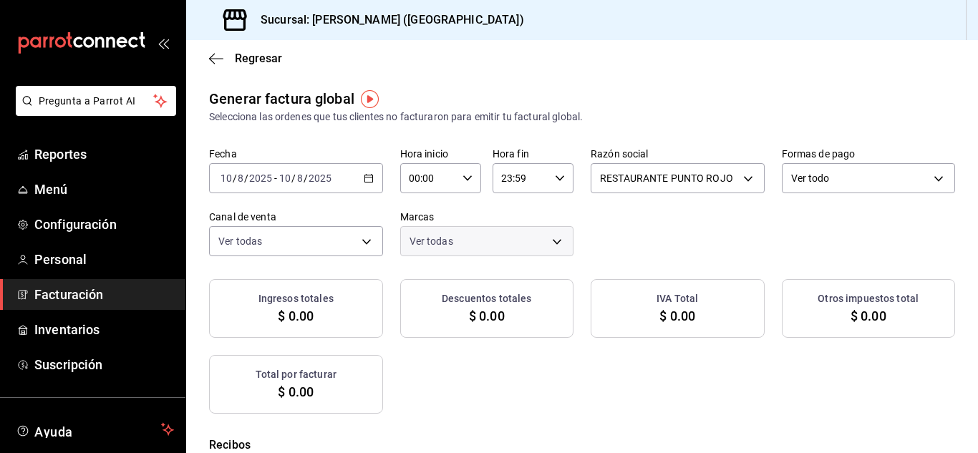
checkbox input "true"
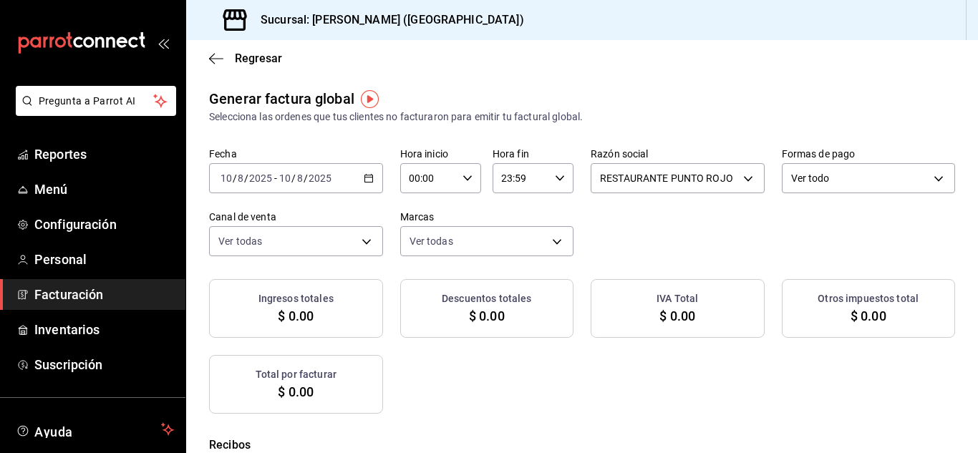
checkbox input "true"
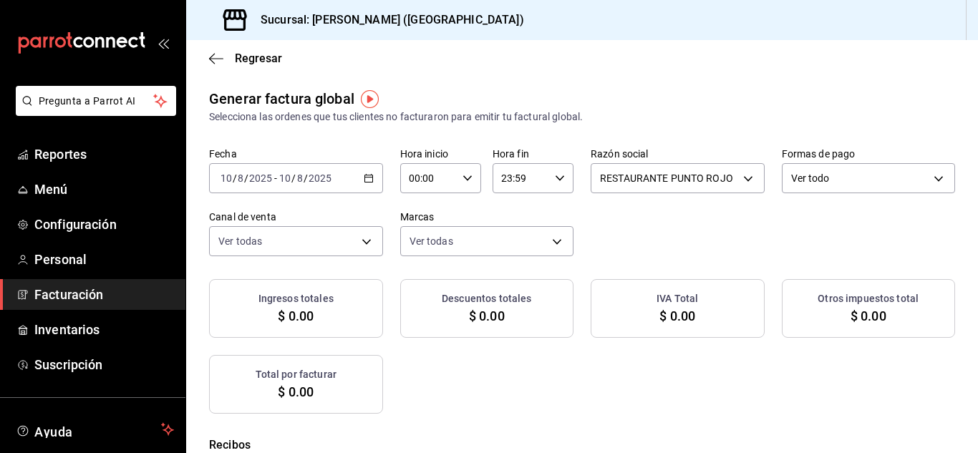
checkbox input "true"
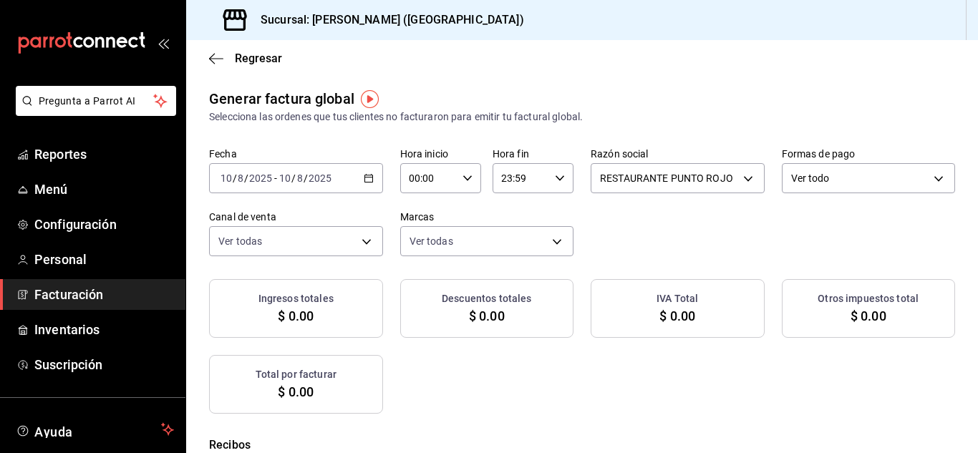
checkbox input "true"
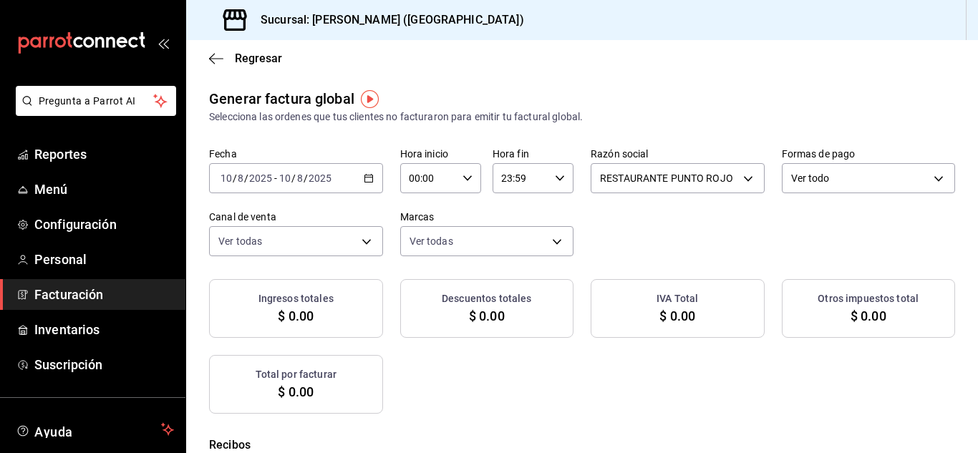
checkbox input "true"
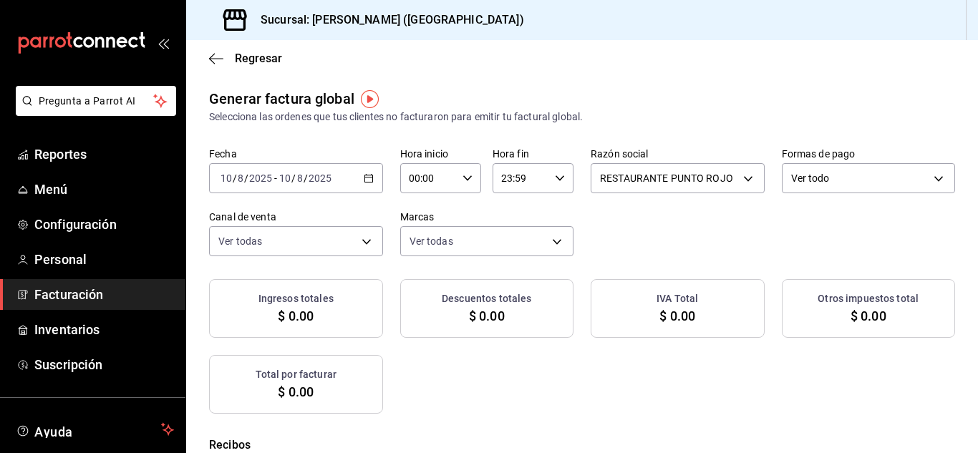
checkbox input "true"
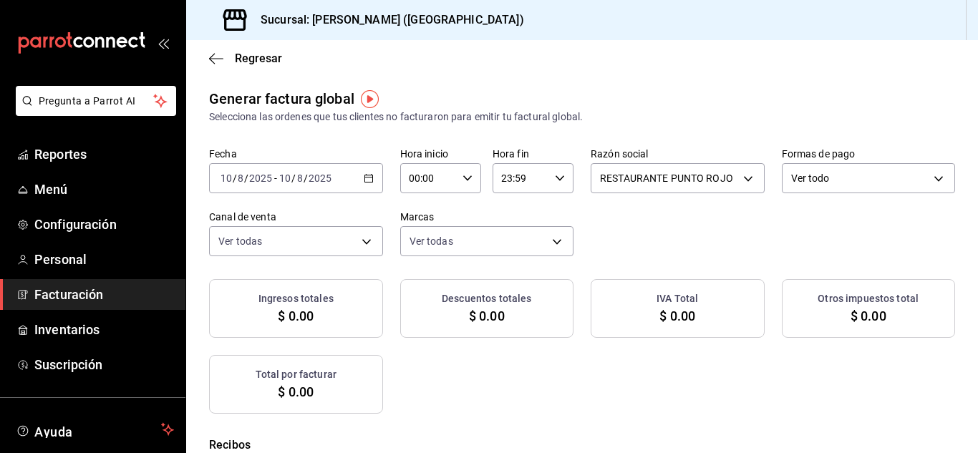
checkbox input "true"
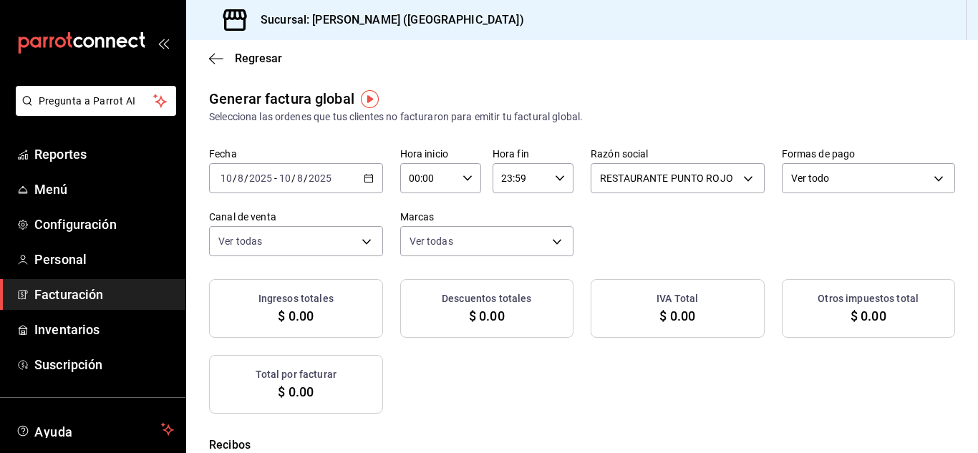
checkbox input "true"
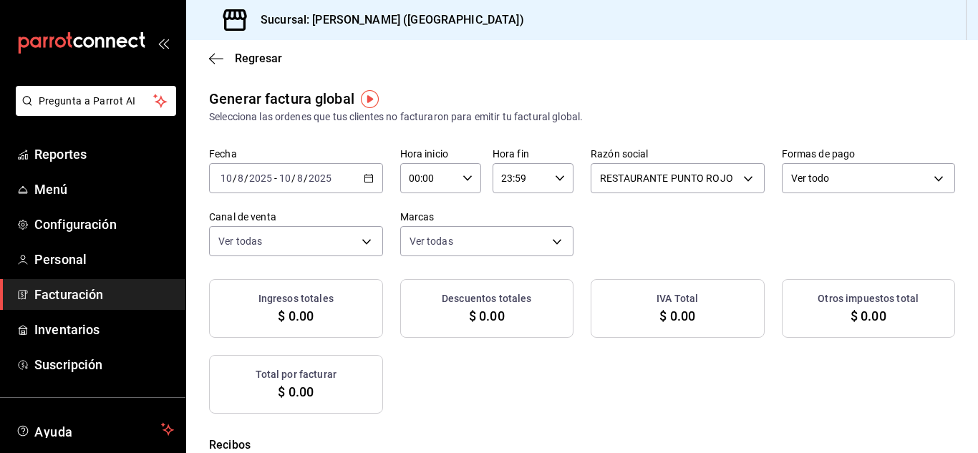
checkbox input "true"
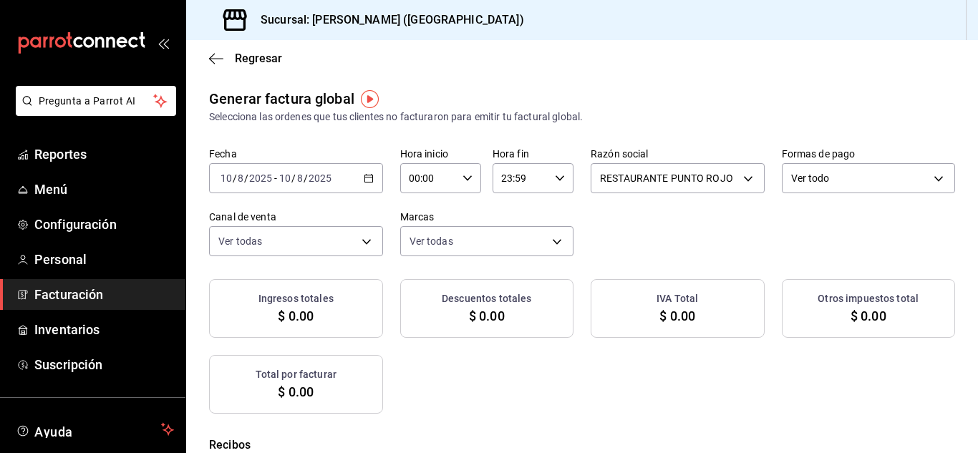
checkbox input "true"
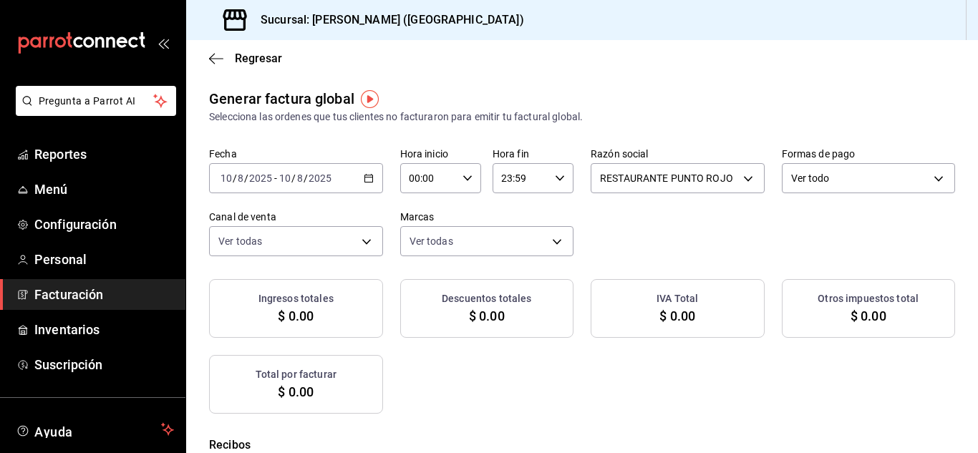
checkbox input "true"
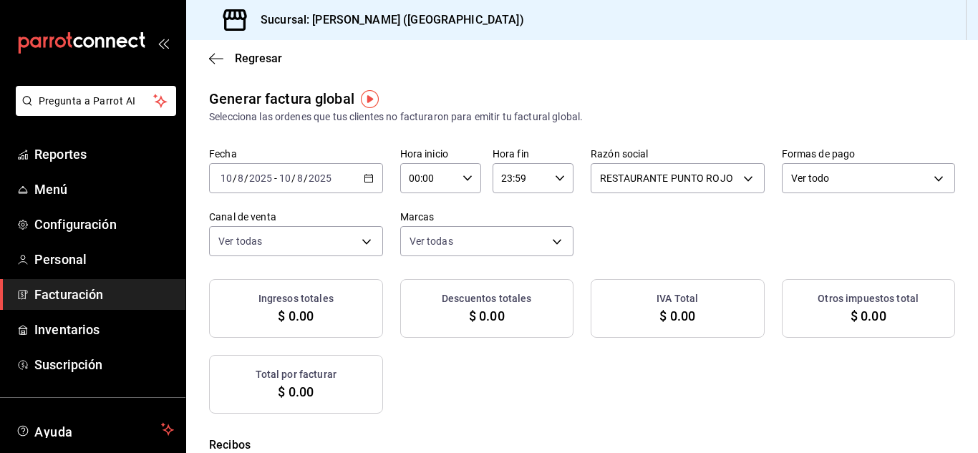
checkbox input "true"
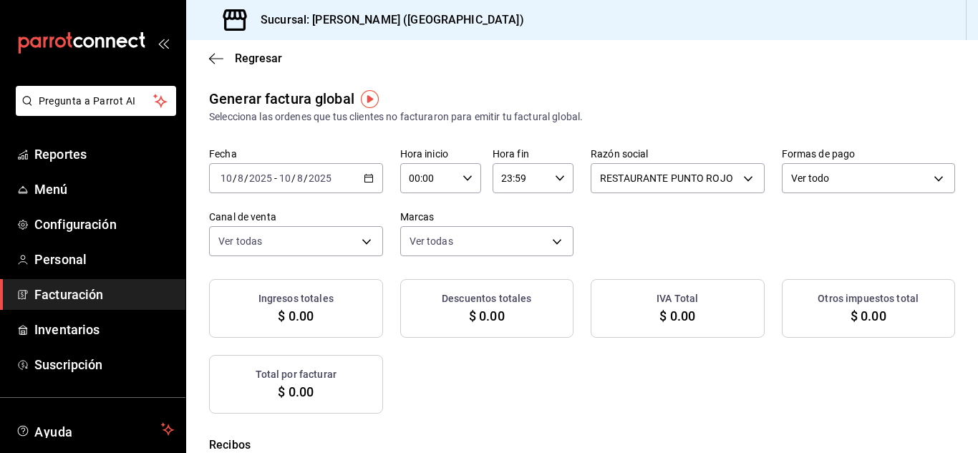
checkbox input "true"
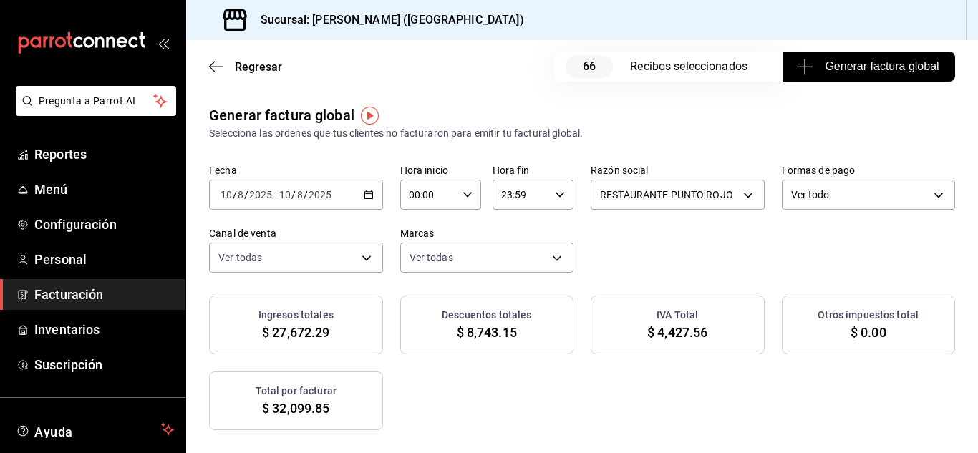
click at [911, 69] on span "Generar factura global" at bounding box center [869, 66] width 140 height 17
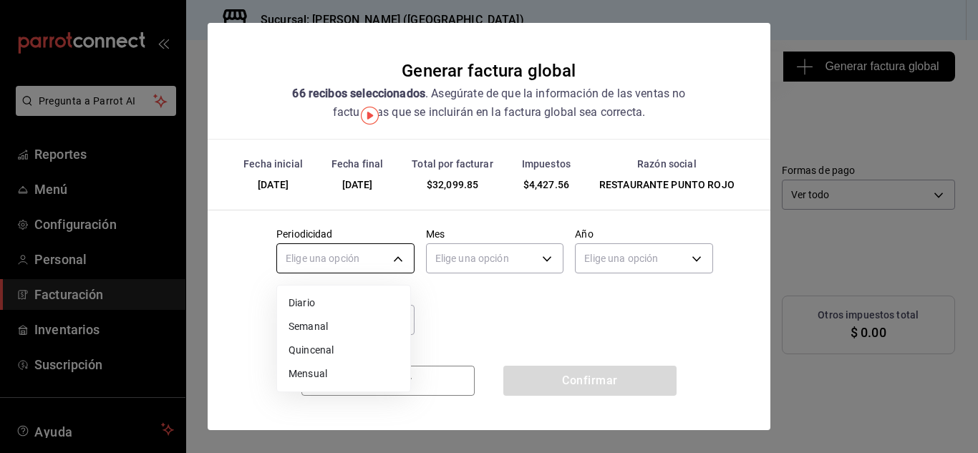
click at [392, 265] on body "Pregunta a Parrot AI Reportes Menú Configuración Personal Facturación Inventari…" at bounding box center [489, 226] width 978 height 453
click at [390, 306] on li "Diario" at bounding box center [343, 303] width 133 height 24
type input "DAILY"
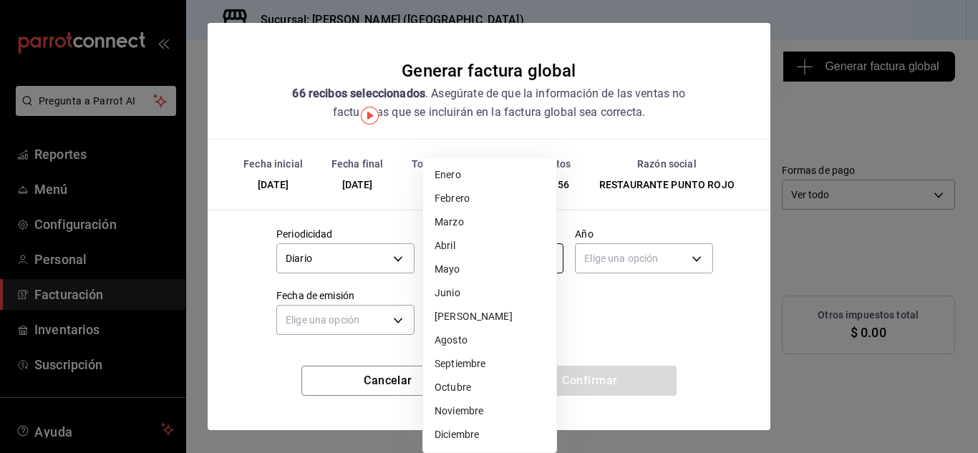
click at [467, 263] on body "Pregunta a Parrot AI Reportes Menú Configuración Personal Facturación Inventari…" at bounding box center [489, 226] width 978 height 453
click at [468, 334] on li "Agosto" at bounding box center [489, 341] width 133 height 24
type input "8"
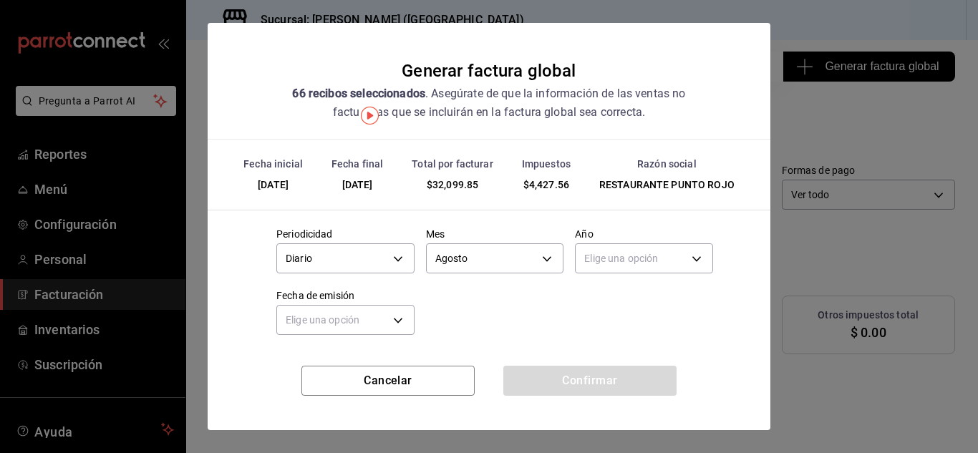
click at [585, 253] on body "Pregunta a Parrot AI Reportes Menú Configuración Personal Facturación Inventari…" at bounding box center [489, 226] width 978 height 453
click at [590, 300] on li "2025" at bounding box center [634, 303] width 133 height 24
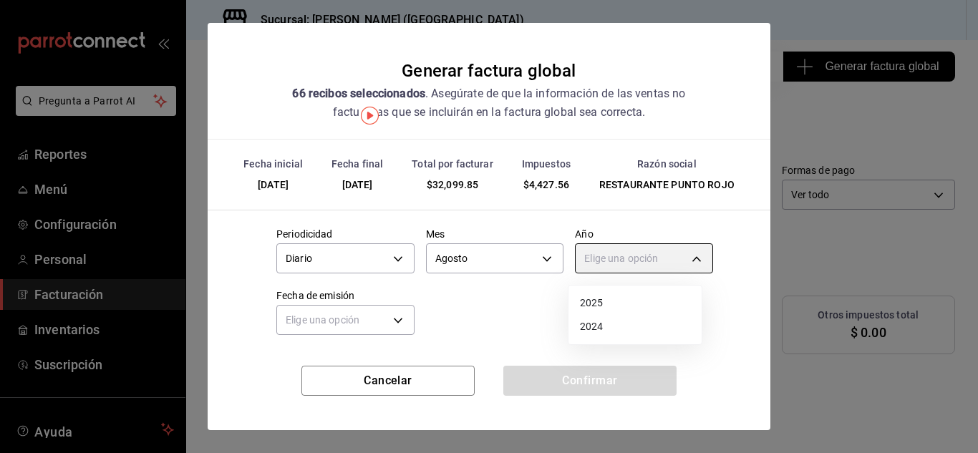
type input "2025"
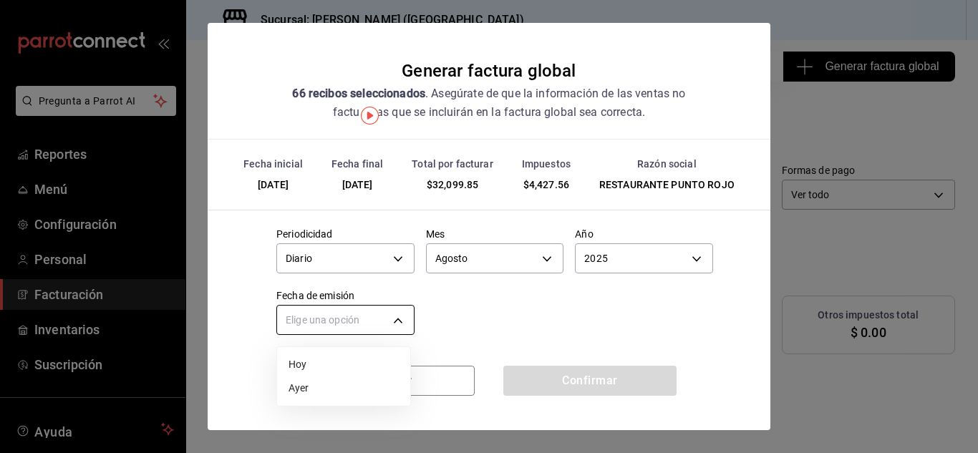
click at [385, 320] on body "Pregunta a Parrot AI Reportes Menú Configuración Personal Facturación Inventari…" at bounding box center [489, 226] width 978 height 453
click at [351, 363] on li "Hoy" at bounding box center [343, 365] width 133 height 24
type input "[DATE]"
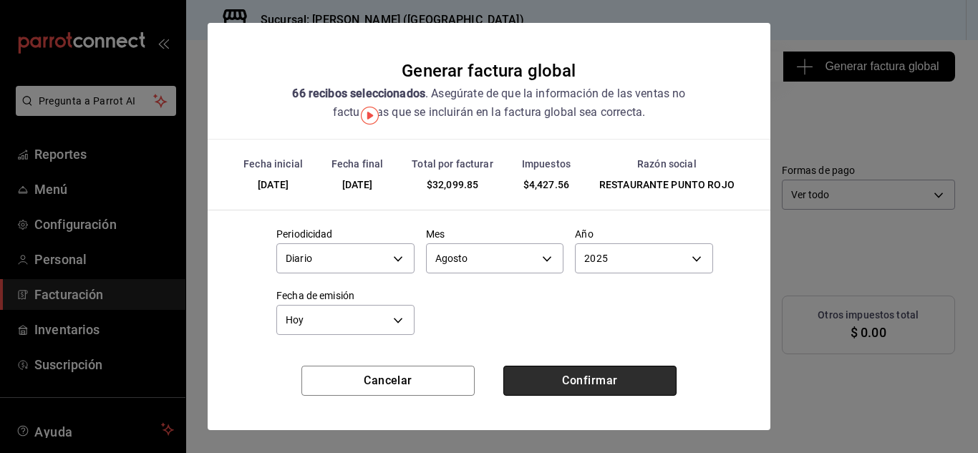
click at [553, 381] on button "Confirmar" at bounding box center [589, 381] width 173 height 30
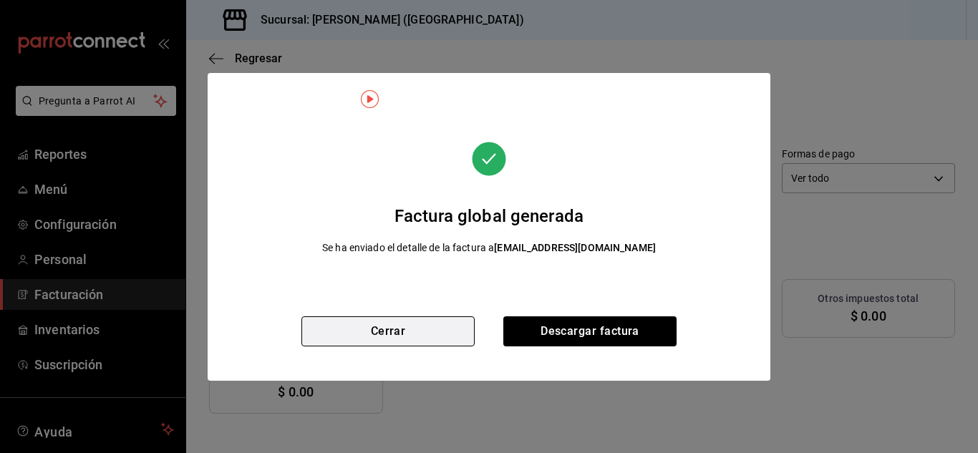
click at [452, 334] on button "Cerrar" at bounding box center [387, 331] width 173 height 30
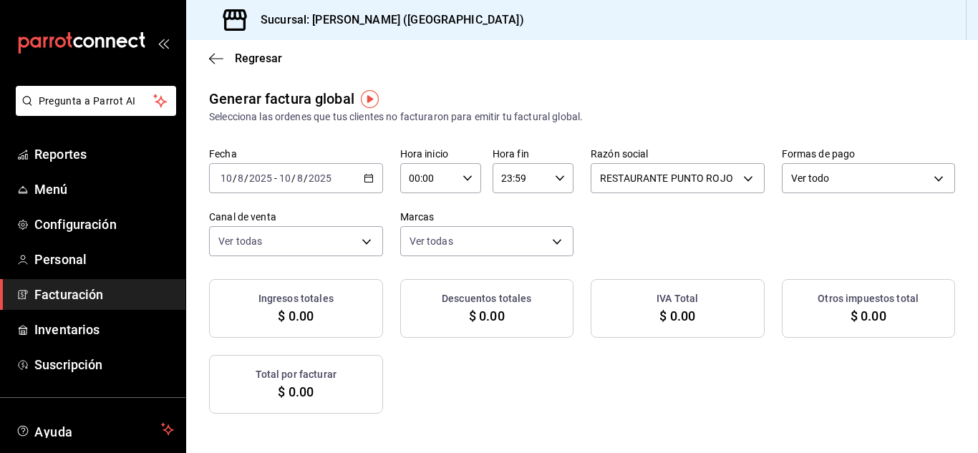
click at [374, 178] on icon "button" at bounding box center [369, 178] width 10 height 10
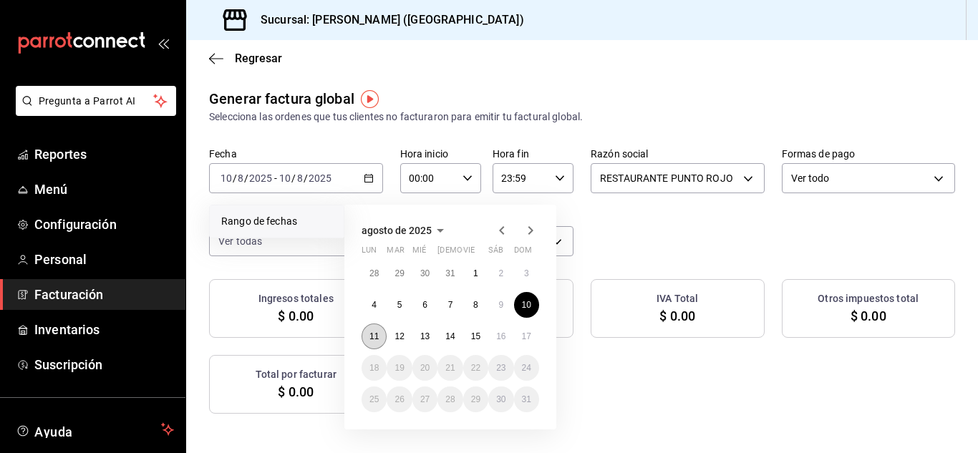
click at [379, 334] on button "11" at bounding box center [373, 337] width 25 height 26
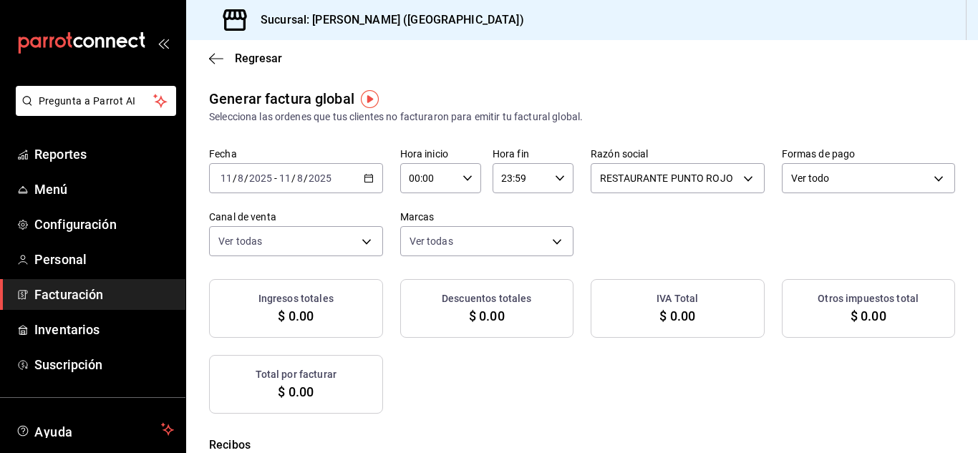
checkbox input "true"
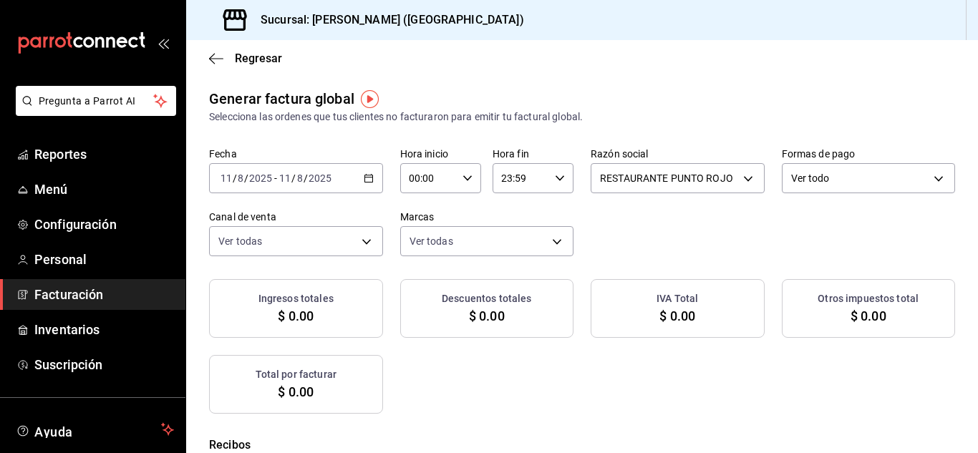
checkbox input "true"
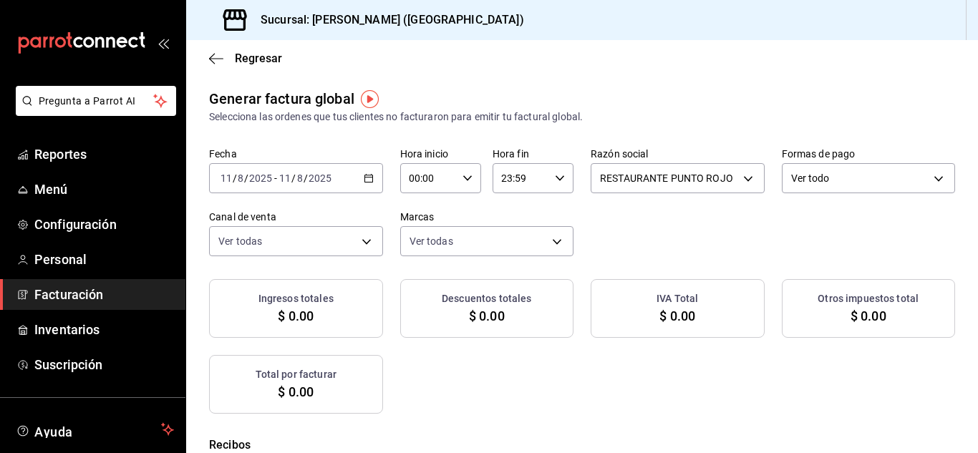
checkbox input "true"
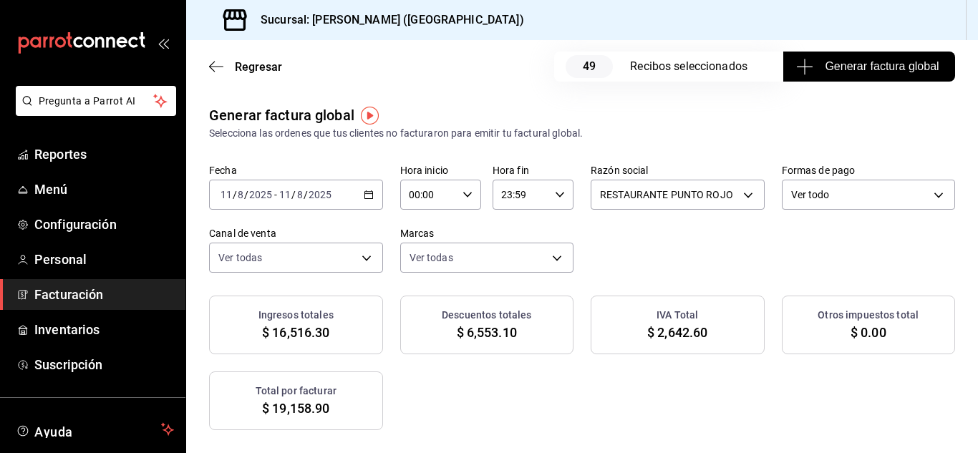
click at [815, 61] on span "Generar factura global" at bounding box center [869, 66] width 140 height 17
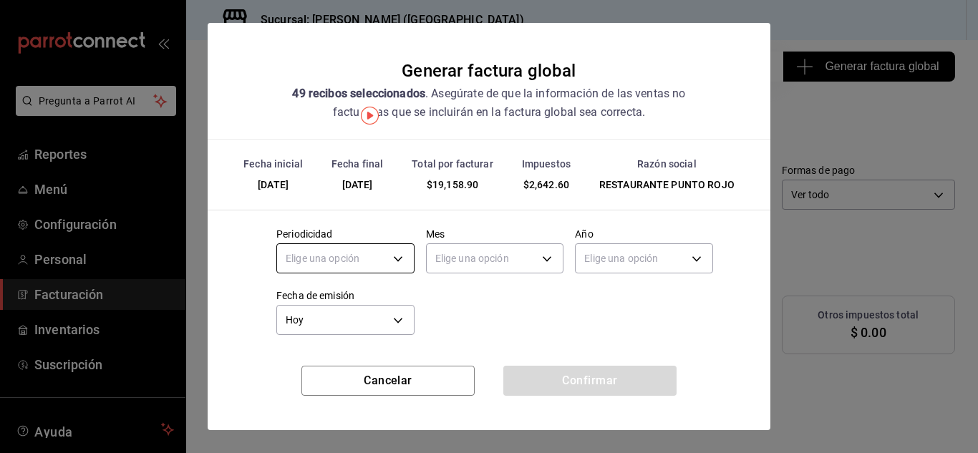
click at [401, 258] on body "Pregunta a Parrot AI Reportes Menú Configuración Personal Facturación Inventari…" at bounding box center [489, 226] width 978 height 453
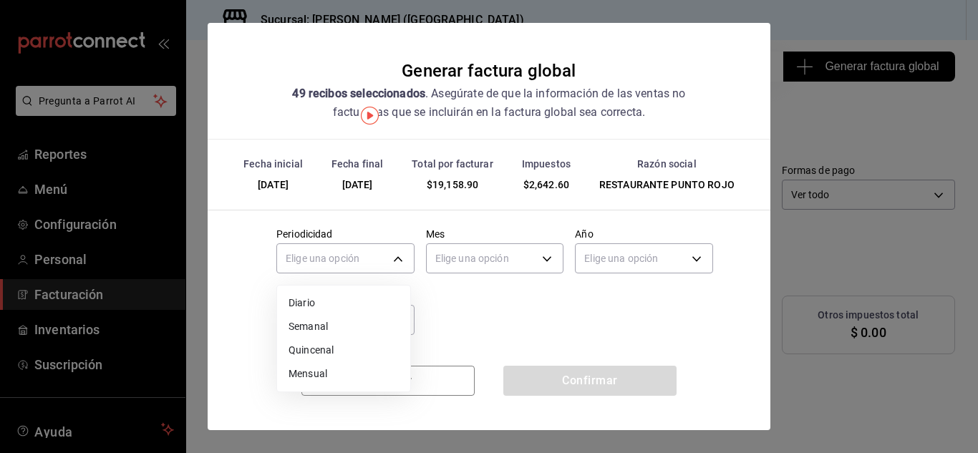
click at [402, 288] on ul "Elige una opción Diario Semanal Quincenal Mensual" at bounding box center [343, 339] width 133 height 106
click at [320, 302] on li "Diario" at bounding box center [343, 303] width 133 height 24
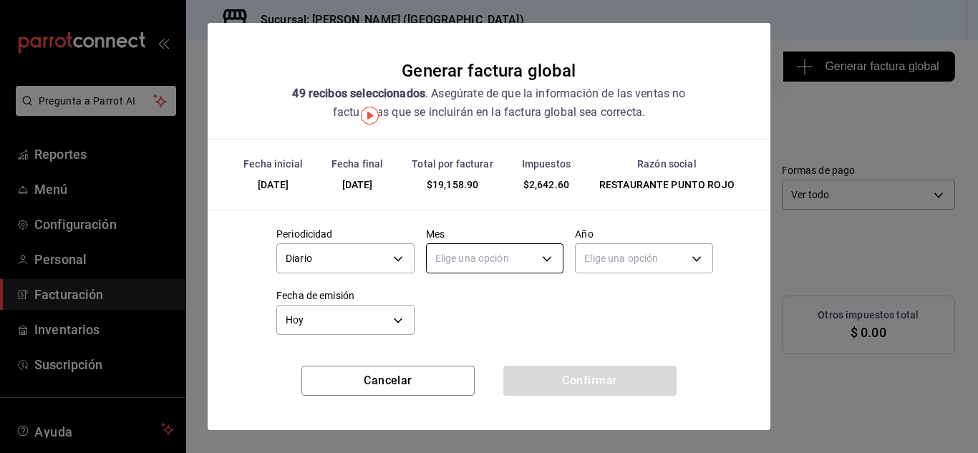
click at [457, 256] on body "Pregunta a Parrot AI Reportes Menú Configuración Personal Facturación Inventari…" at bounding box center [489, 226] width 978 height 453
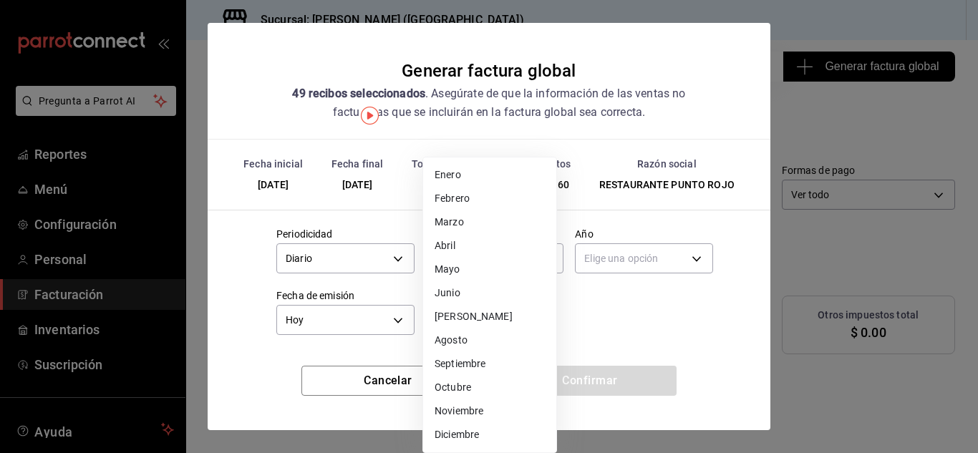
click at [453, 339] on li "Agosto" at bounding box center [489, 341] width 133 height 24
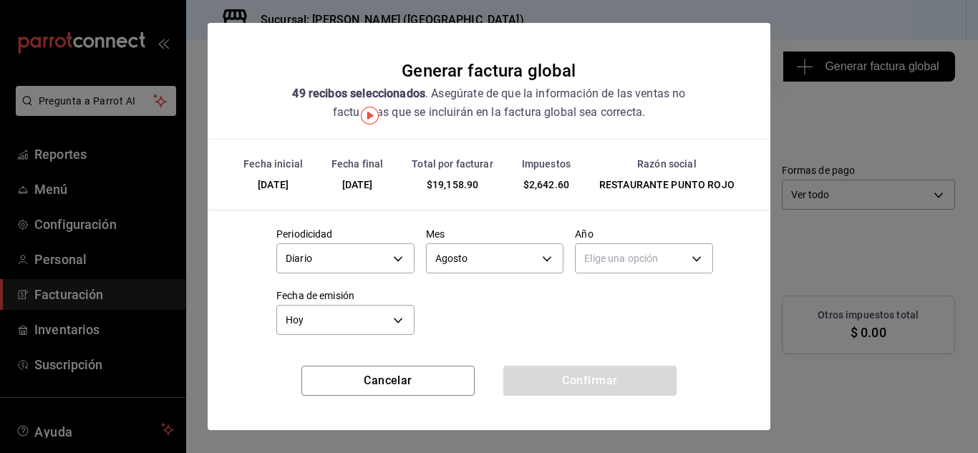
click at [618, 260] on body "Pregunta a Parrot AI Reportes Menú Configuración Personal Facturación Inventari…" at bounding box center [489, 226] width 978 height 453
click at [589, 305] on li "2025" at bounding box center [634, 303] width 133 height 24
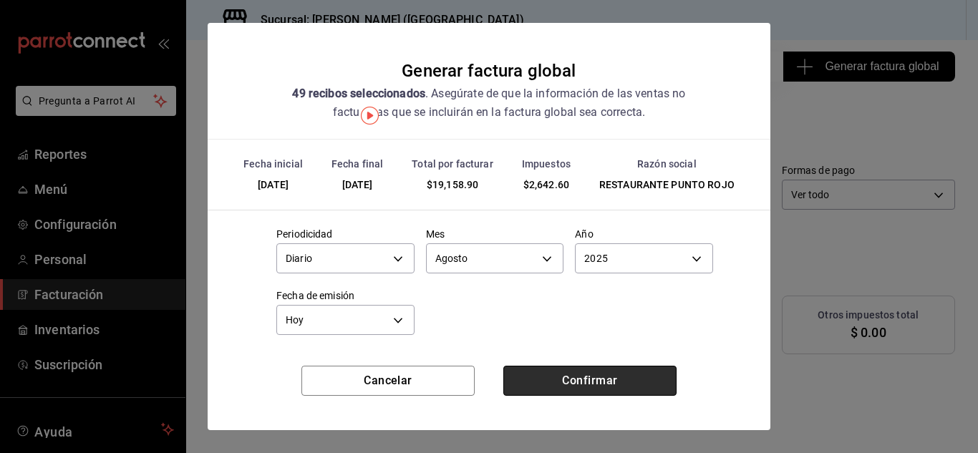
click at [580, 380] on button "Confirmar" at bounding box center [589, 381] width 173 height 30
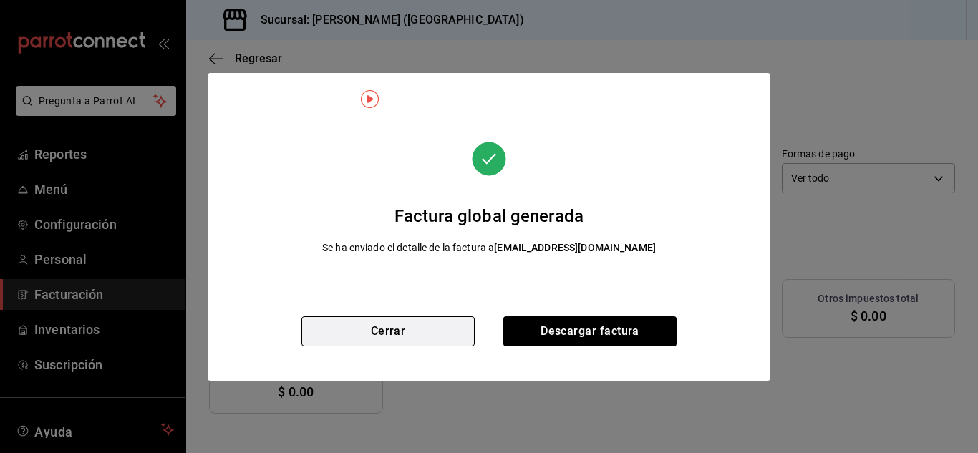
click at [443, 334] on button "Cerrar" at bounding box center [387, 331] width 173 height 30
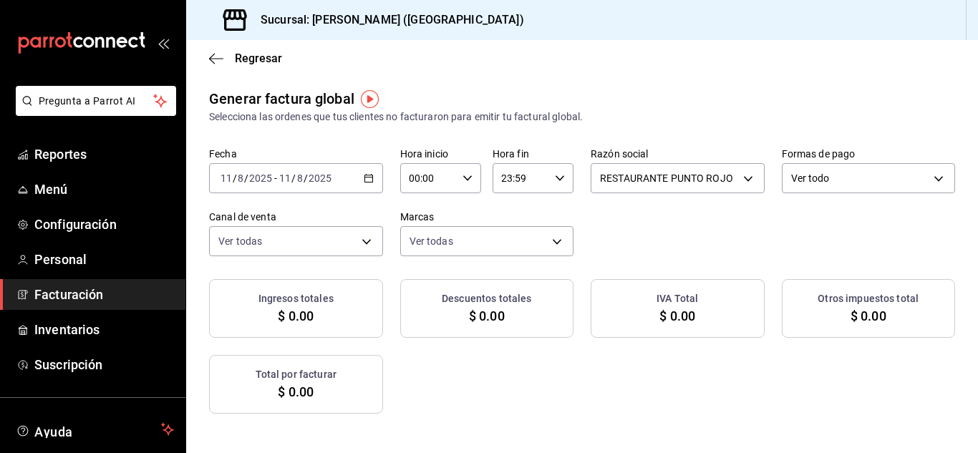
click at [373, 183] on \(Stroke\) "button" at bounding box center [368, 179] width 9 height 8
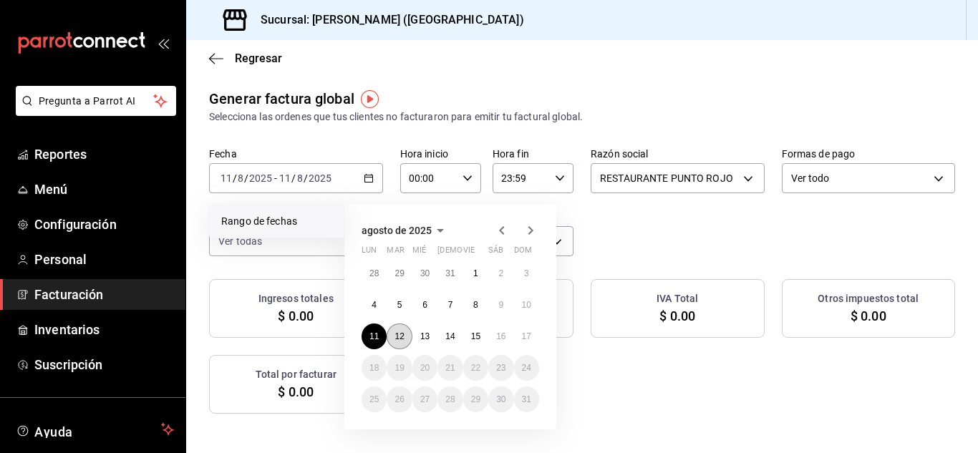
click at [403, 336] on abbr "12" at bounding box center [398, 336] width 9 height 10
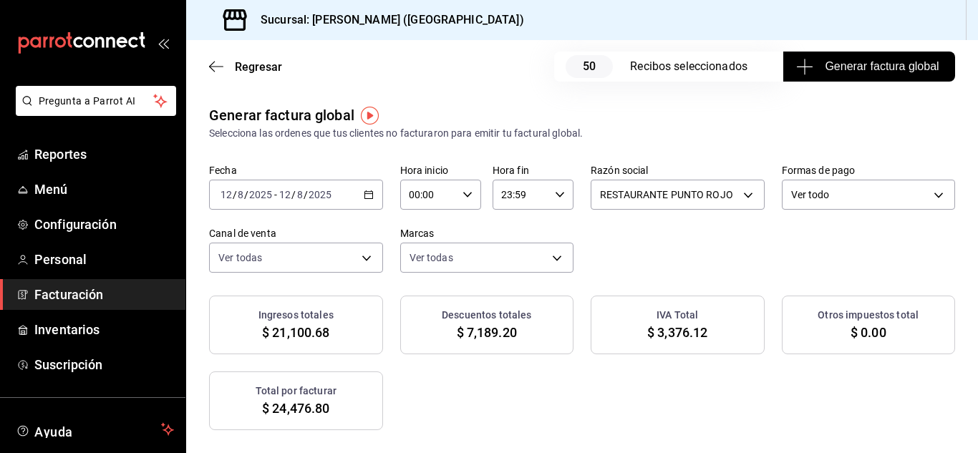
click at [814, 57] on button "Generar factura global" at bounding box center [869, 67] width 172 height 30
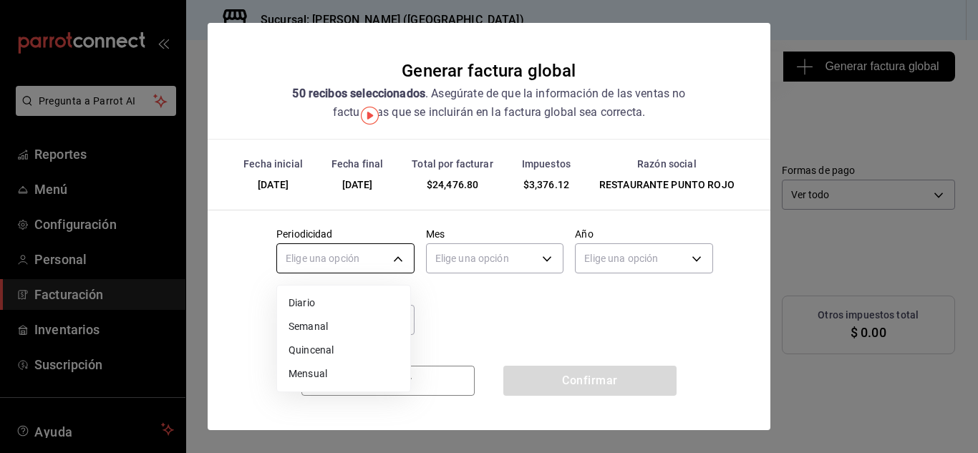
click at [388, 252] on body "Pregunta a Parrot AI Reportes Menú Configuración Personal Facturación Inventari…" at bounding box center [489, 226] width 978 height 453
click at [386, 301] on li "Diario" at bounding box center [343, 303] width 133 height 24
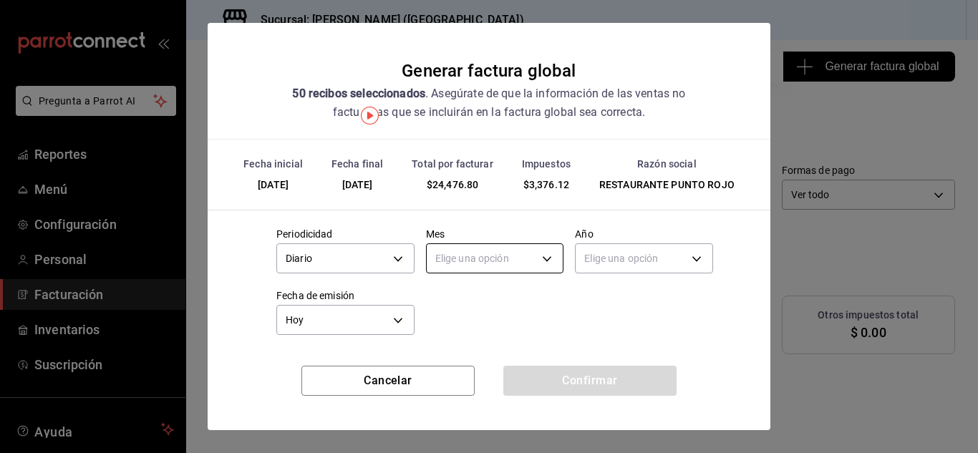
click at [478, 250] on body "Pregunta a Parrot AI Reportes Menú Configuración Personal Facturación Inventari…" at bounding box center [489, 226] width 978 height 453
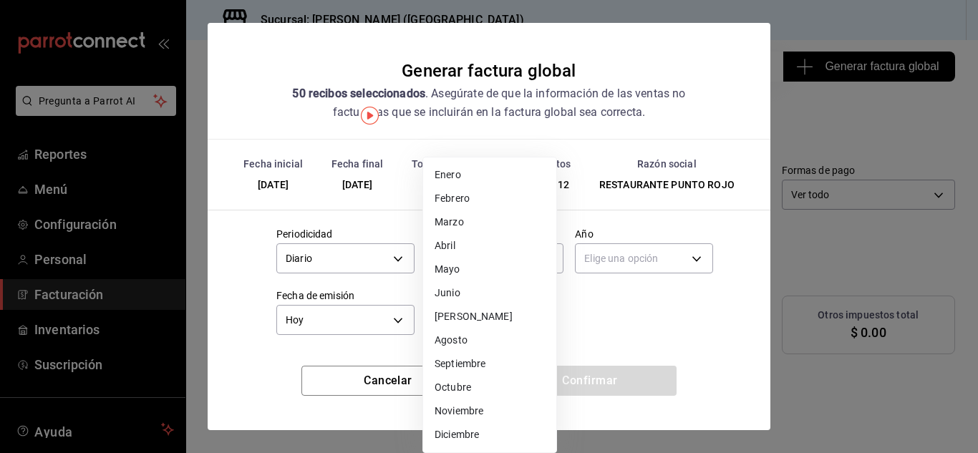
click at [477, 337] on li "Agosto" at bounding box center [489, 341] width 133 height 24
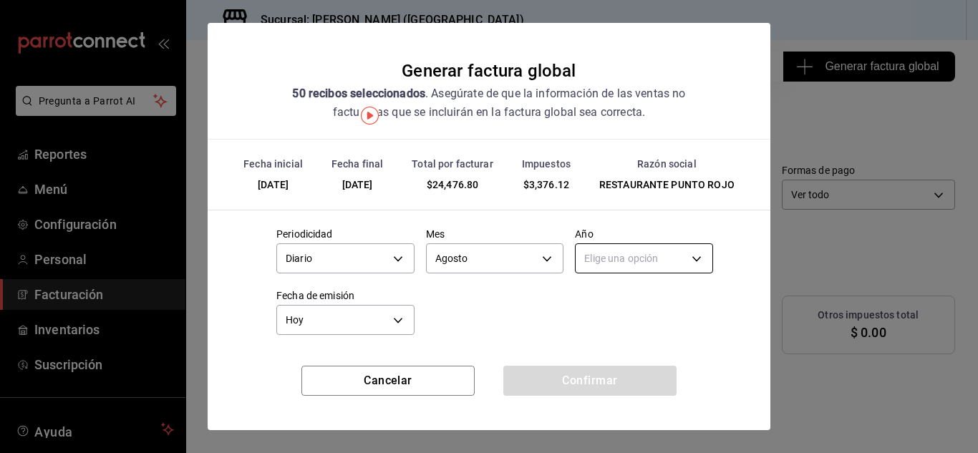
click at [598, 260] on body "Pregunta a Parrot AI Reportes Menú Configuración Personal Facturación Inventari…" at bounding box center [489, 226] width 978 height 453
click at [599, 309] on li "2025" at bounding box center [634, 303] width 133 height 24
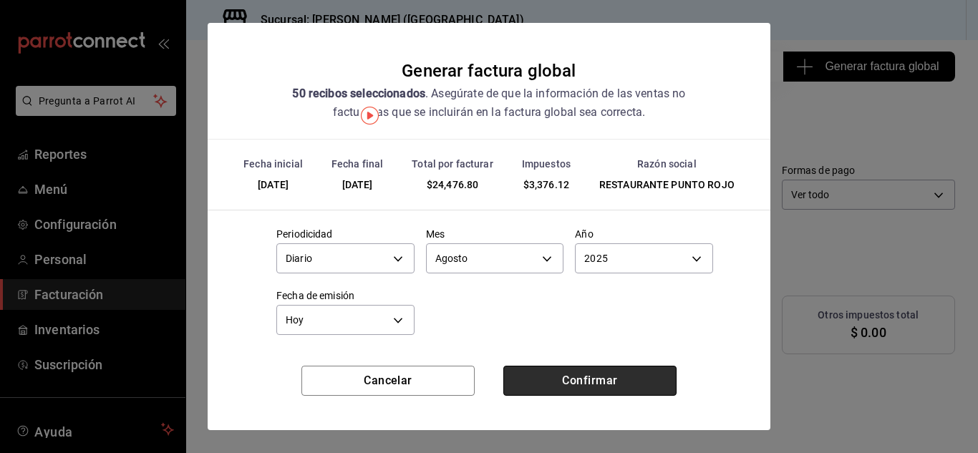
click at [592, 382] on button "Confirmar" at bounding box center [589, 381] width 173 height 30
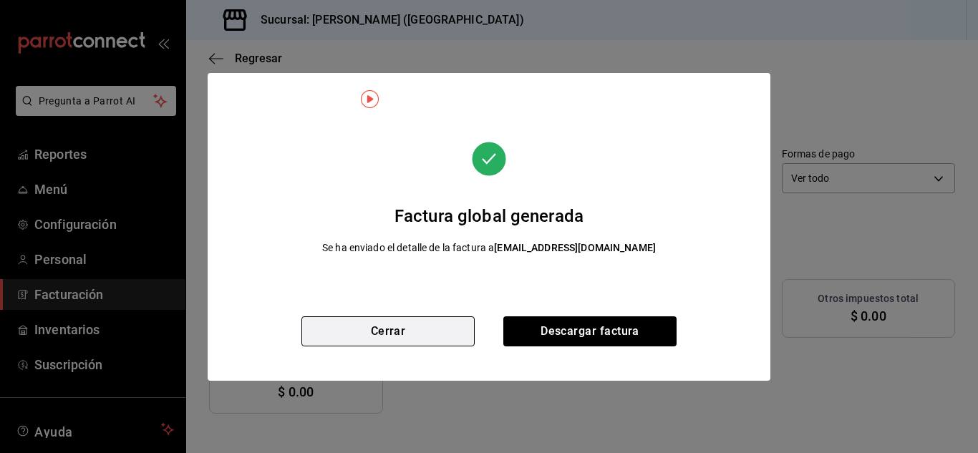
click at [442, 337] on button "Cerrar" at bounding box center [387, 331] width 173 height 30
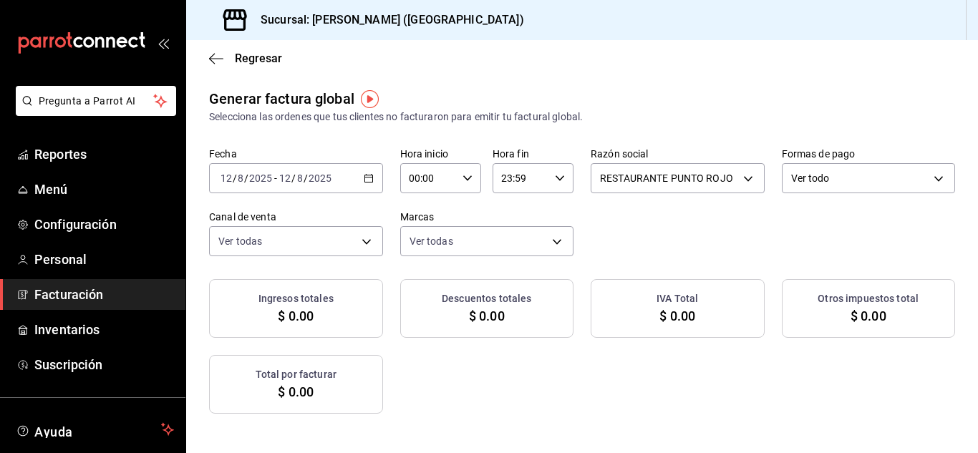
click at [373, 179] on \(Stroke\) "button" at bounding box center [368, 179] width 9 height 8
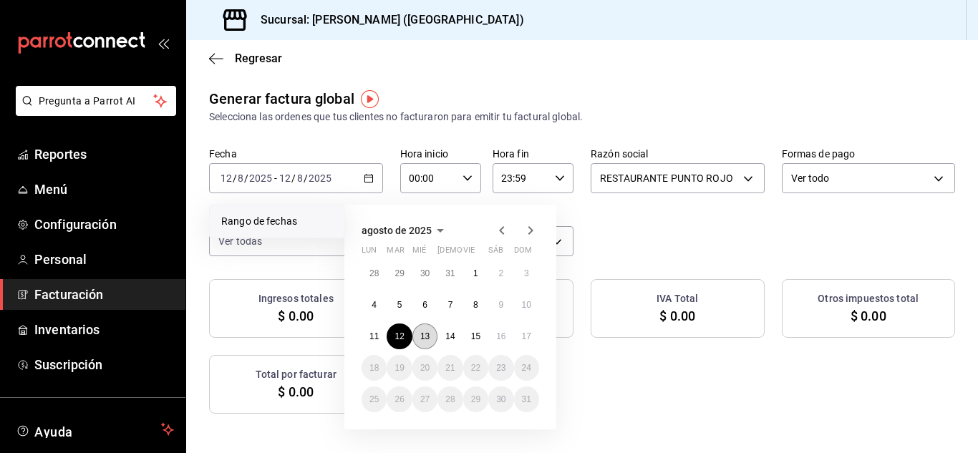
click at [429, 336] on abbr "13" at bounding box center [424, 336] width 9 height 10
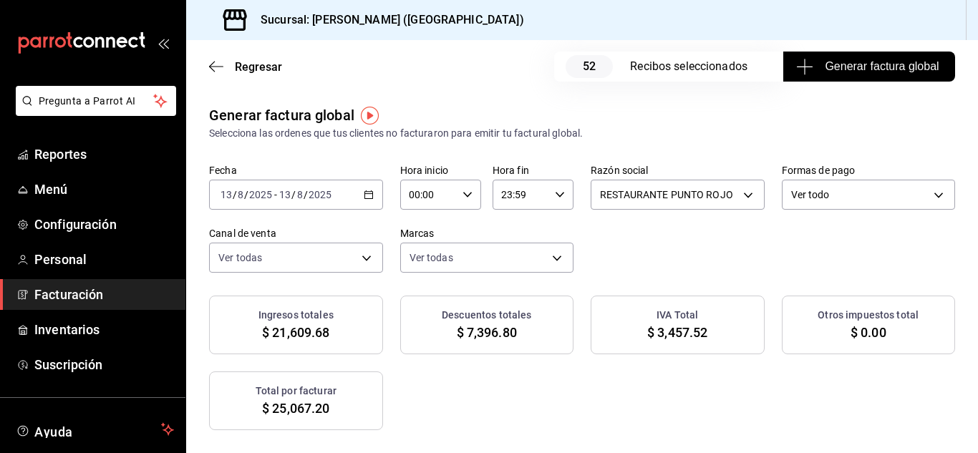
click at [830, 59] on span "Generar factura global" at bounding box center [869, 66] width 140 height 17
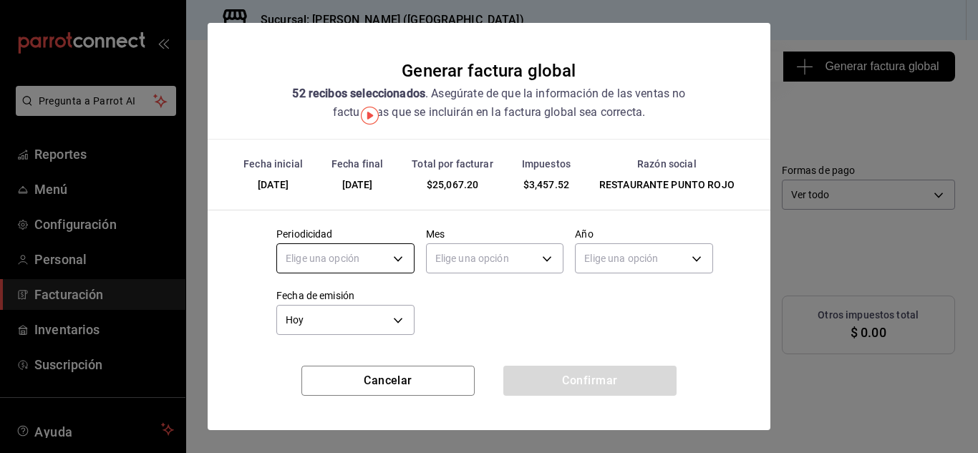
click at [393, 258] on body "Pregunta a Parrot AI Reportes Menú Configuración Personal Facturación Inventari…" at bounding box center [489, 226] width 978 height 453
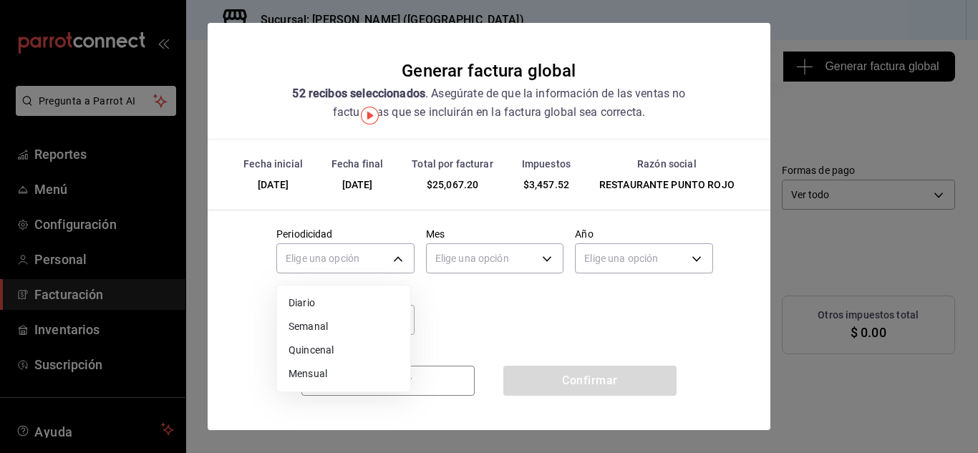
click at [391, 295] on li "Diario" at bounding box center [343, 303] width 133 height 24
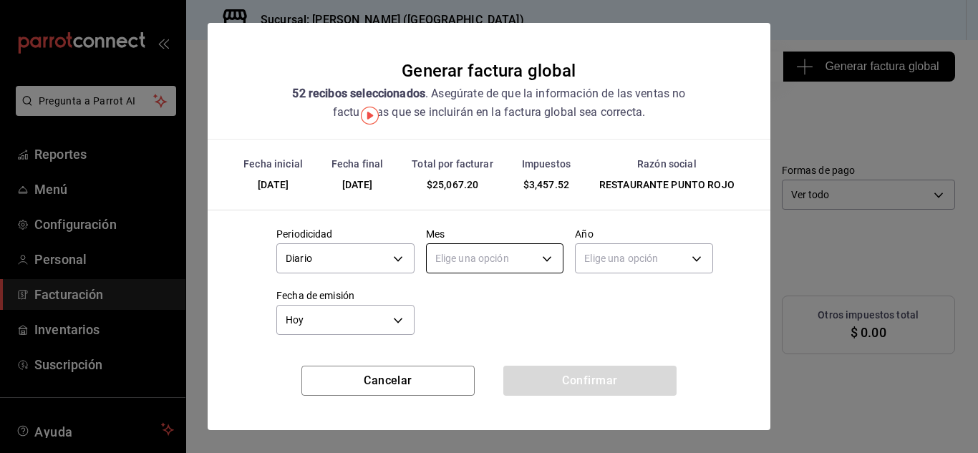
click at [478, 266] on body "Pregunta a Parrot AI Reportes Menú Configuración Personal Facturación Inventari…" at bounding box center [489, 226] width 978 height 453
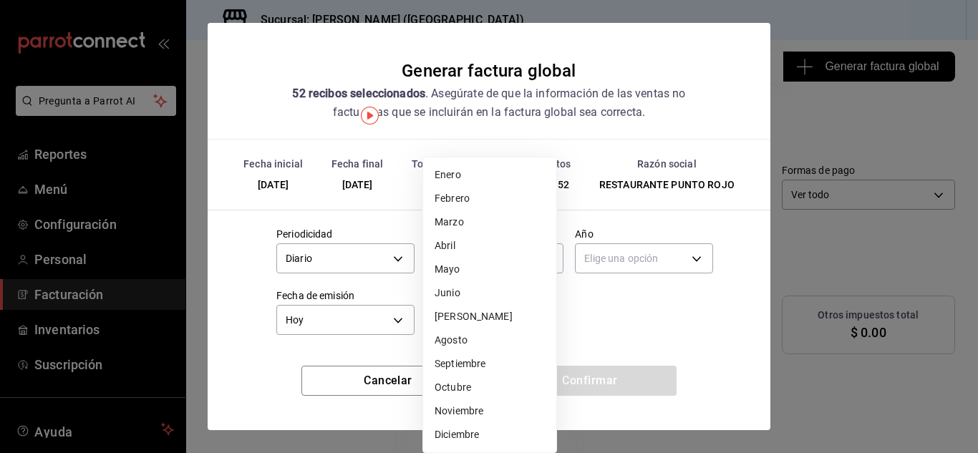
click at [472, 342] on li "Agosto" at bounding box center [489, 341] width 133 height 24
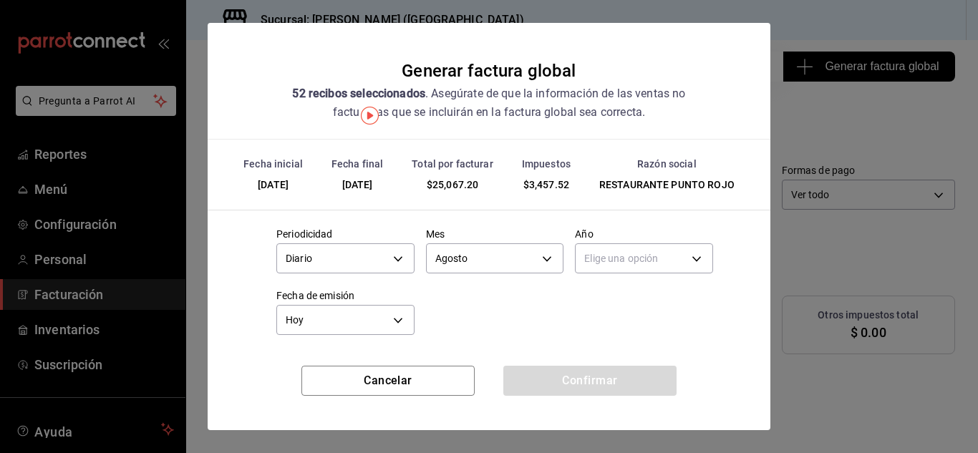
click at [595, 262] on body "Pregunta a Parrot AI Reportes Menú Configuración Personal Facturación Inventari…" at bounding box center [489, 226] width 978 height 453
click at [595, 303] on li "2025" at bounding box center [634, 303] width 133 height 24
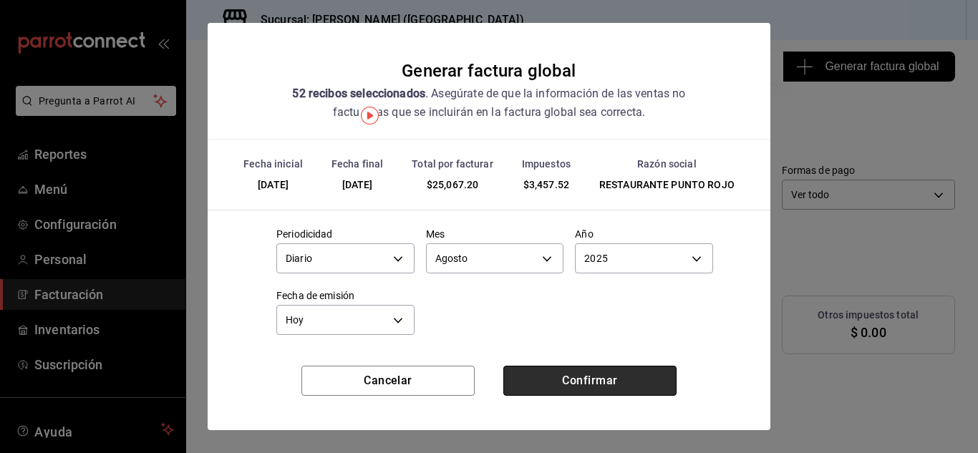
click at [583, 386] on button "Confirmar" at bounding box center [589, 381] width 173 height 30
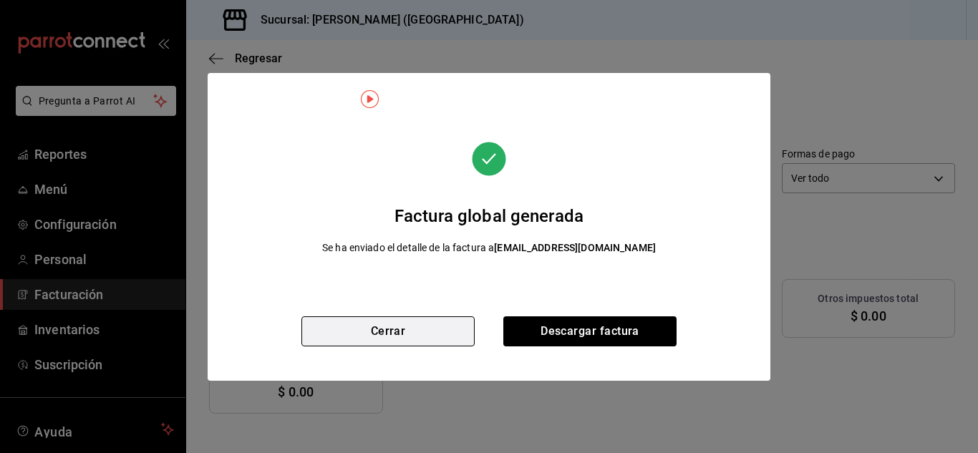
click at [413, 333] on button "Cerrar" at bounding box center [387, 331] width 173 height 30
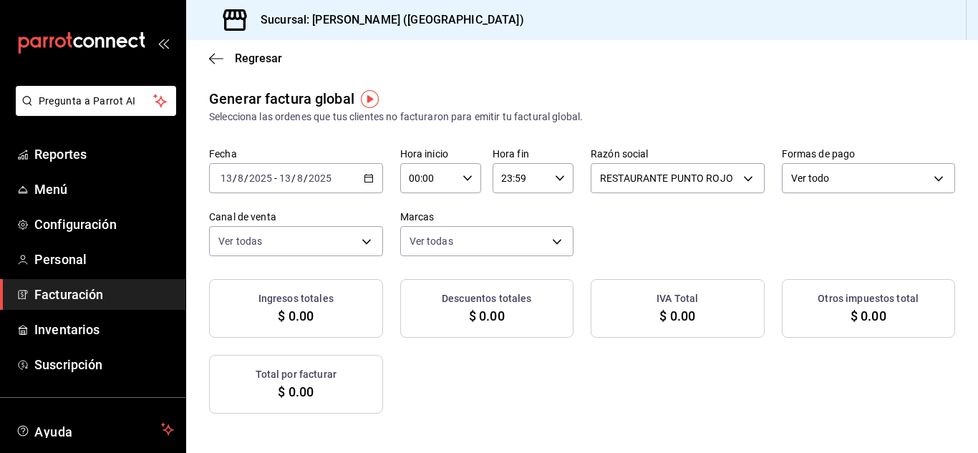
click at [373, 183] on \(Stroke\) "button" at bounding box center [368, 179] width 9 height 8
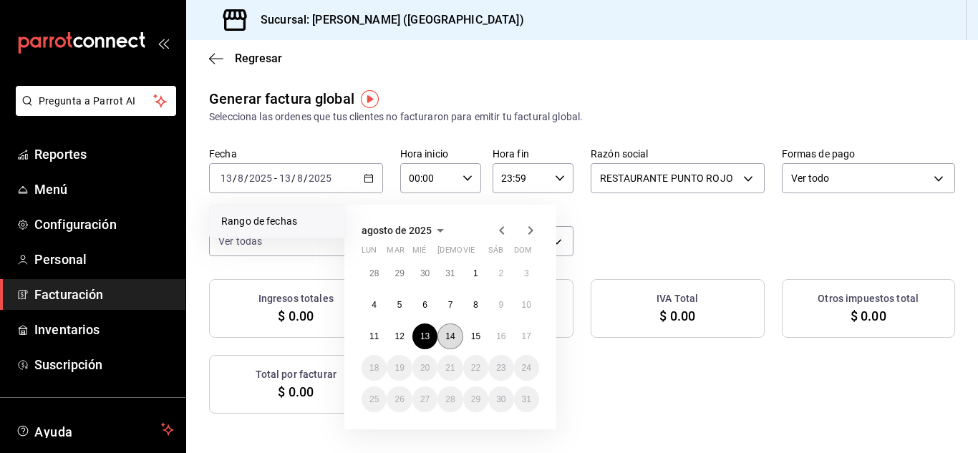
click at [449, 334] on abbr "14" at bounding box center [449, 336] width 9 height 10
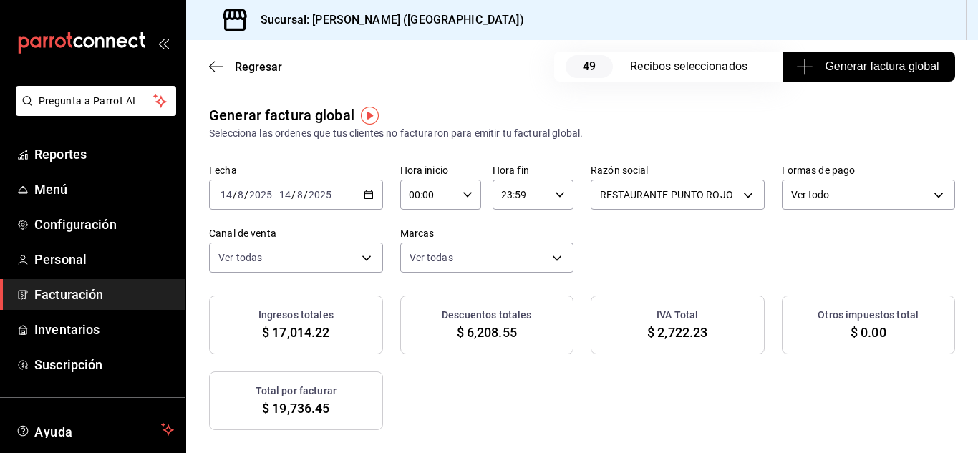
click at [867, 63] on span "Generar factura global" at bounding box center [869, 66] width 140 height 17
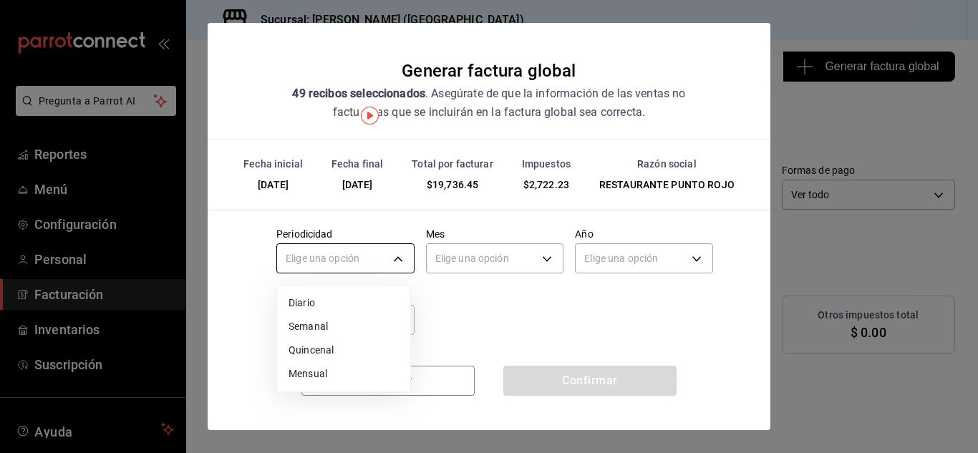
click at [392, 260] on body "Pregunta a Parrot AI Reportes Menú Configuración Personal Facturación Inventari…" at bounding box center [489, 226] width 978 height 453
click at [374, 303] on li "Diario" at bounding box center [343, 303] width 133 height 24
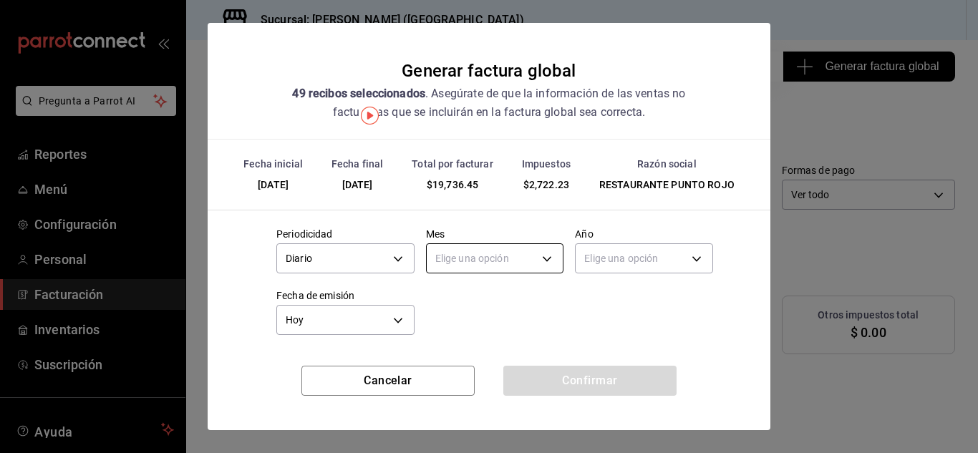
click at [479, 262] on body "Pregunta a Parrot AI Reportes Menú Configuración Personal Facturación Inventari…" at bounding box center [489, 226] width 978 height 453
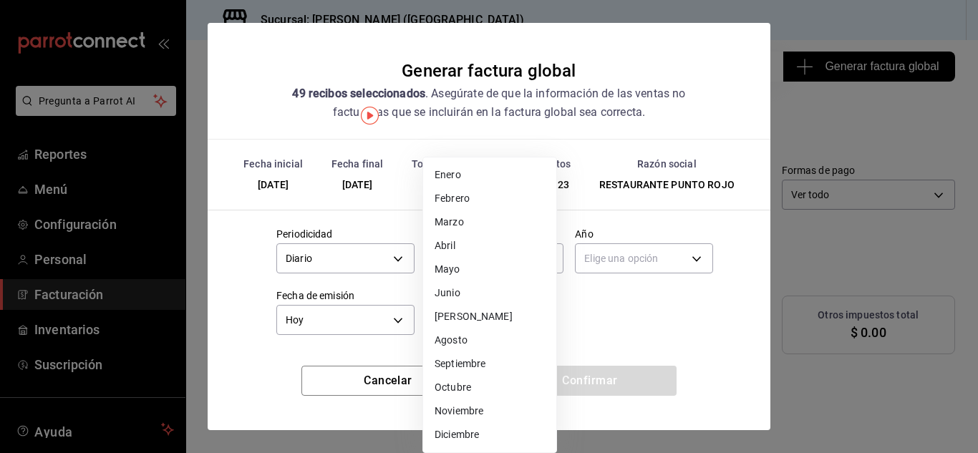
click at [468, 344] on li "Agosto" at bounding box center [489, 341] width 133 height 24
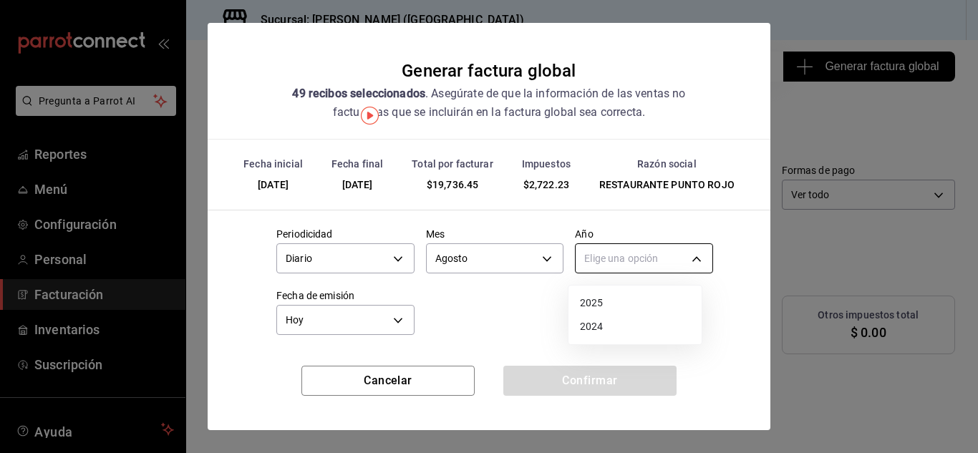
click at [682, 265] on body "Pregunta a Parrot AI Reportes Menú Configuración Personal Facturación Inventari…" at bounding box center [489, 226] width 978 height 453
click at [621, 305] on li "2025" at bounding box center [634, 303] width 133 height 24
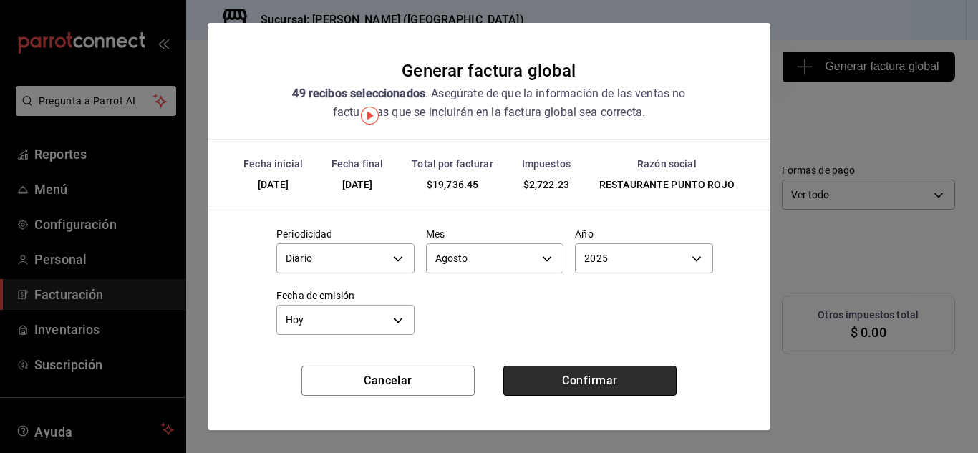
click at [602, 379] on button "Confirmar" at bounding box center [589, 381] width 173 height 30
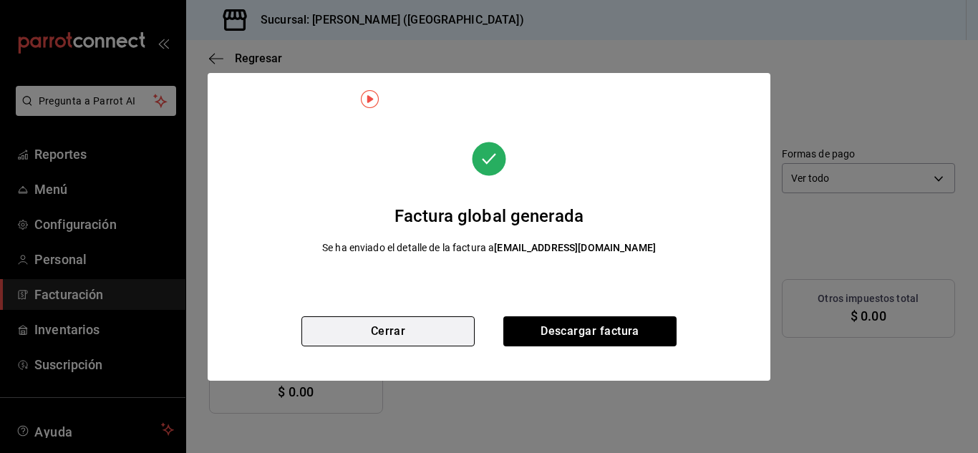
click at [441, 331] on button "Cerrar" at bounding box center [387, 331] width 173 height 30
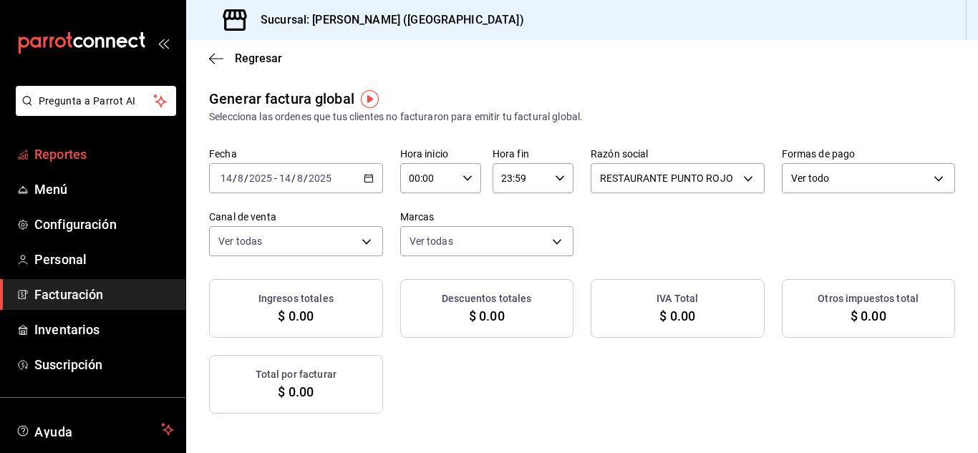
click at [85, 150] on span "Reportes" at bounding box center [104, 154] width 140 height 19
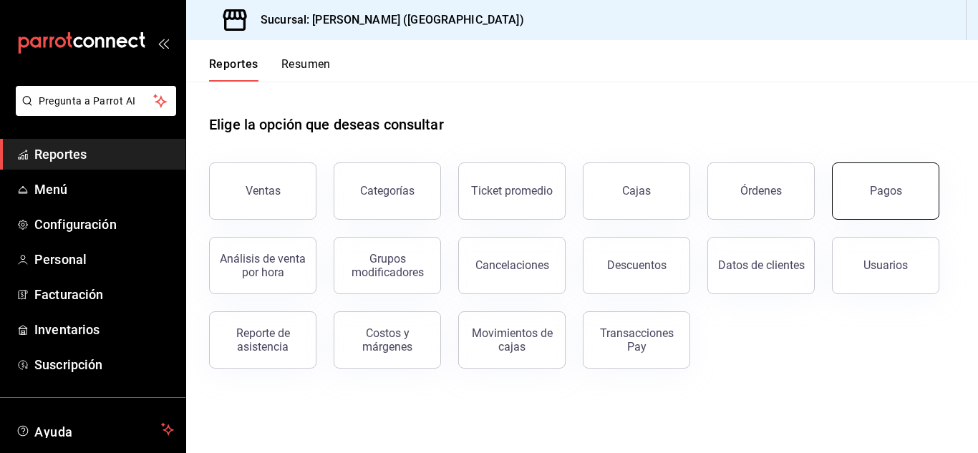
click at [871, 187] on div "Pagos" at bounding box center [886, 191] width 32 height 14
